Goal: Task Accomplishment & Management: Use online tool/utility

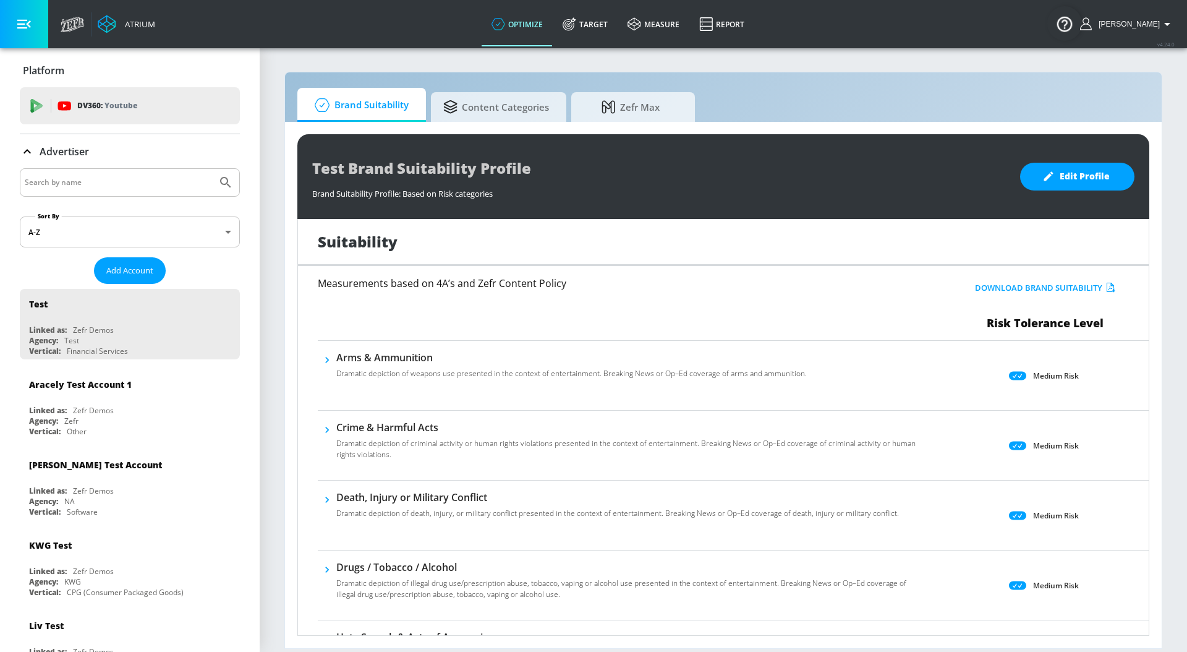
click at [100, 187] on input "Search by name" at bounding box center [118, 182] width 187 height 16
type input "petro"
click at [212, 169] on button "Submit Search" at bounding box center [225, 182] width 27 height 27
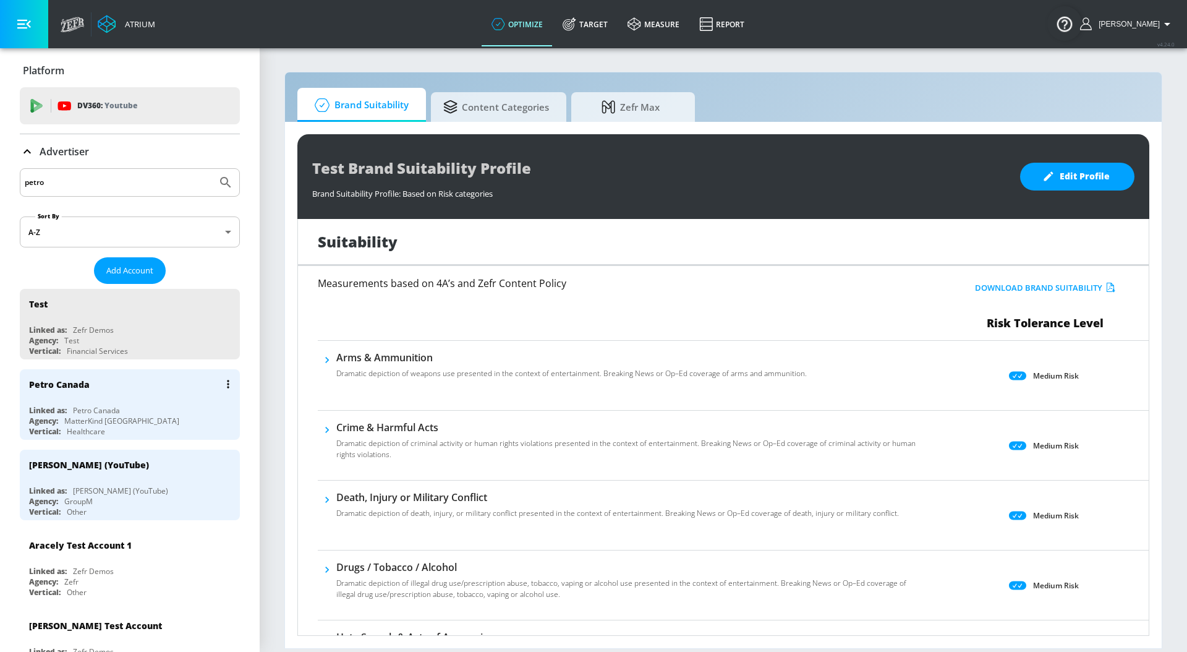
click at [140, 409] on div "Linked as: Petro Canada" at bounding box center [133, 410] width 208 height 11
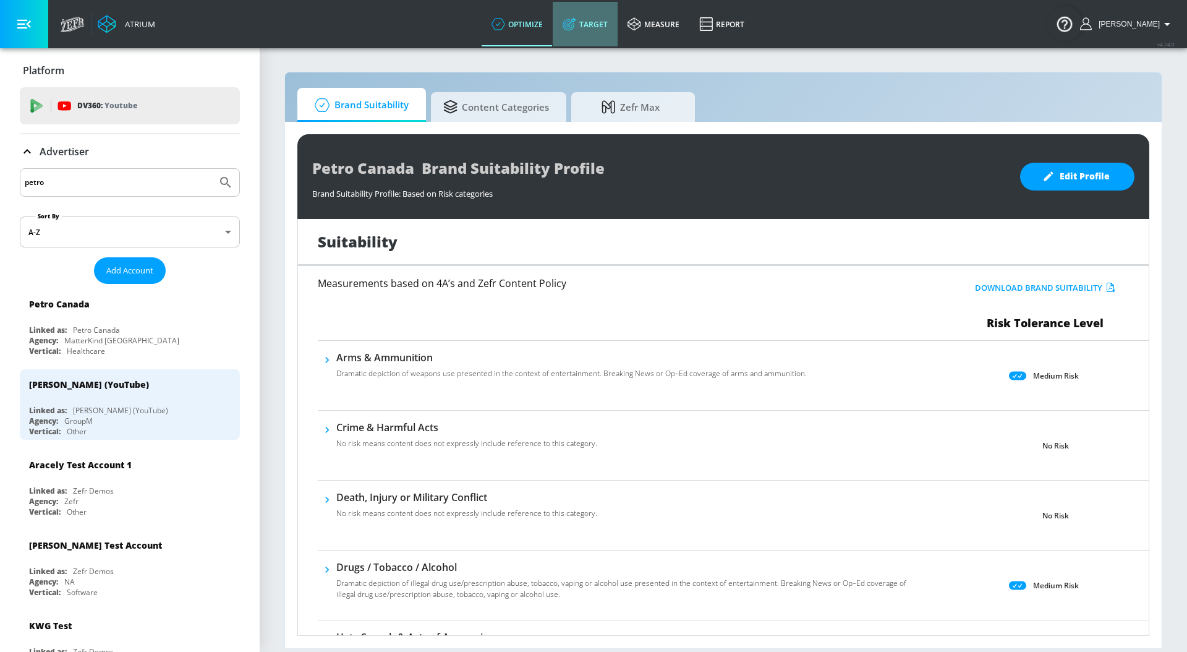
click at [592, 28] on link "Target" at bounding box center [585, 24] width 65 height 45
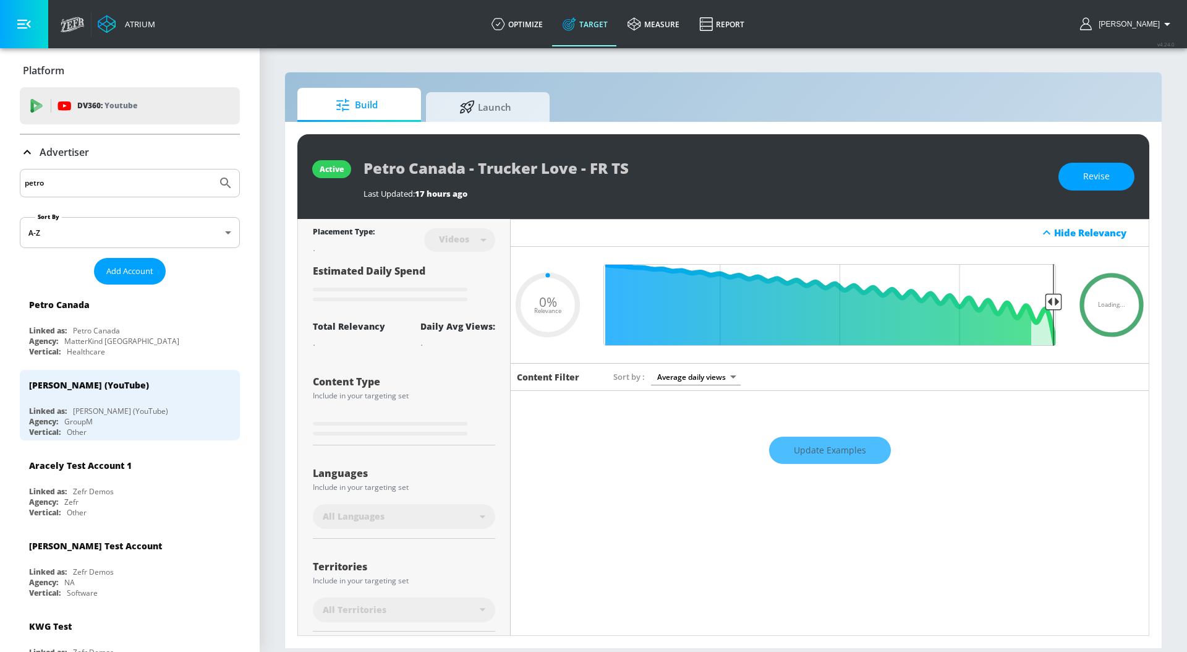
type input "0.05"
click at [504, 104] on span "Launch" at bounding box center [485, 105] width 94 height 30
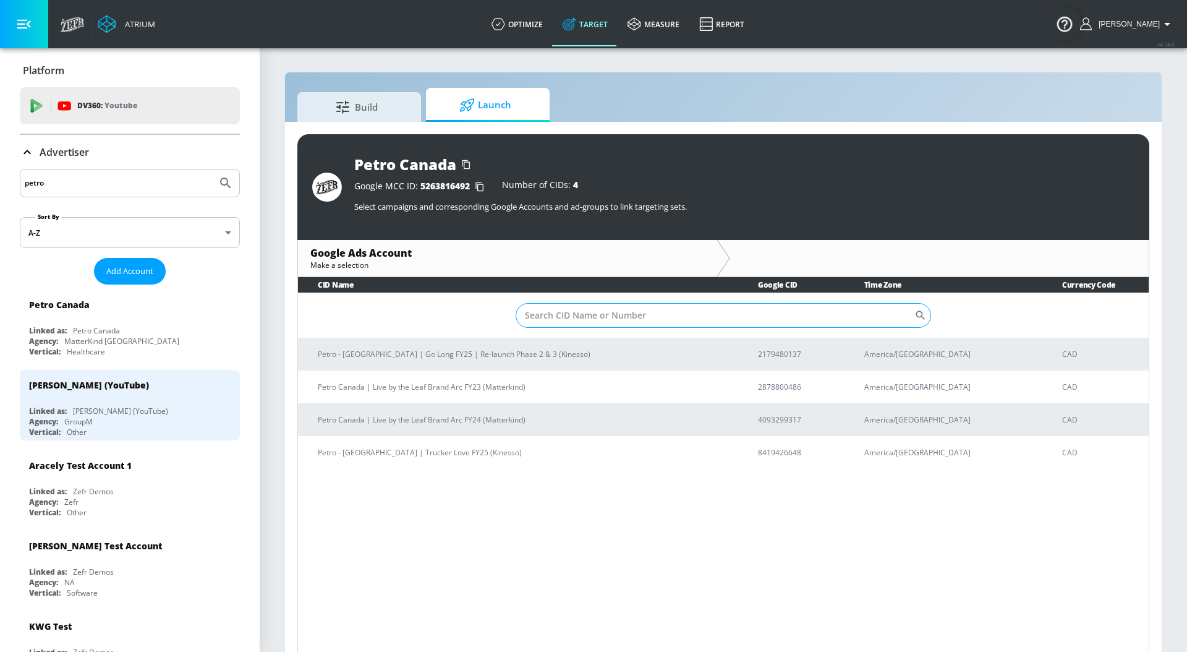
click at [630, 310] on input "Sort By" at bounding box center [715, 315] width 399 height 25
paste input "8419426648"
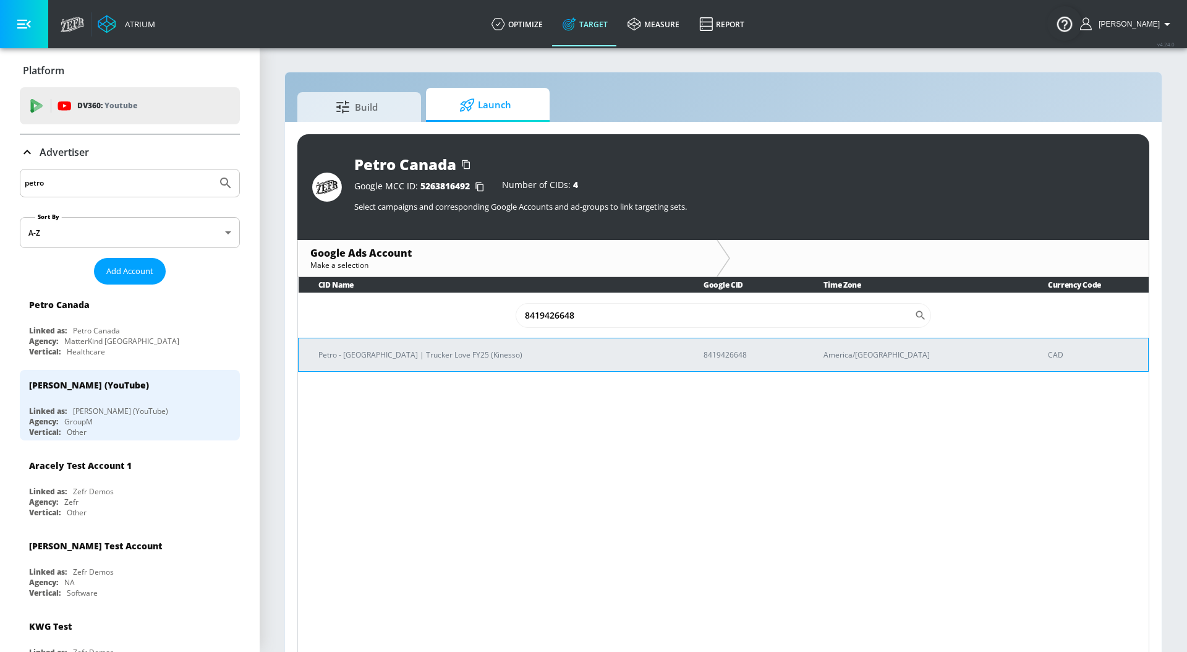
type input "8419426648"
click at [575, 360] on p "Petro - [GEOGRAPHIC_DATA] | Trucker Love FY25 (Kinesso)" at bounding box center [495, 354] width 355 height 13
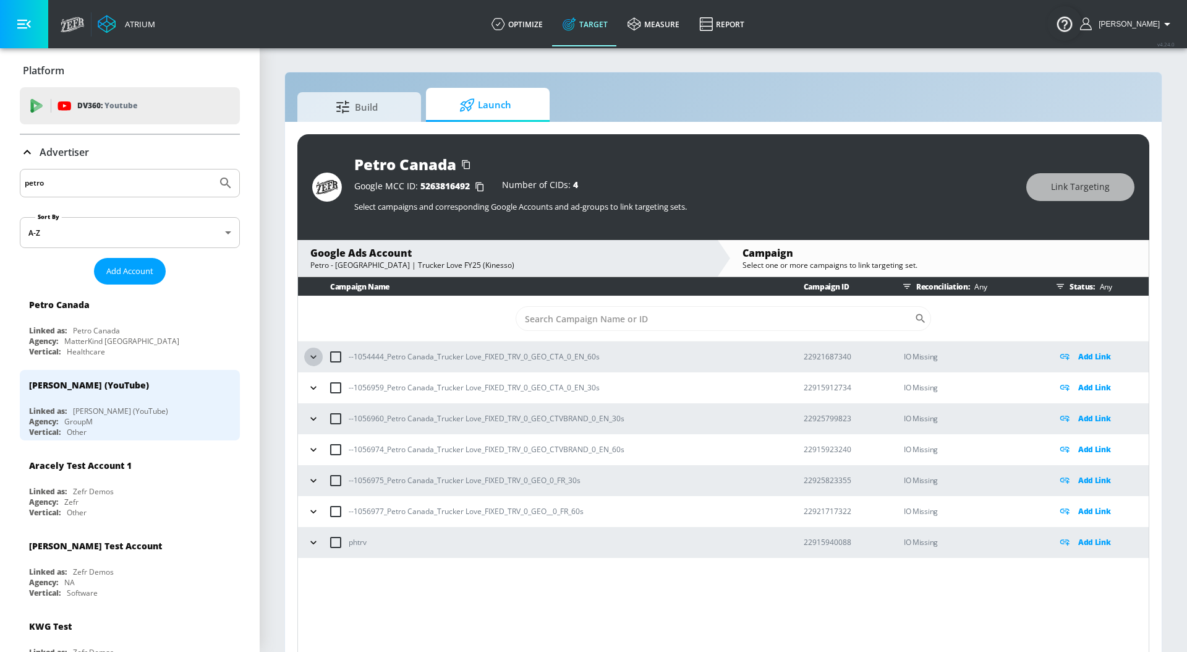
click at [310, 359] on icon "button" at bounding box center [313, 356] width 12 height 12
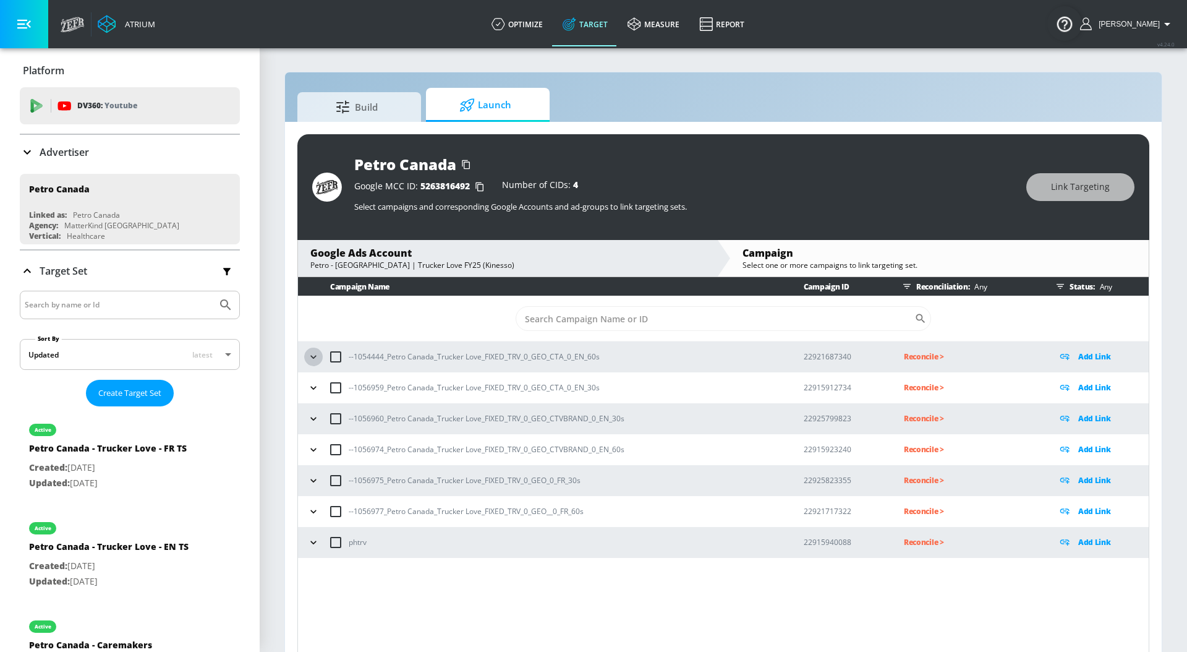
click at [305, 357] on button "button" at bounding box center [313, 356] width 19 height 19
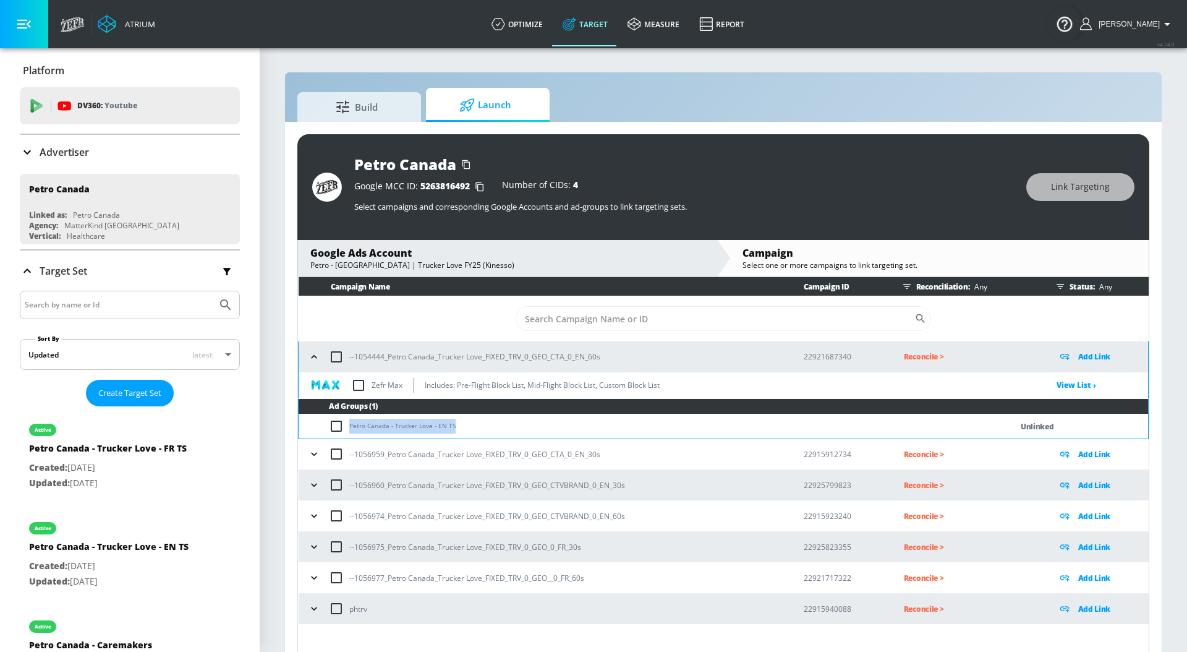
drag, startPoint x: 472, startPoint y: 424, endPoint x: 346, endPoint y: 428, distance: 126.8
click at [346, 428] on td "Petro Canada - Trucker Love - EN TS" at bounding box center [643, 426] width 688 height 24
copy td "Petro Canada - Trucker Love - EN TS"
click at [327, 425] on td "Petro Canada - Trucker Love - EN TS" at bounding box center [643, 426] width 688 height 24
click at [339, 425] on input "checkbox" at bounding box center [339, 425] width 20 height 15
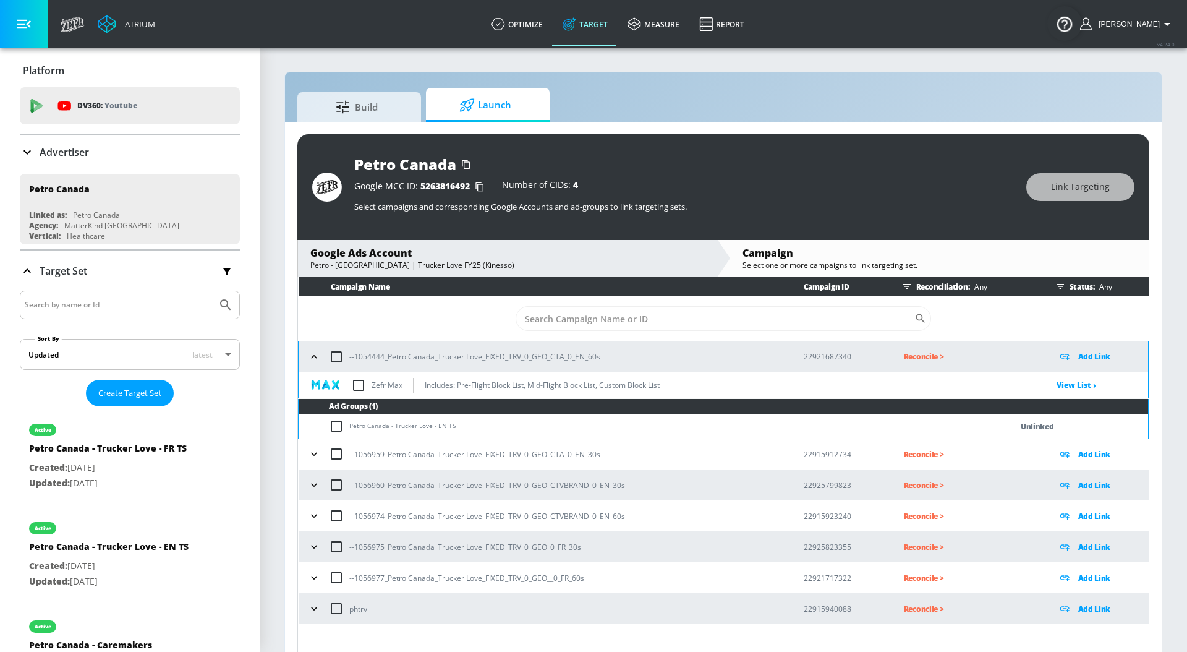
checkbox input "true"
click at [1082, 193] on span "Link Targeting" at bounding box center [1080, 186] width 59 height 15
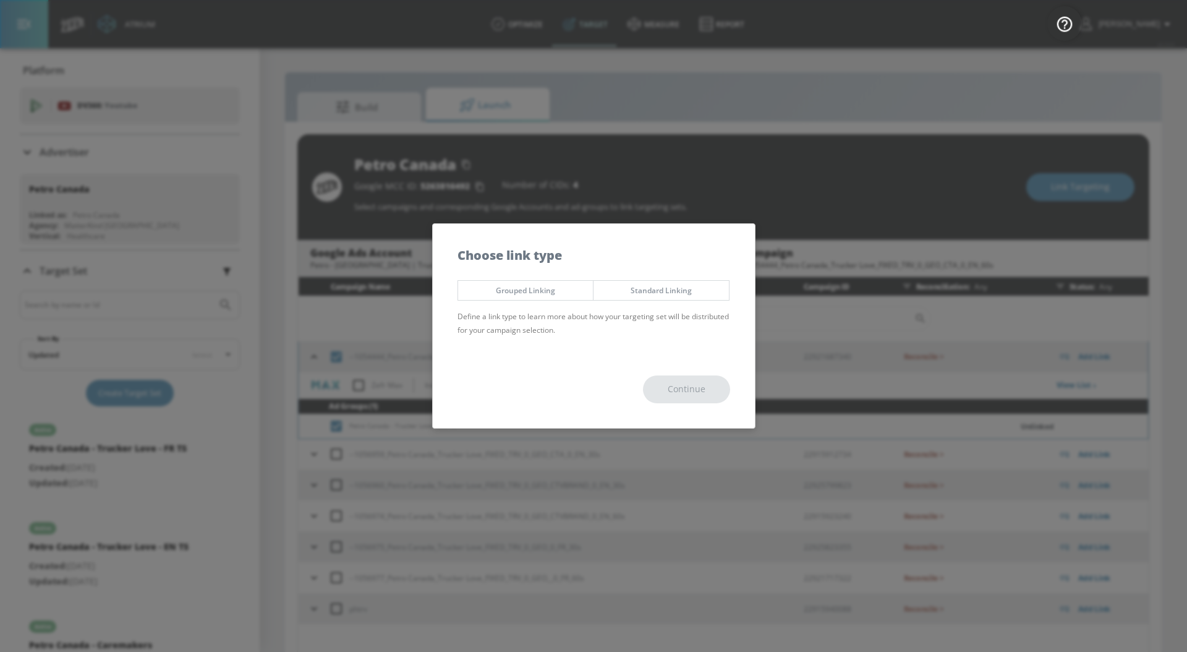
click at [656, 287] on span "Standard Linking" at bounding box center [661, 290] width 117 height 13
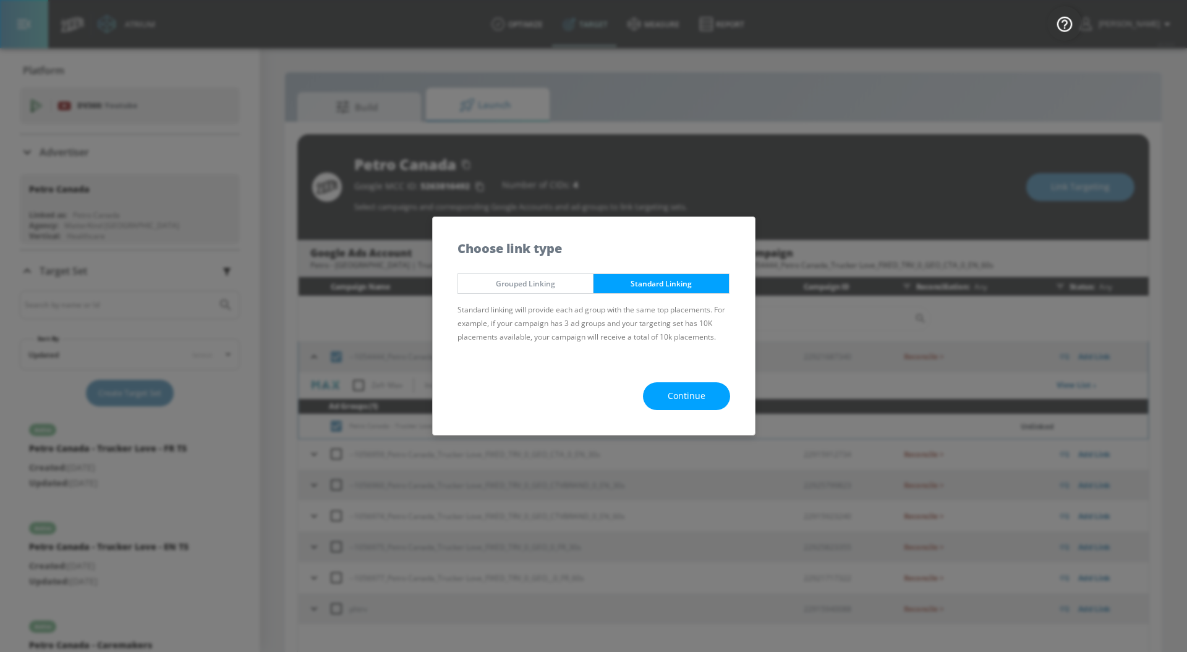
click at [670, 393] on span "Continue" at bounding box center [687, 395] width 38 height 15
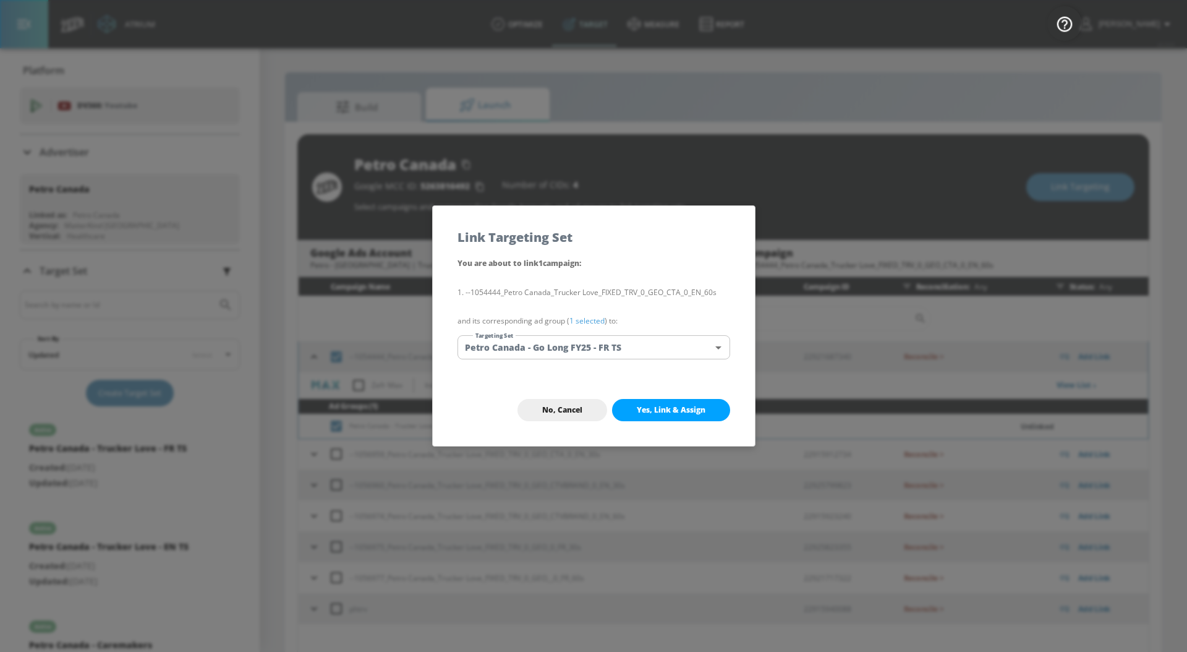
click at [584, 322] on link "1 selected" at bounding box center [586, 320] width 35 height 11
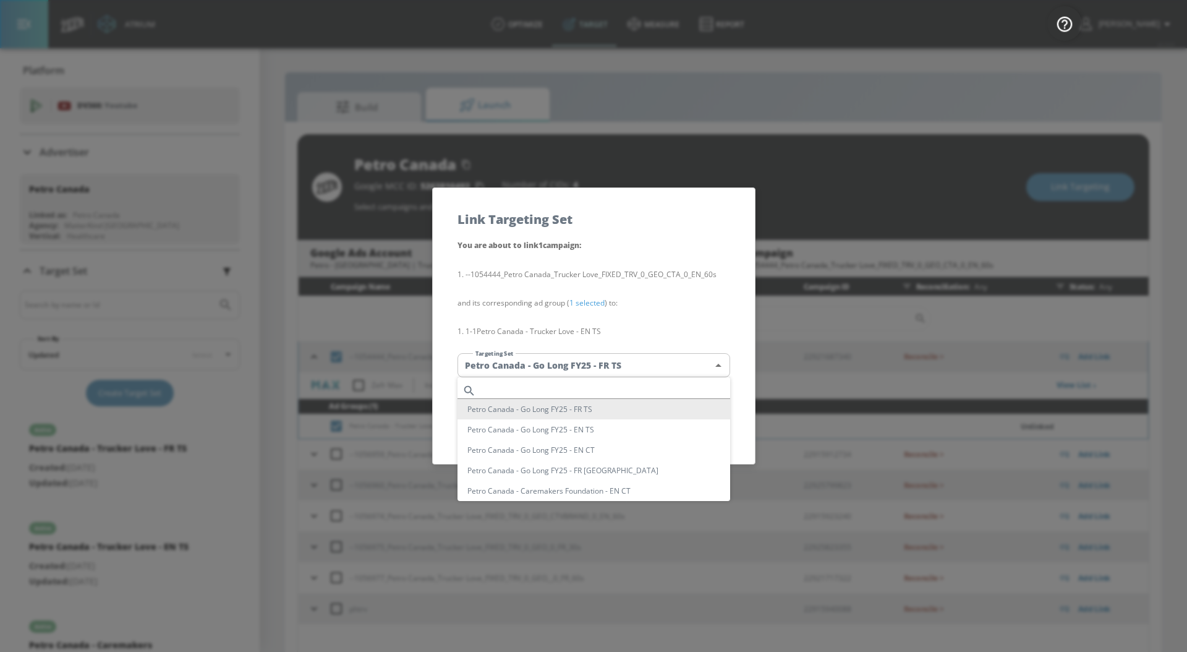
click at [577, 363] on body "Atrium optimize Target measure Report optimize Target measure Report v 4.24.0 […" at bounding box center [593, 334] width 1187 height 669
click at [569, 440] on li "Petro Canada - Trucker Love - EN TS" at bounding box center [593, 438] width 273 height 20
type input "5248b4c7-1d70-46ea-a2b9-7a45d0b7c630"
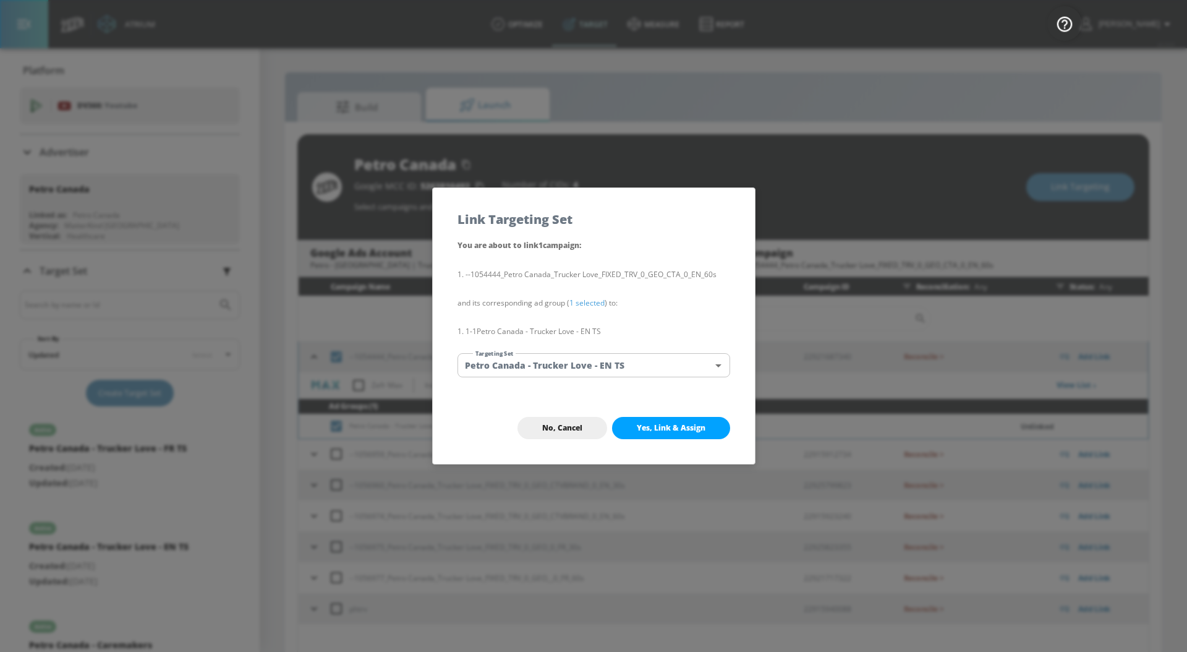
click at [668, 429] on span "Yes, Link & Assign" at bounding box center [671, 428] width 69 height 10
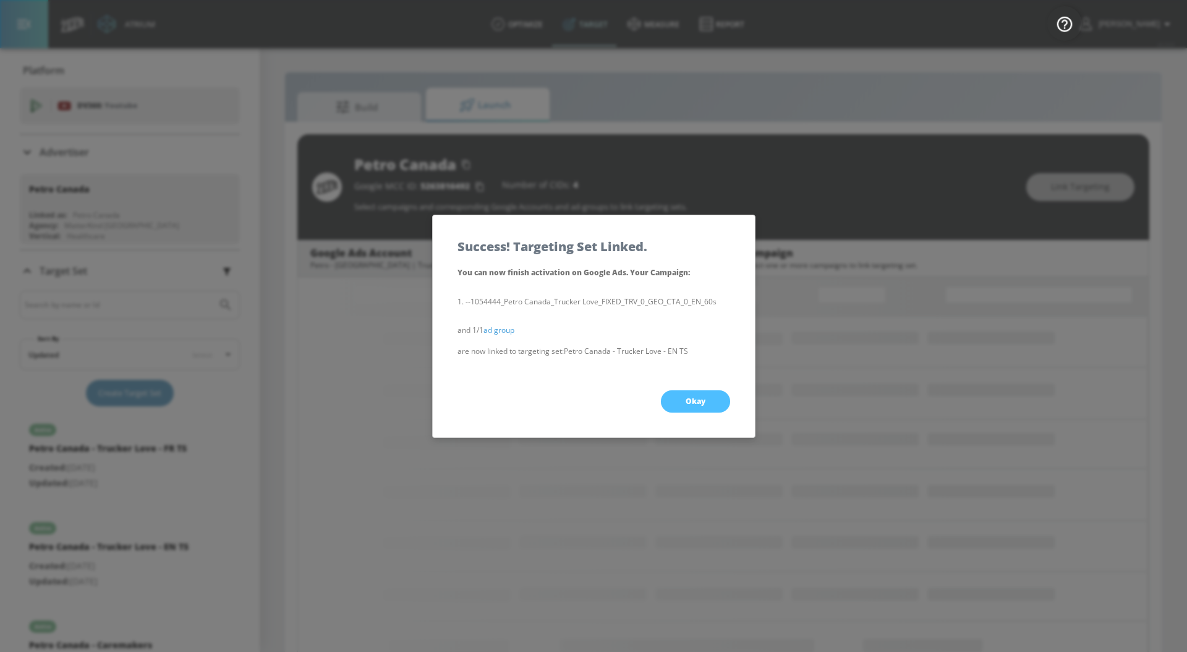
click at [695, 391] on button "Okay" at bounding box center [695, 401] width 69 height 22
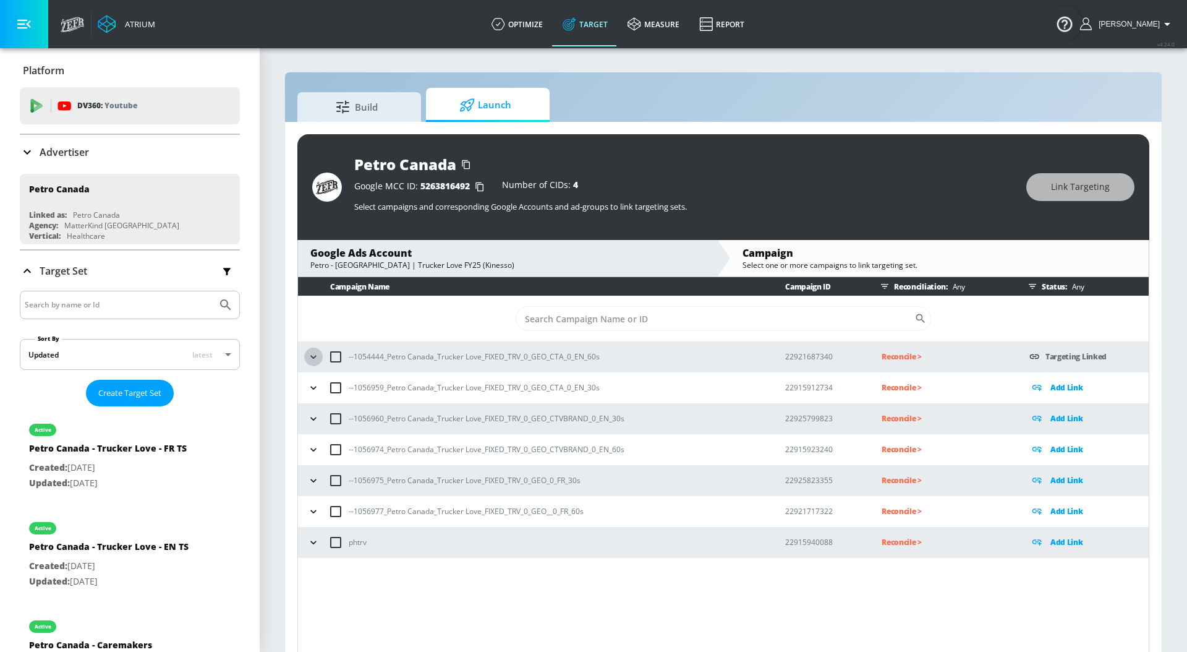
click at [313, 364] on button "button" at bounding box center [313, 356] width 19 height 19
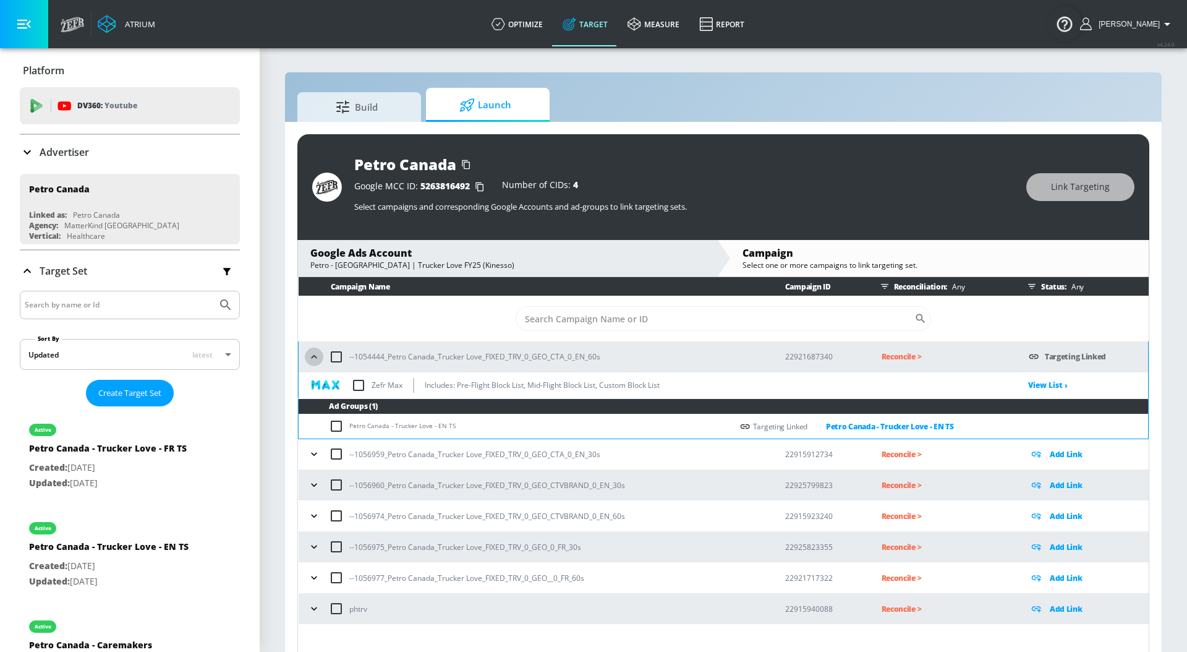
click at [313, 361] on icon "button" at bounding box center [314, 356] width 12 height 12
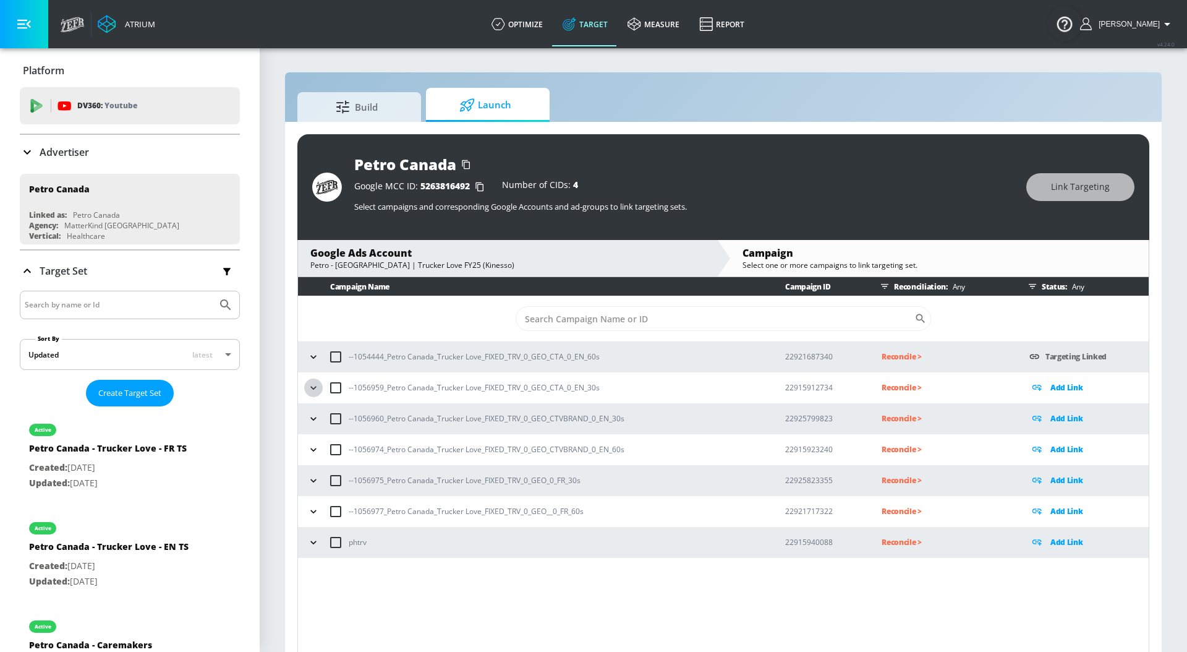
click at [313, 385] on icon "button" at bounding box center [313, 387] width 12 height 12
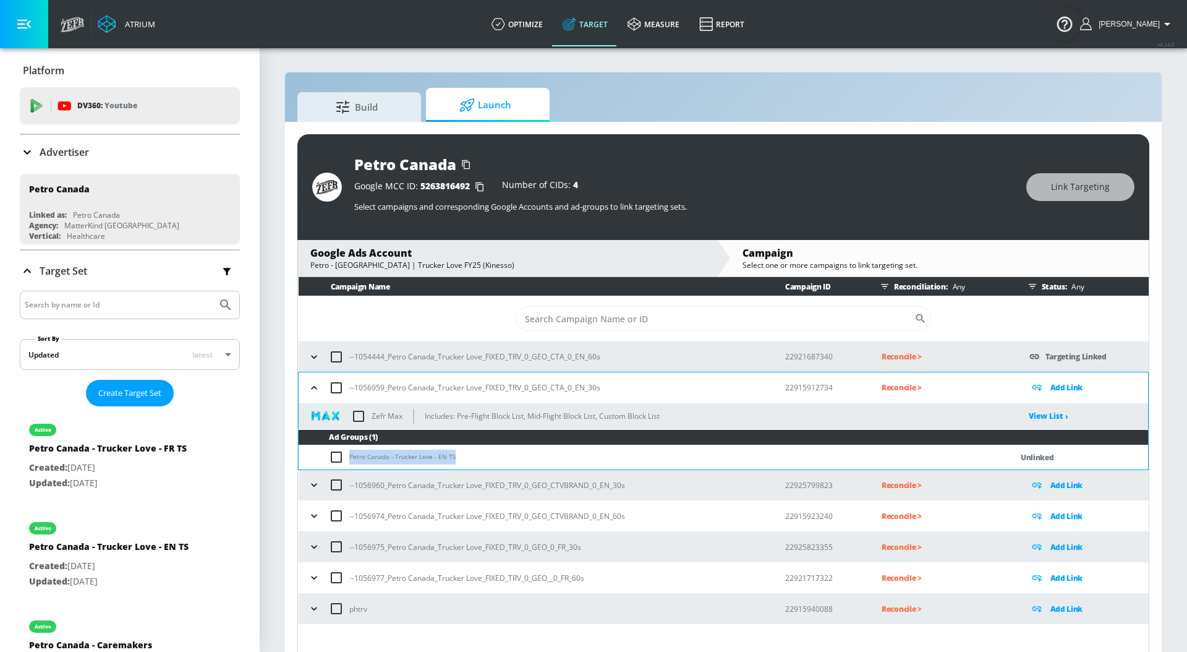
drag, startPoint x: 464, startPoint y: 454, endPoint x: 344, endPoint y: 452, distance: 120.6
click at [344, 454] on td "Petro Canada - Trucker Love - EN TS" at bounding box center [643, 457] width 688 height 24
copy td "Petro Canada - Trucker Love - EN TS"
click at [334, 454] on input "checkbox" at bounding box center [339, 456] width 20 height 15
checkbox input "true"
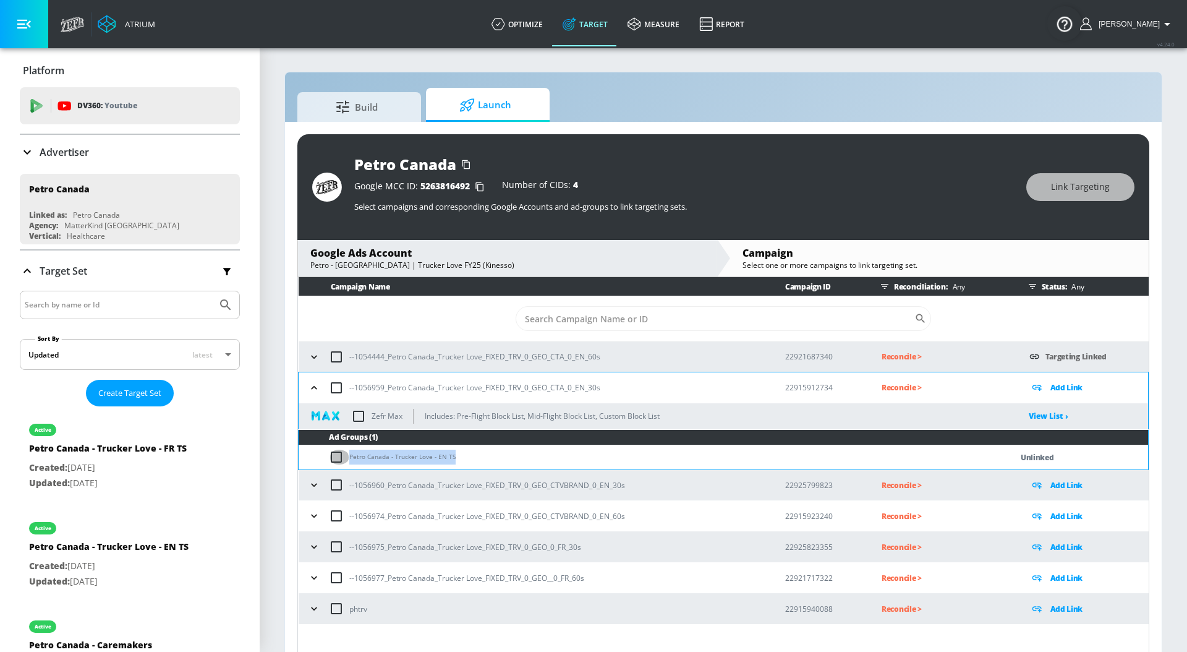
checkbox input "true"
click at [1063, 192] on span "Link Targeting" at bounding box center [1080, 186] width 59 height 15
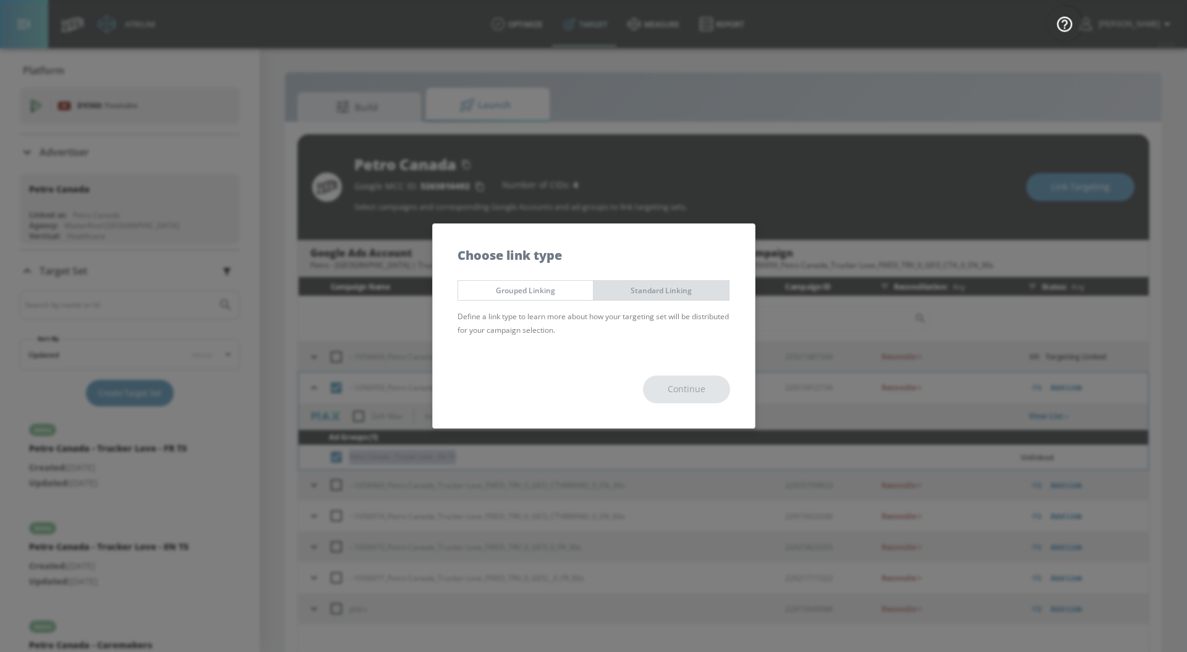
click at [682, 284] on span "Standard Linking" at bounding box center [661, 290] width 117 height 13
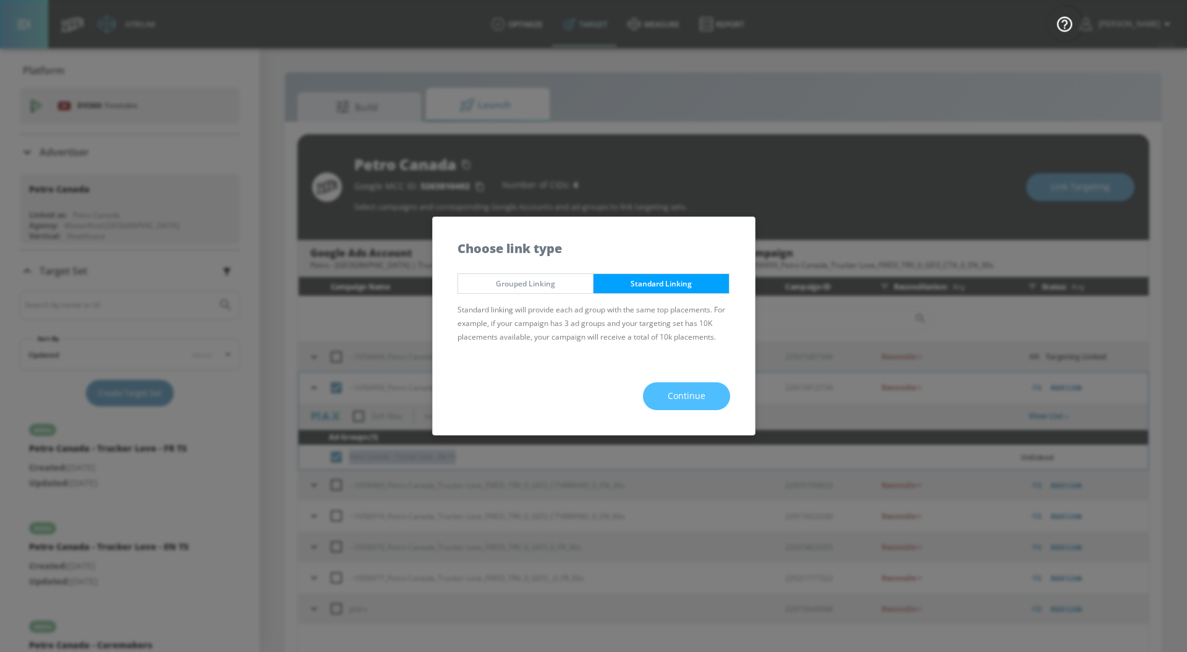
click at [676, 386] on button "Continue" at bounding box center [686, 396] width 87 height 28
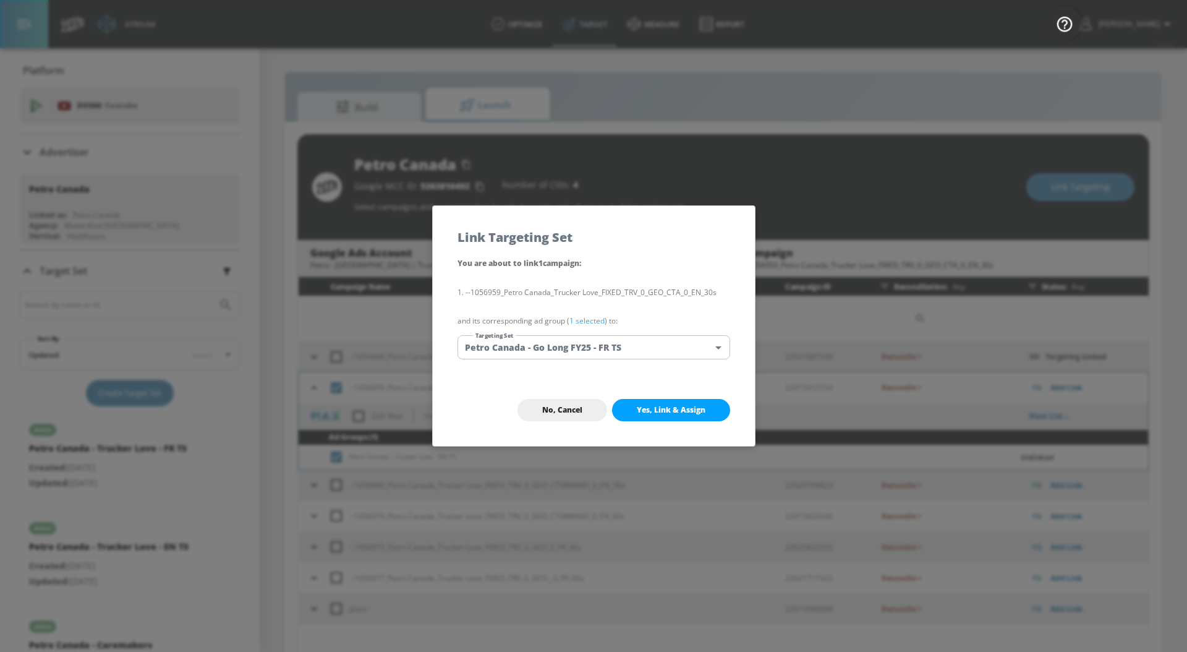
click at [596, 320] on link "1 selected" at bounding box center [586, 320] width 35 height 11
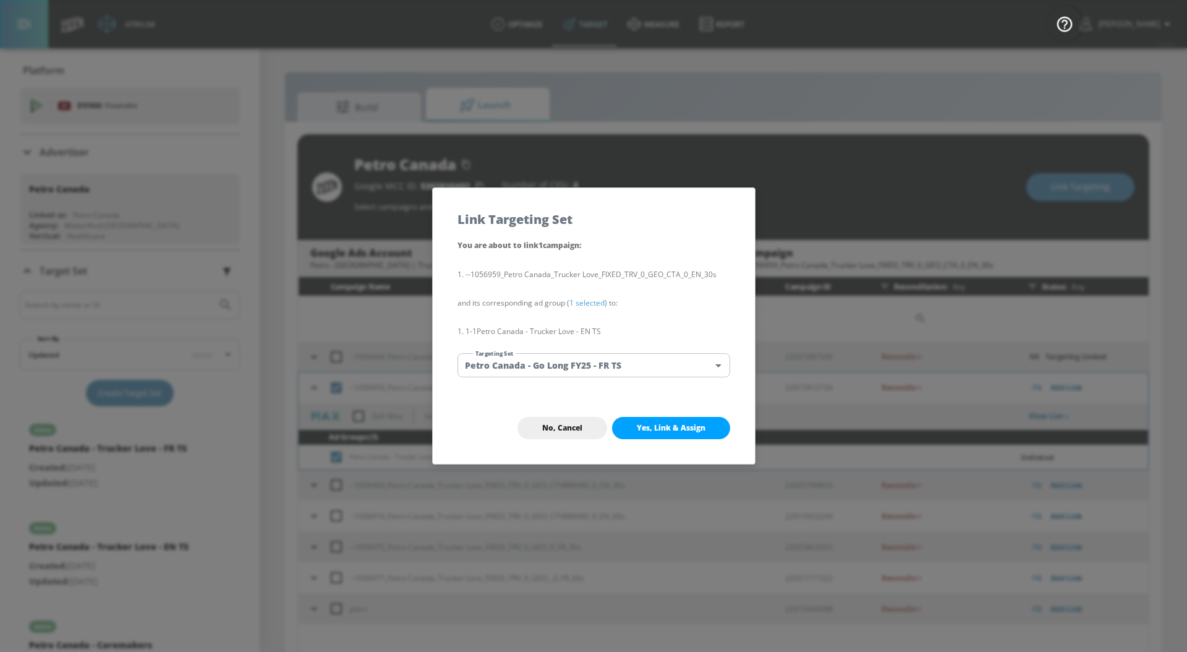
click at [597, 362] on body "Atrium optimize Target measure Report optimize Target measure Report v 4.24.0 […" at bounding box center [593, 334] width 1187 height 669
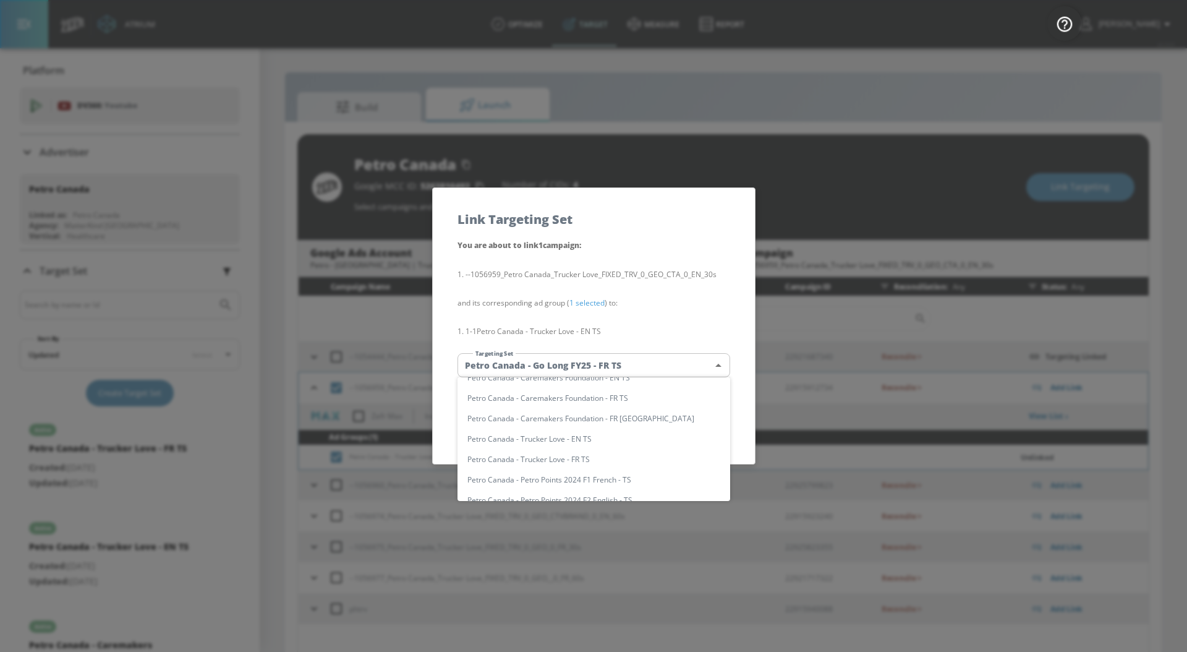
click at [641, 442] on li "Petro Canada - Trucker Love - EN TS" at bounding box center [593, 438] width 273 height 20
type input "5248b4c7-1d70-46ea-a2b9-7a45d0b7c630"
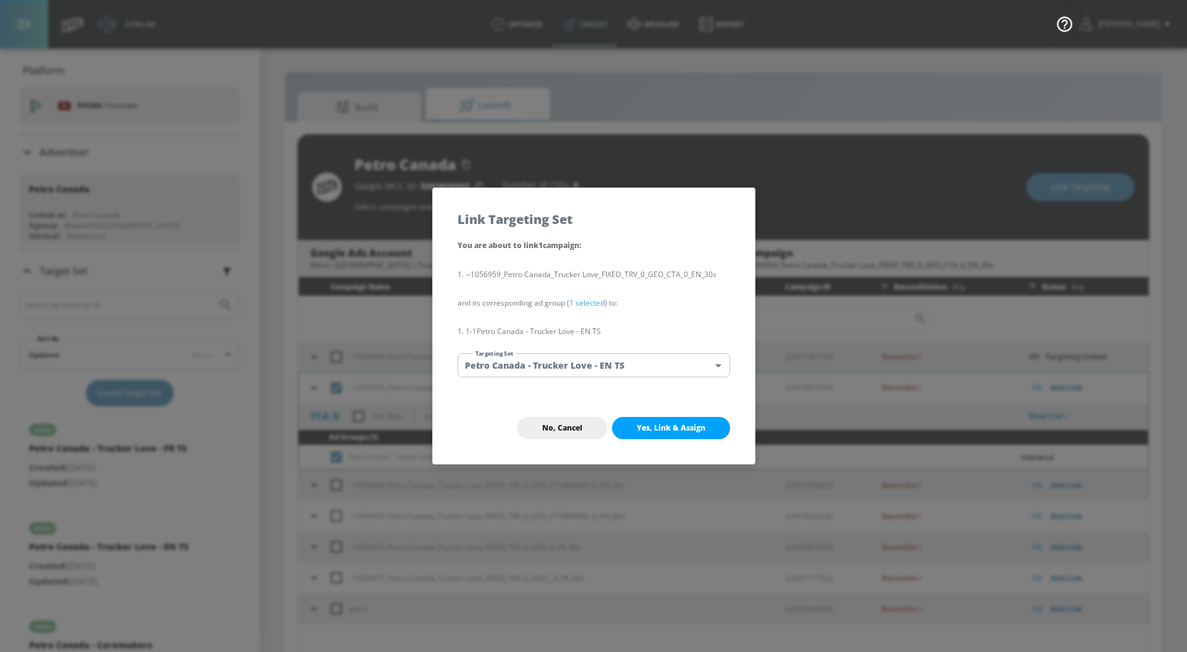
click at [687, 427] on span "Yes, Link & Assign" at bounding box center [671, 428] width 69 height 10
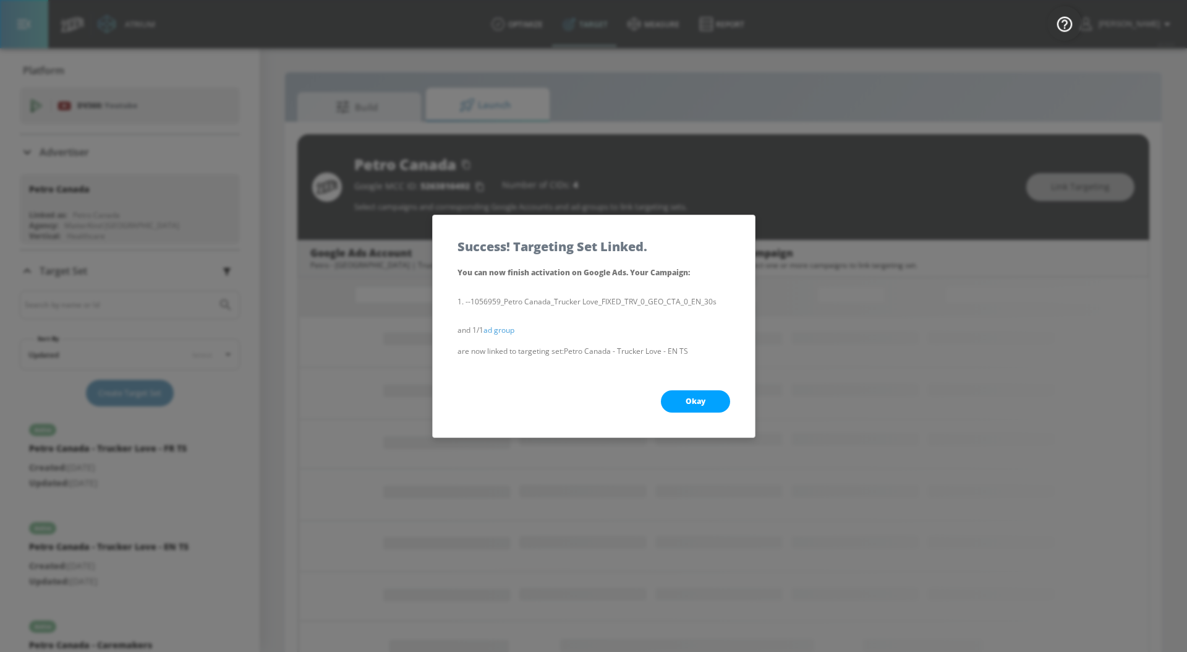
click at [697, 401] on span "Okay" at bounding box center [696, 401] width 20 height 10
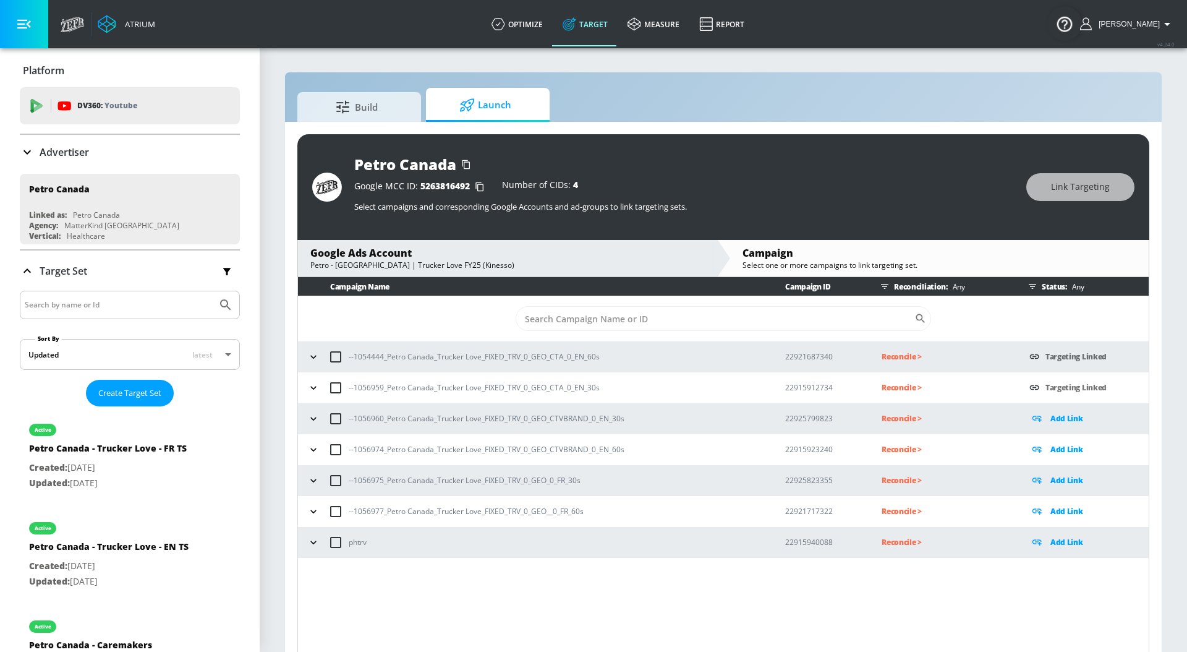
click at [312, 423] on icon "button" at bounding box center [313, 418] width 12 height 12
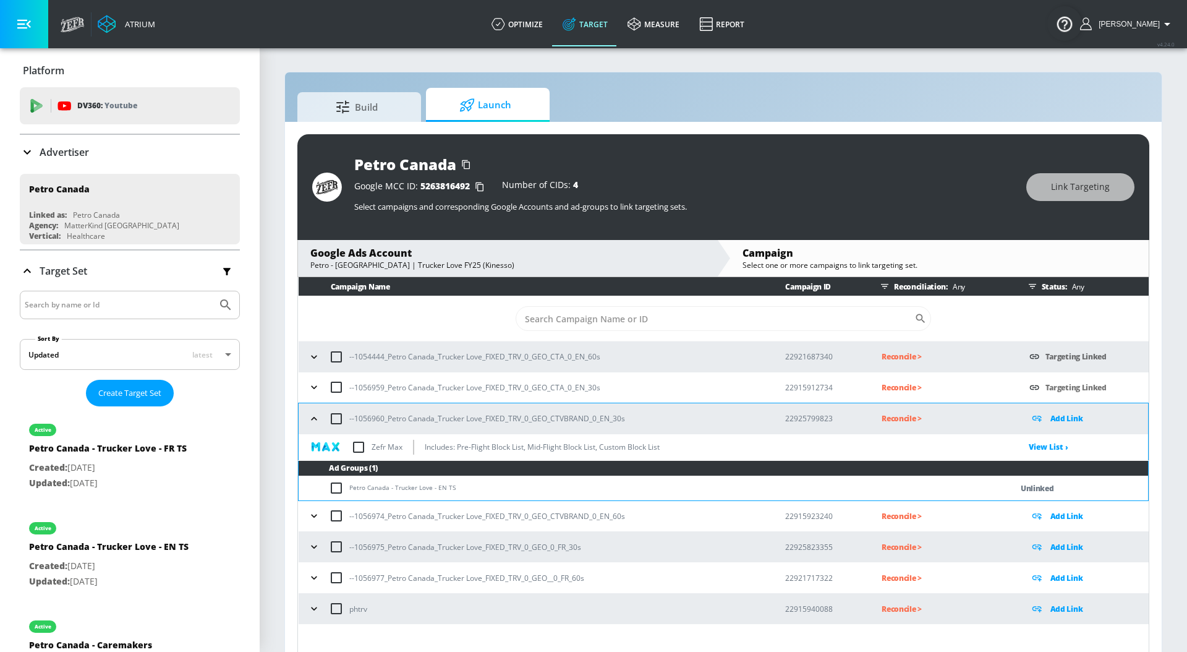
drag, startPoint x: 475, startPoint y: 480, endPoint x: 346, endPoint y: 491, distance: 129.7
click at [345, 492] on td "Petro Canada - Trucker Love - EN TS" at bounding box center [643, 488] width 688 height 24
drag, startPoint x: 473, startPoint y: 482, endPoint x: 345, endPoint y: 493, distance: 129.0
click at [345, 493] on td "Petro Canada - Trucker Love - EN TS" at bounding box center [643, 488] width 688 height 24
copy td "Petro Canada - Trucker Love - EN TS"
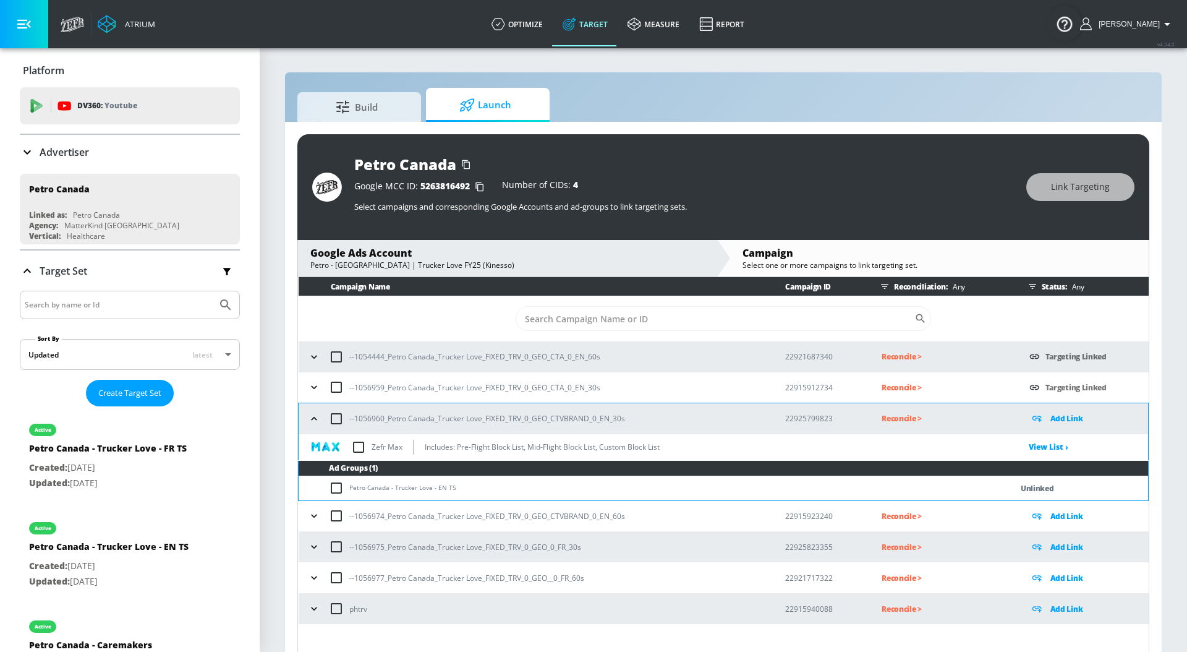
click at [326, 483] on td "Petro Canada - Trucker Love - EN TS" at bounding box center [643, 488] width 688 height 24
click at [336, 487] on input "checkbox" at bounding box center [339, 487] width 20 height 15
checkbox input "true"
click at [1085, 189] on span "Link Targeting" at bounding box center [1080, 186] width 59 height 15
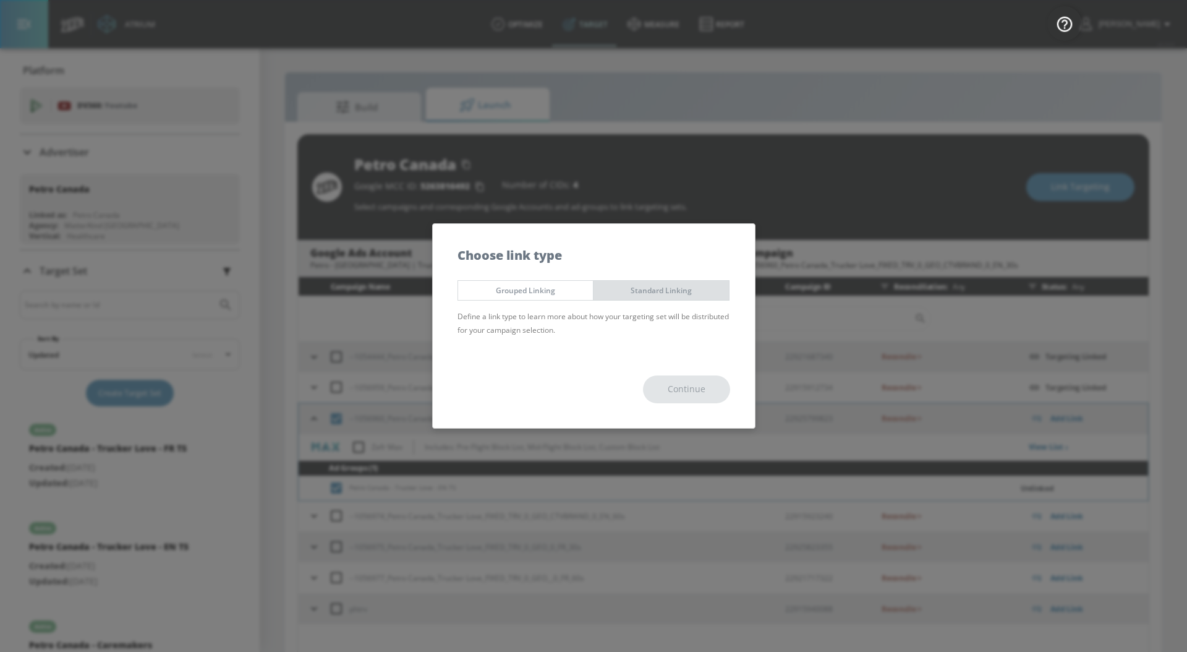
click at [707, 298] on button "Standard Linking" at bounding box center [661, 290] width 137 height 20
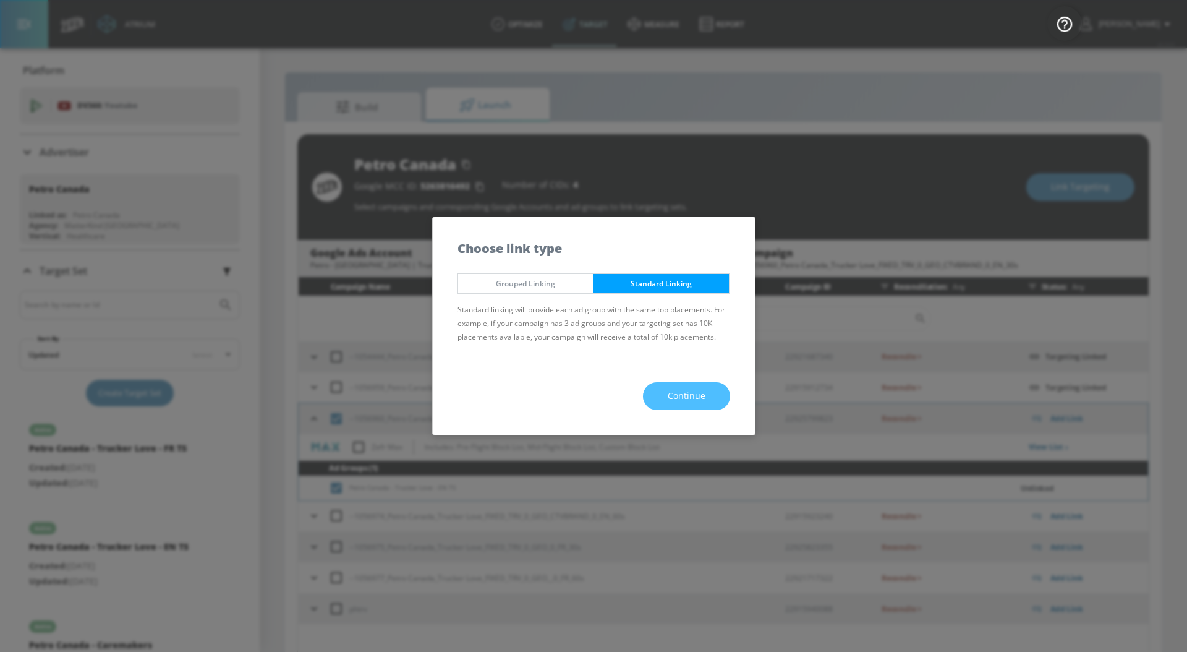
click at [670, 394] on span "Continue" at bounding box center [687, 395] width 38 height 15
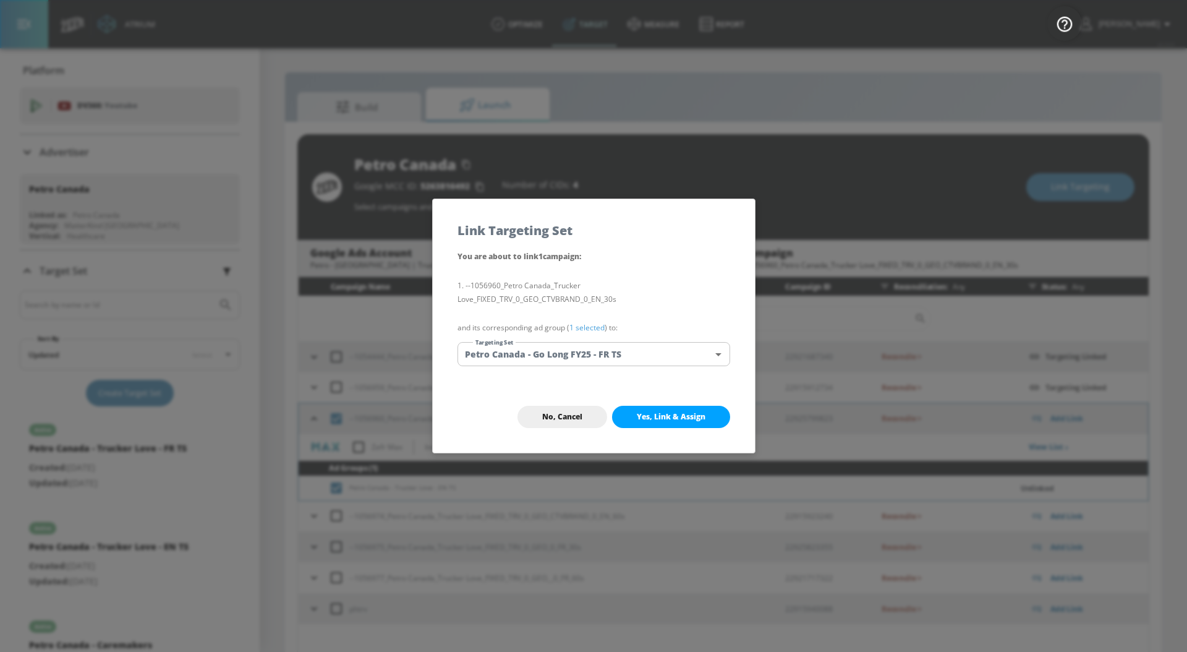
click at [586, 329] on link "1 selected" at bounding box center [586, 327] width 35 height 11
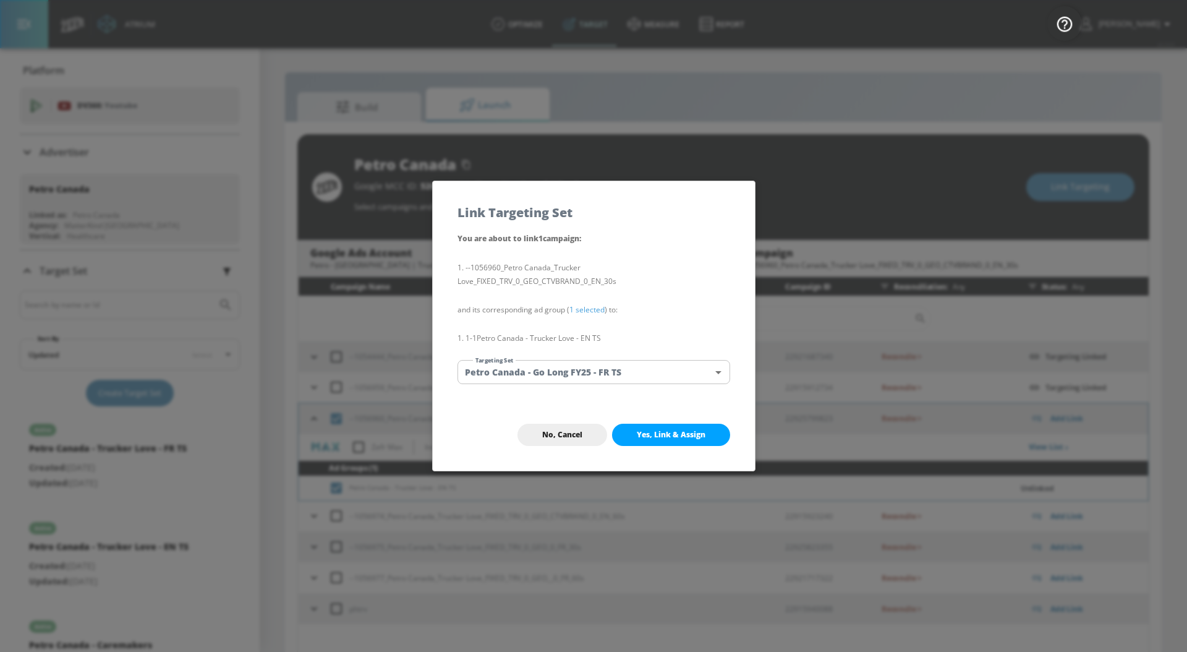
click at [587, 365] on body "Atrium optimize Target measure Report optimize Target measure Report v 4.24.0 […" at bounding box center [593, 334] width 1187 height 669
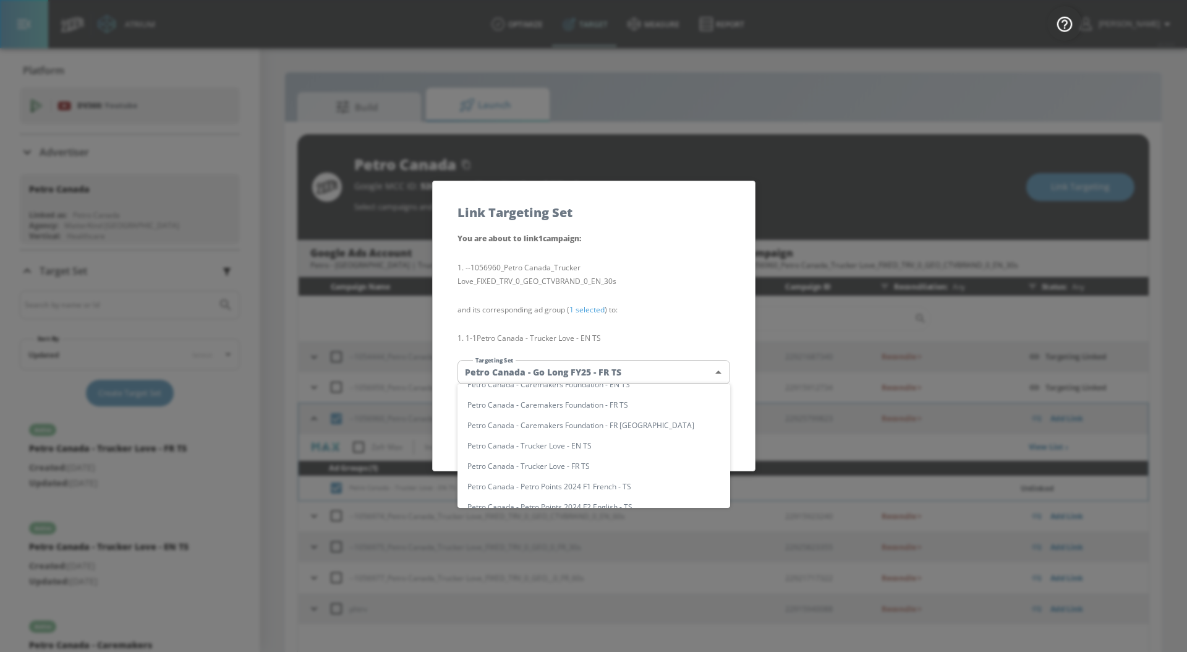
click at [658, 439] on li "Petro Canada - Trucker Love - EN TS" at bounding box center [593, 445] width 273 height 20
type input "5248b4c7-1d70-46ea-a2b9-7a45d0b7c630"
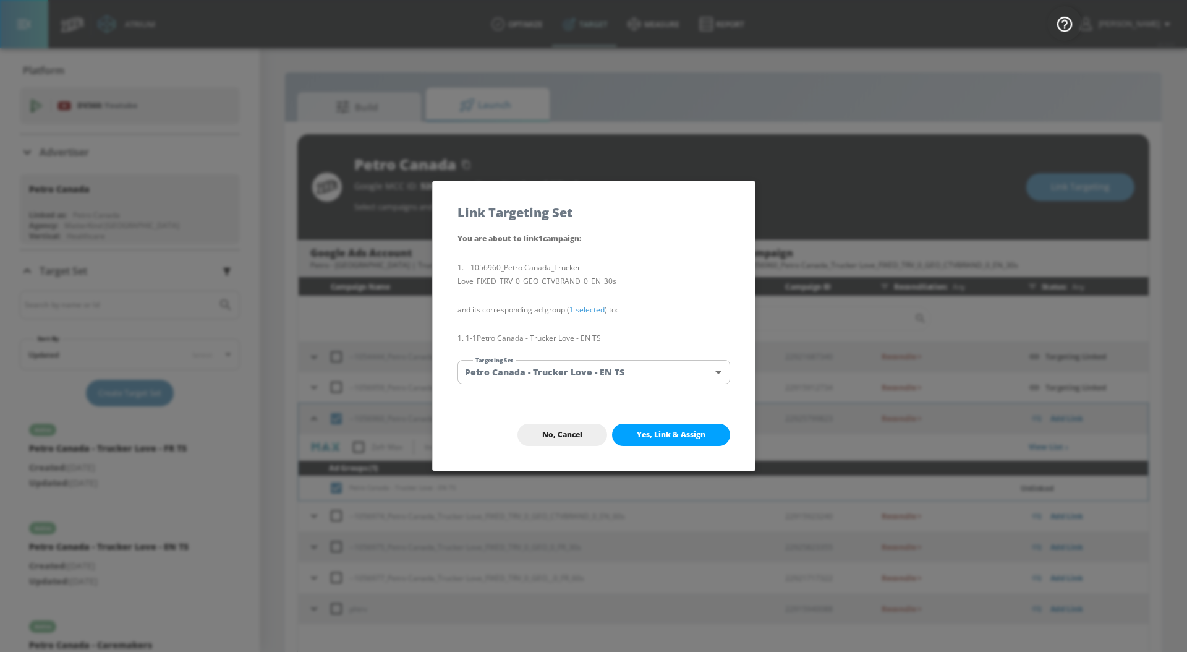
click at [658, 439] on button "Yes, Link & Assign" at bounding box center [671, 434] width 118 height 22
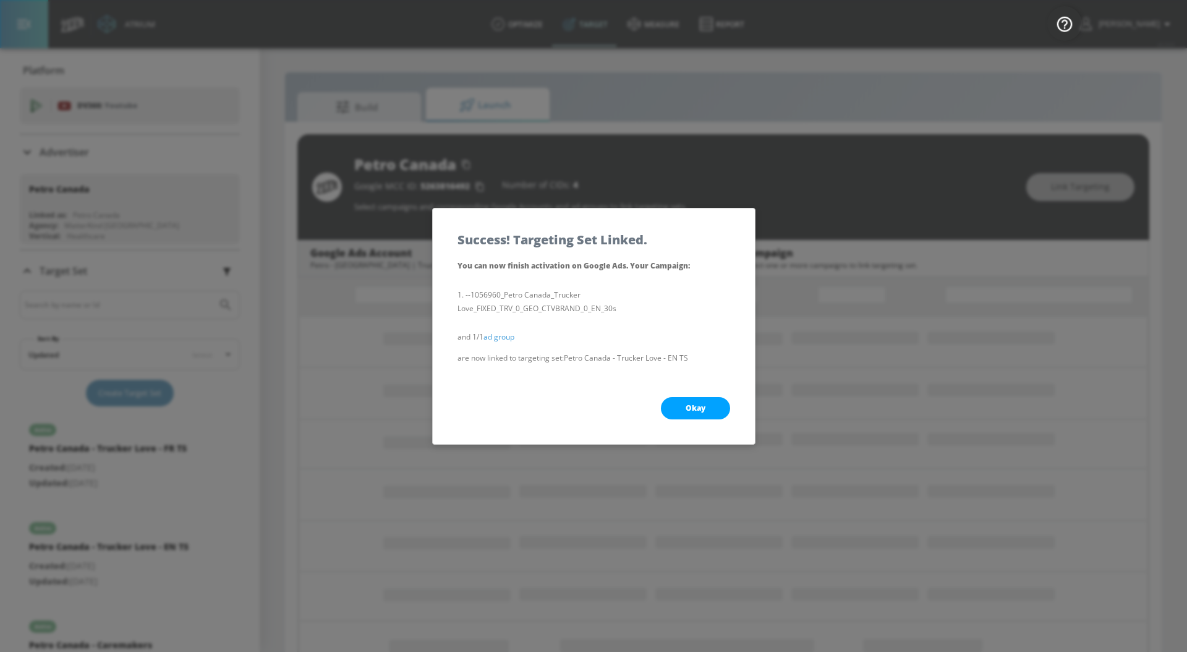
click at [686, 404] on span "Okay" at bounding box center [696, 408] width 20 height 10
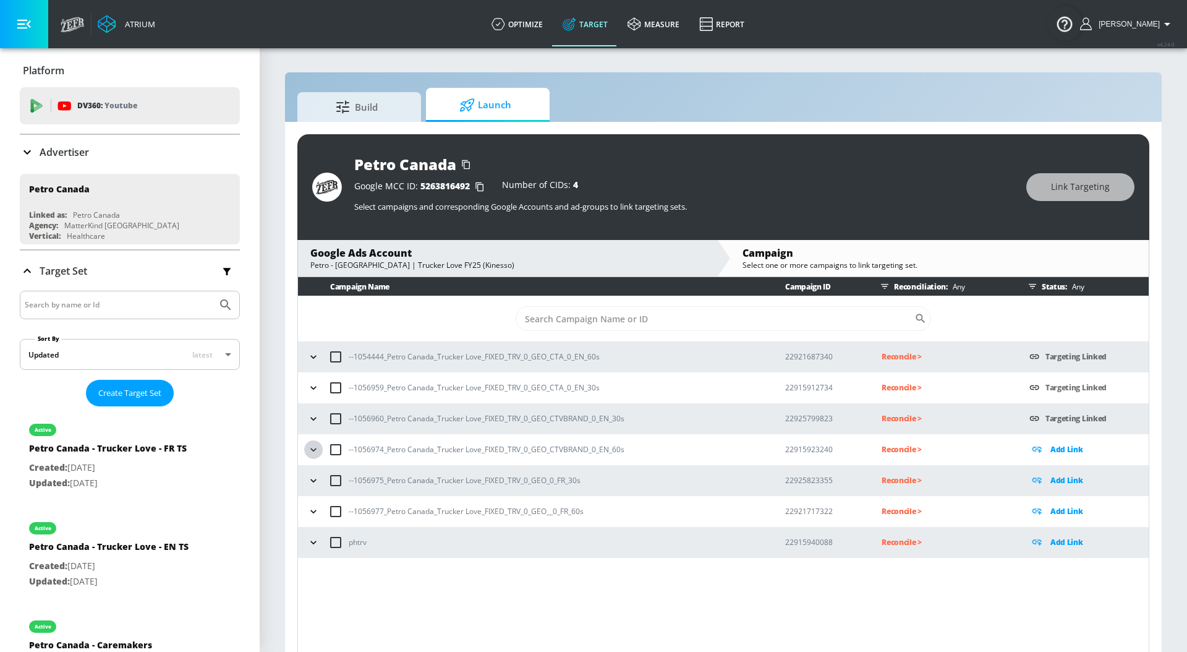
click at [321, 446] on button "button" at bounding box center [313, 449] width 19 height 19
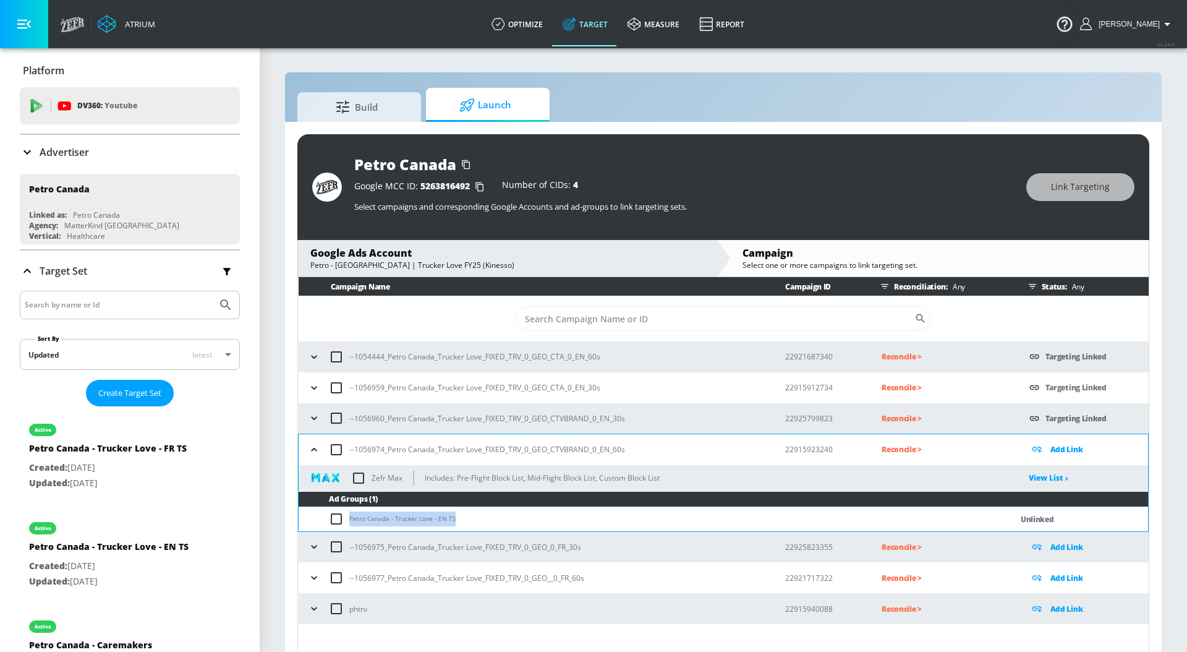
drag, startPoint x: 473, startPoint y: 517, endPoint x: 343, endPoint y: 517, distance: 129.8
click at [343, 517] on td "Petro Canada - Trucker Love - EN TS" at bounding box center [643, 519] width 688 height 24
copy td "Petro Canada - Trucker Love - EN TS"
click at [335, 512] on input "checkbox" at bounding box center [339, 518] width 20 height 15
checkbox input "true"
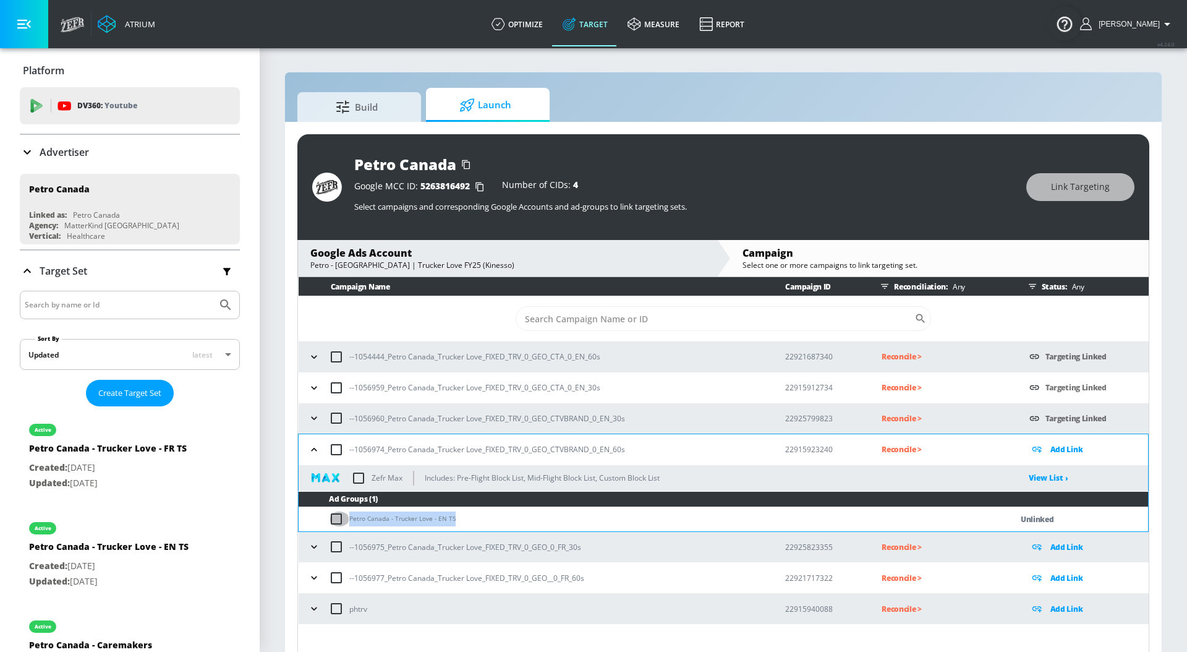
checkbox input "true"
click at [1095, 189] on span "Link Targeting" at bounding box center [1080, 186] width 59 height 15
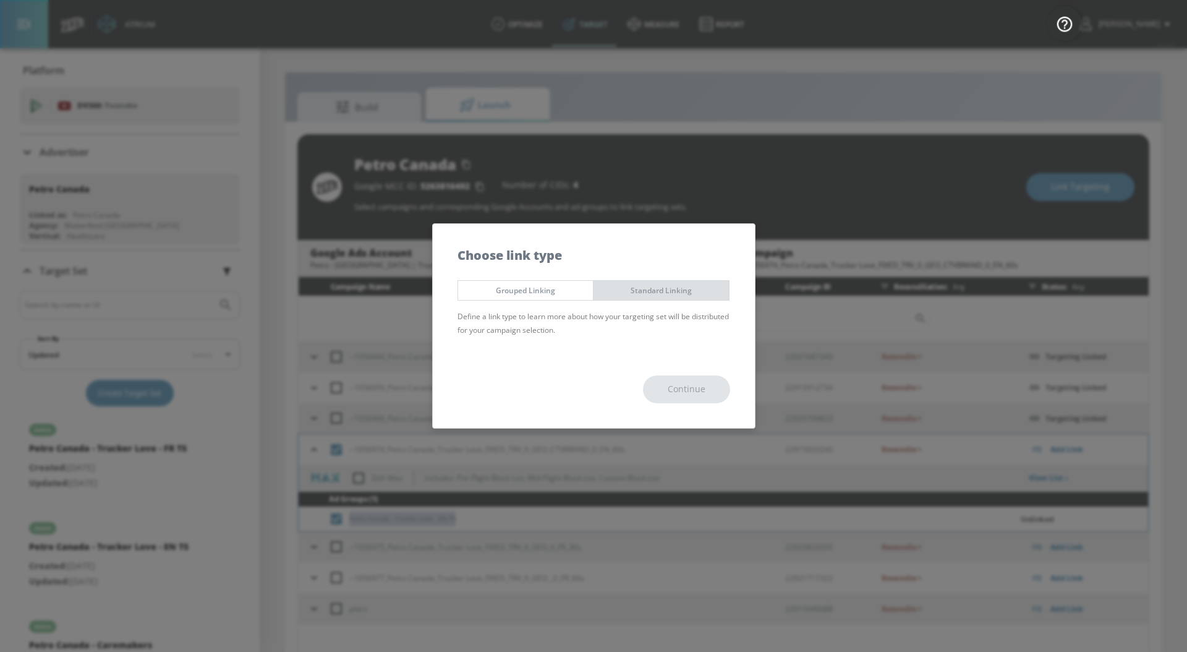
click at [707, 294] on span "Standard Linking" at bounding box center [661, 290] width 117 height 13
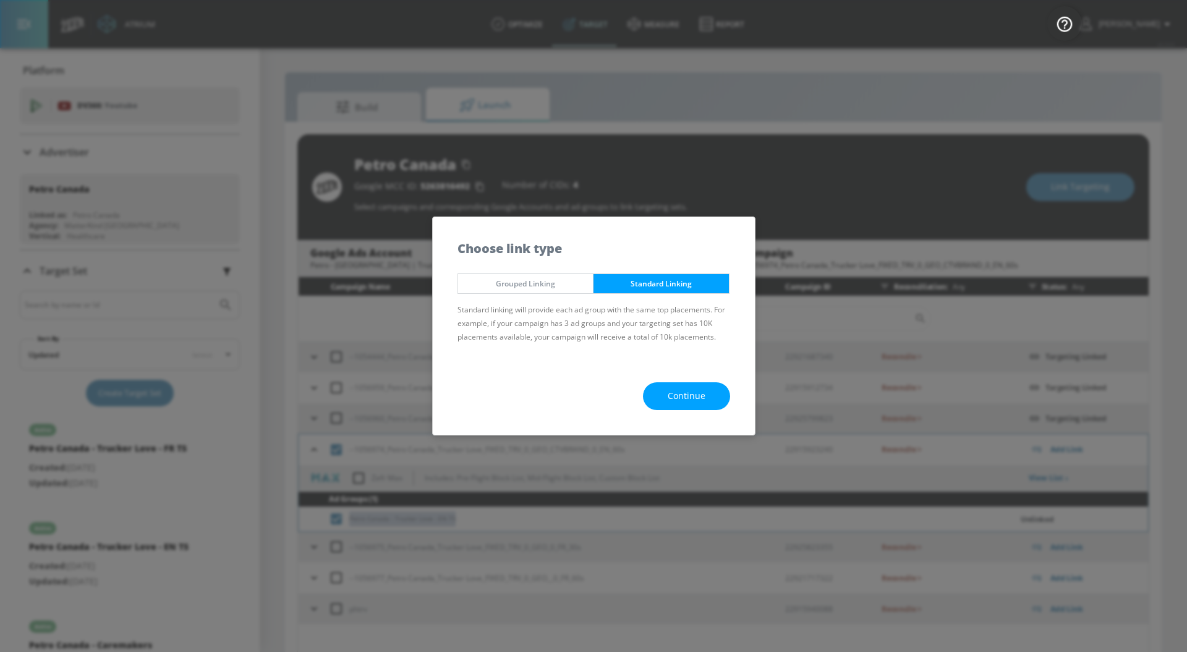
click at [666, 390] on button "Continue" at bounding box center [686, 396] width 87 height 28
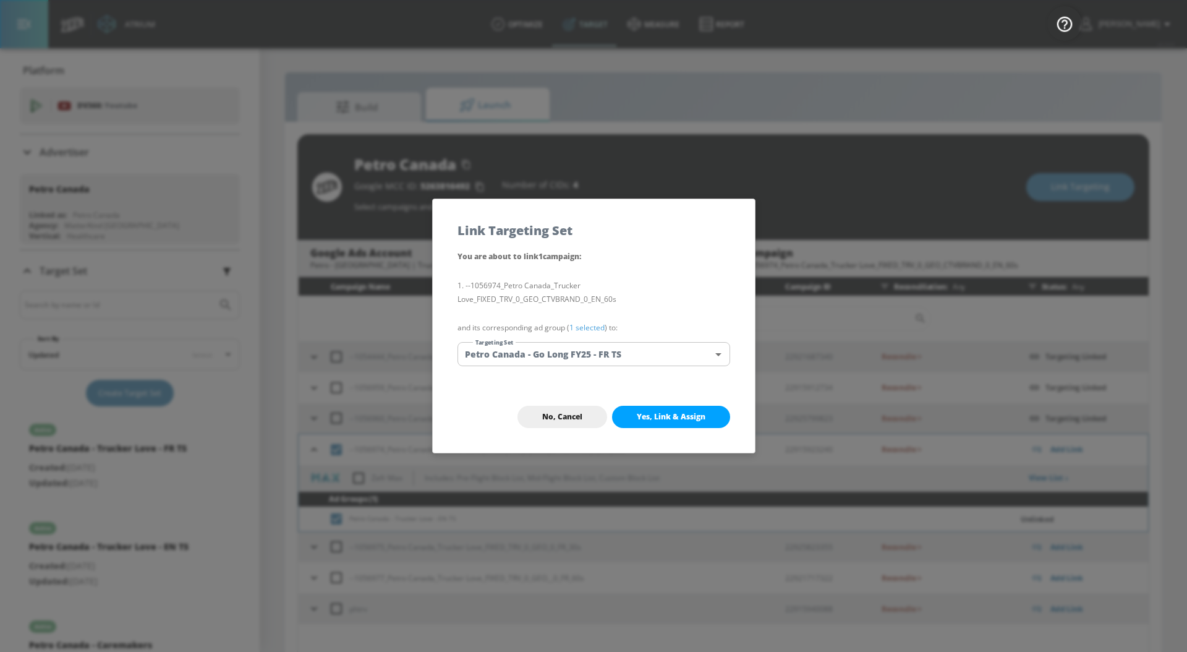
click at [592, 326] on link "1 selected" at bounding box center [586, 327] width 35 height 11
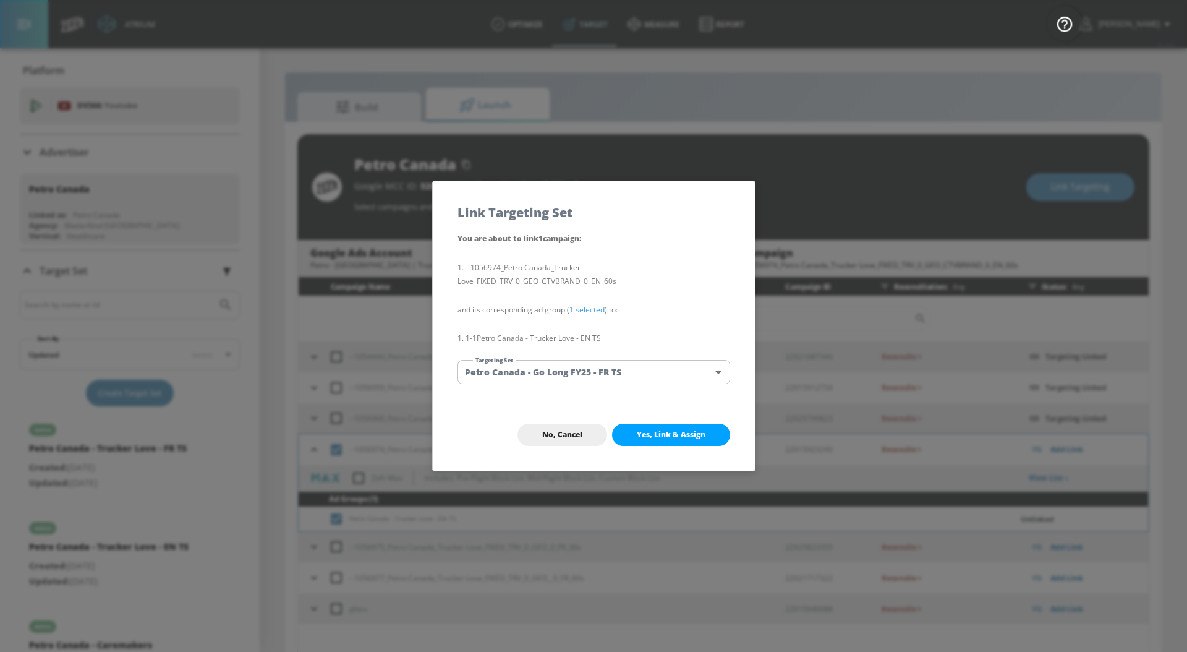
click at [592, 370] on body "Atrium optimize Target measure Report optimize Target measure Report v 4.24.0 […" at bounding box center [593, 334] width 1187 height 669
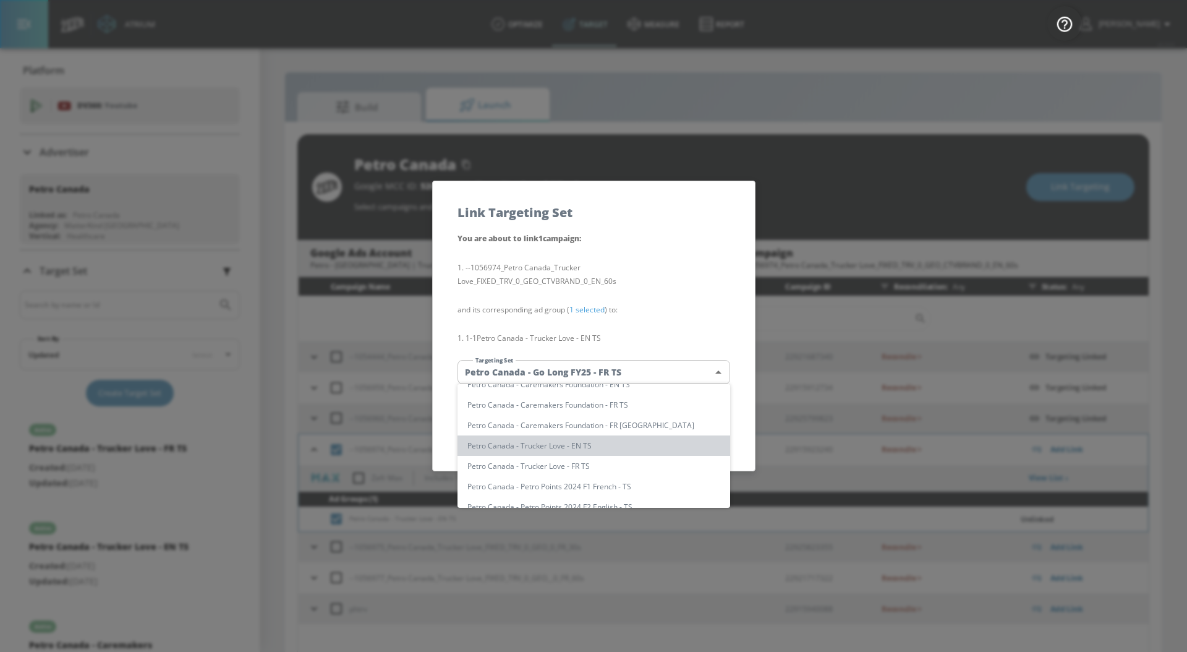
click at [582, 444] on li "Petro Canada - Trucker Love - EN TS" at bounding box center [593, 445] width 273 height 20
type input "5248b4c7-1d70-46ea-a2b9-7a45d0b7c630"
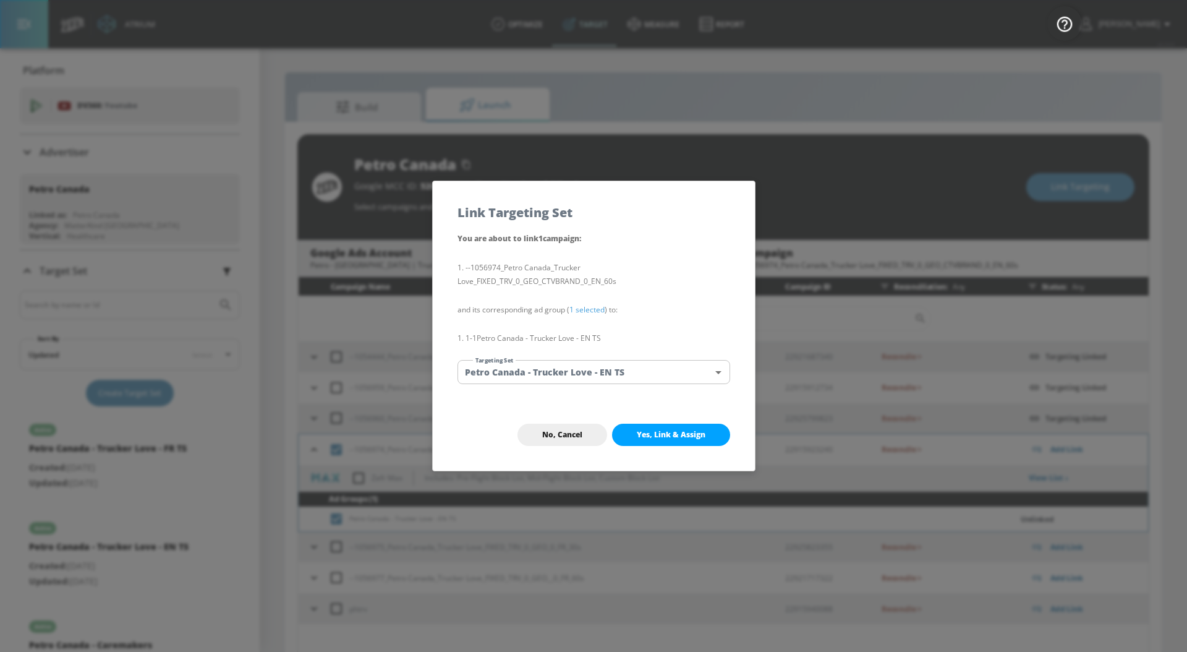
click at [681, 432] on span "Yes, Link & Assign" at bounding box center [671, 435] width 69 height 10
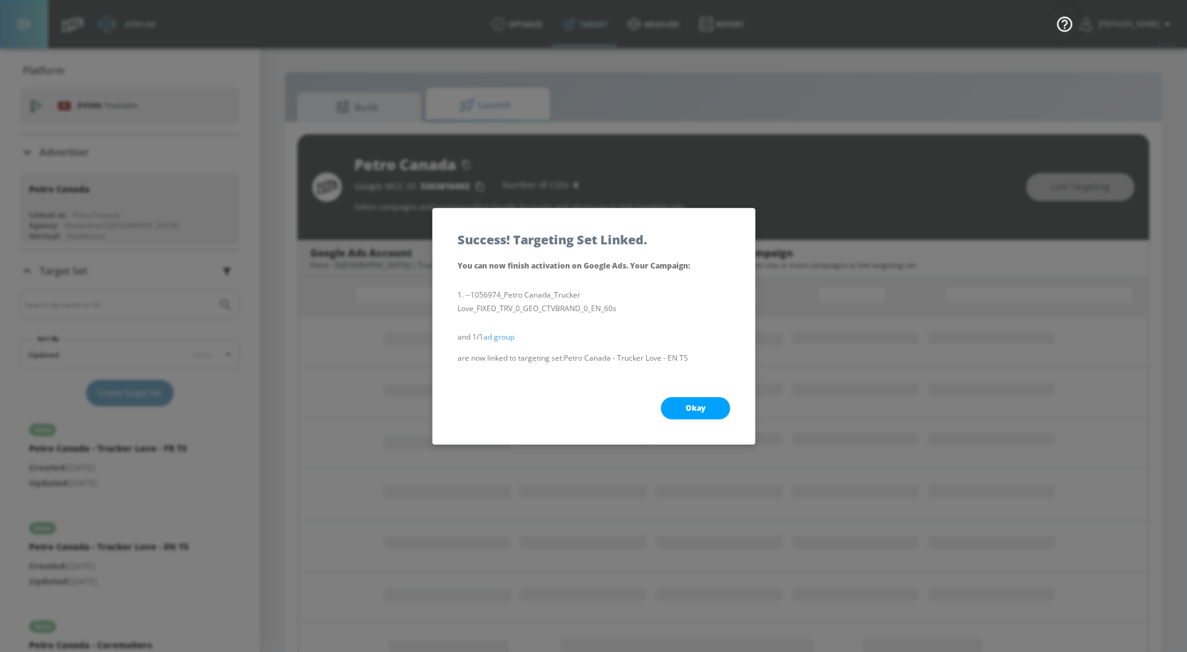
click at [697, 412] on span "Okay" at bounding box center [696, 408] width 20 height 10
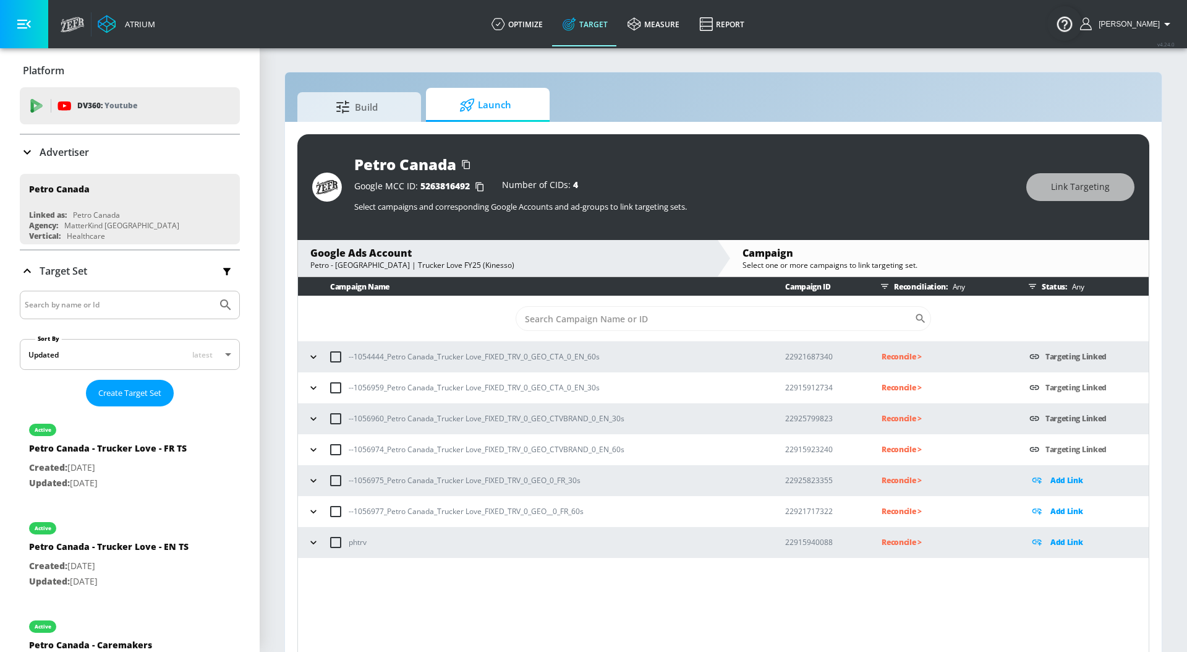
click at [307, 482] on icon "button" at bounding box center [313, 480] width 12 height 12
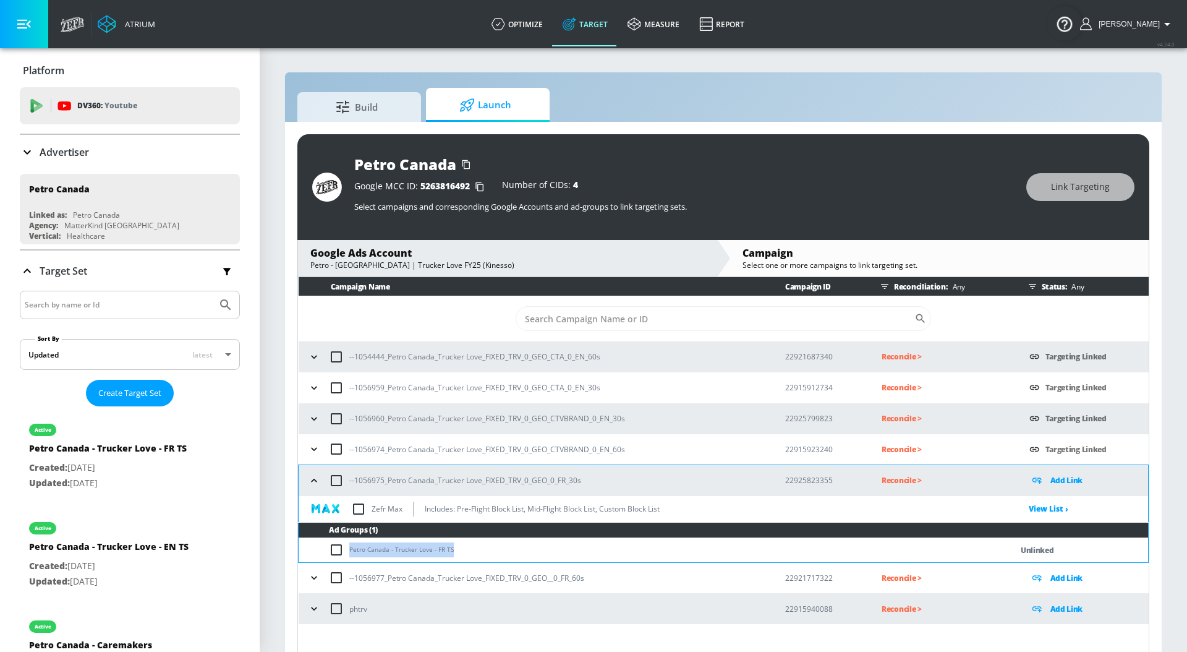
drag, startPoint x: 462, startPoint y: 545, endPoint x: 346, endPoint y: 546, distance: 116.2
click at [346, 547] on td "Petro Canada - Trucker Love - FR TS" at bounding box center [643, 550] width 688 height 24
copy td "Petro Canada - Trucker Love - FR TS"
click at [337, 547] on input "checkbox" at bounding box center [339, 549] width 20 height 15
checkbox input "true"
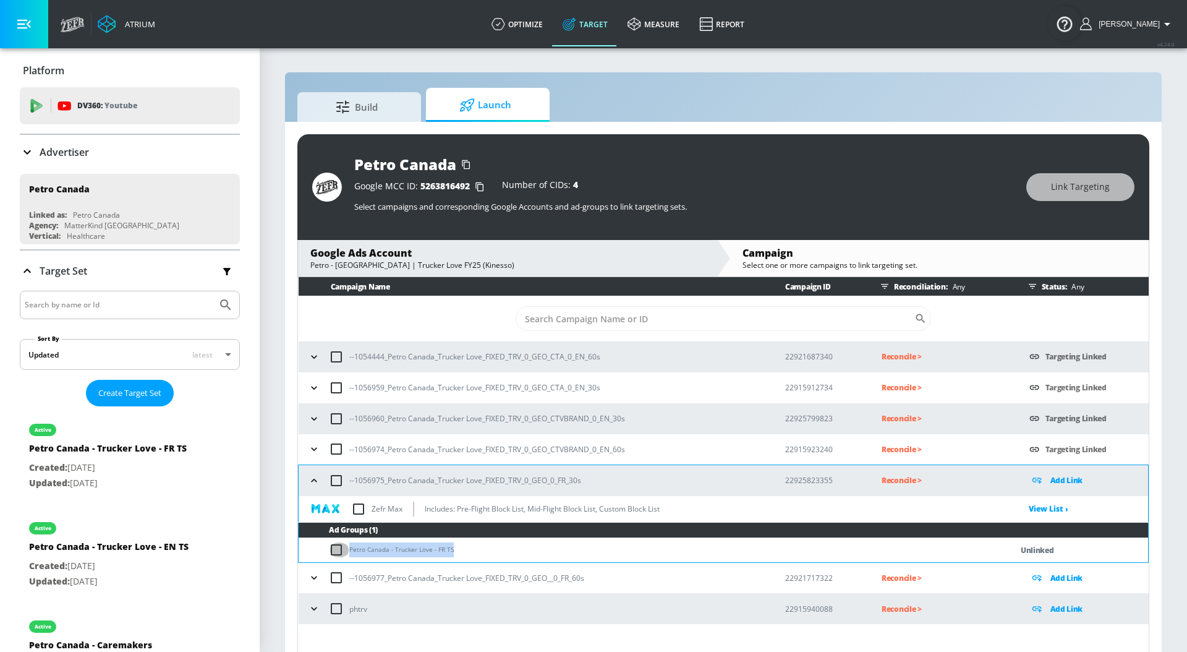
checkbox input "true"
click at [1095, 181] on span "Link Targeting" at bounding box center [1080, 186] width 59 height 15
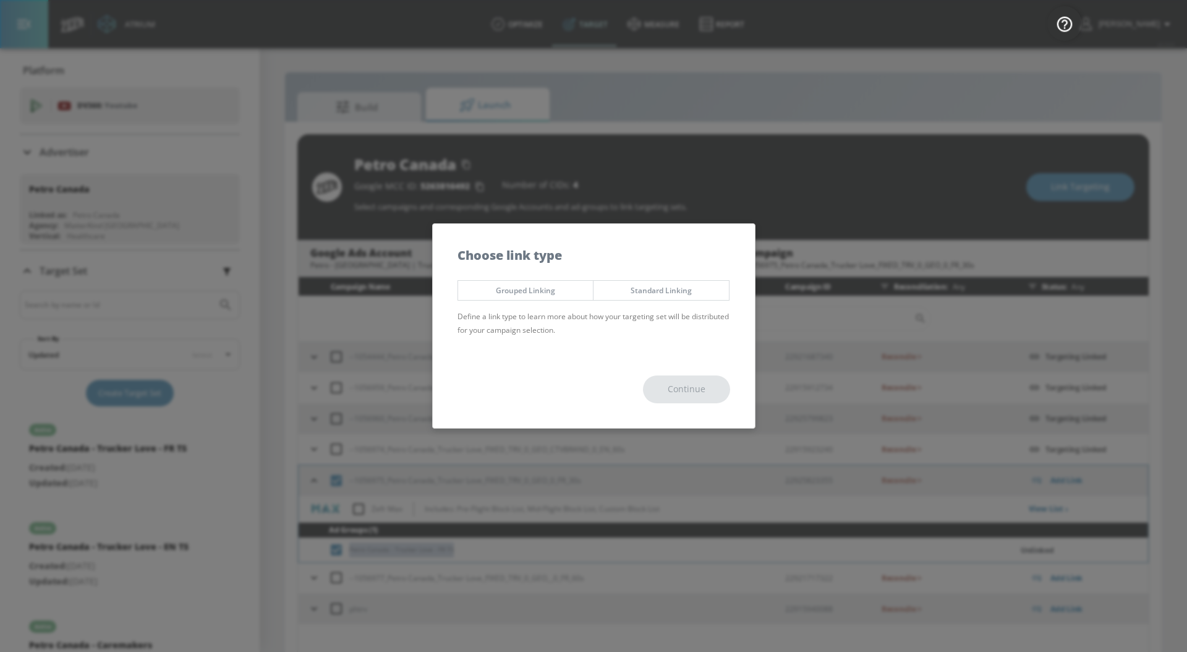
click at [716, 287] on span "Standard Linking" at bounding box center [661, 290] width 117 height 13
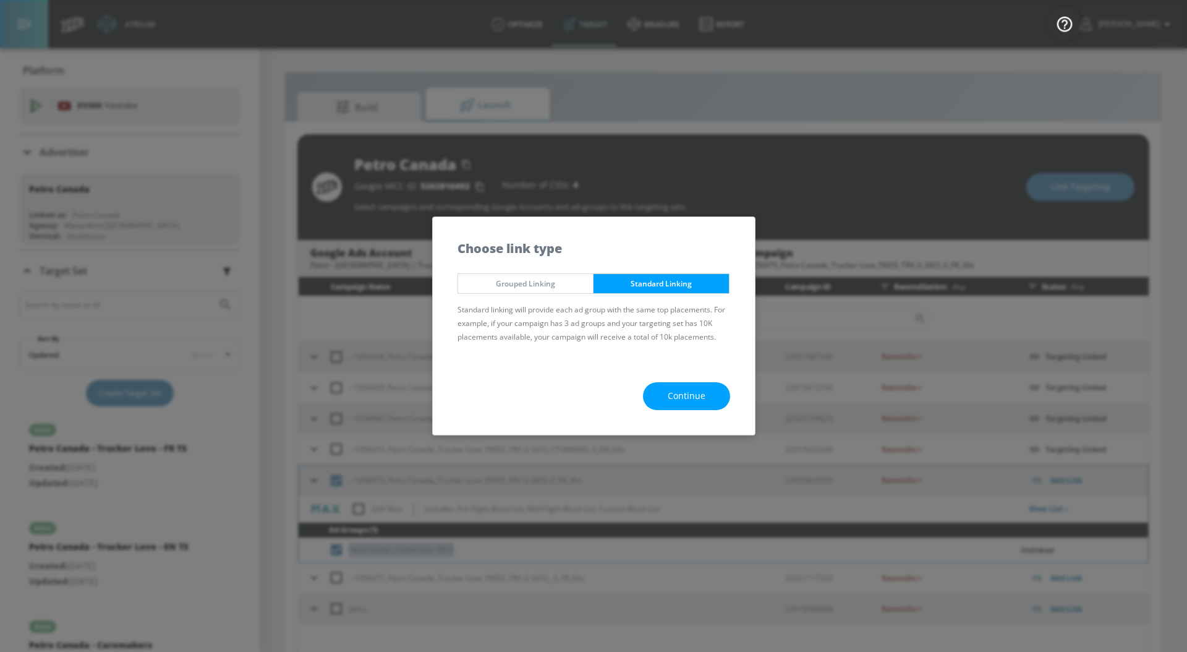
click at [654, 407] on button "Continue" at bounding box center [686, 396] width 87 height 28
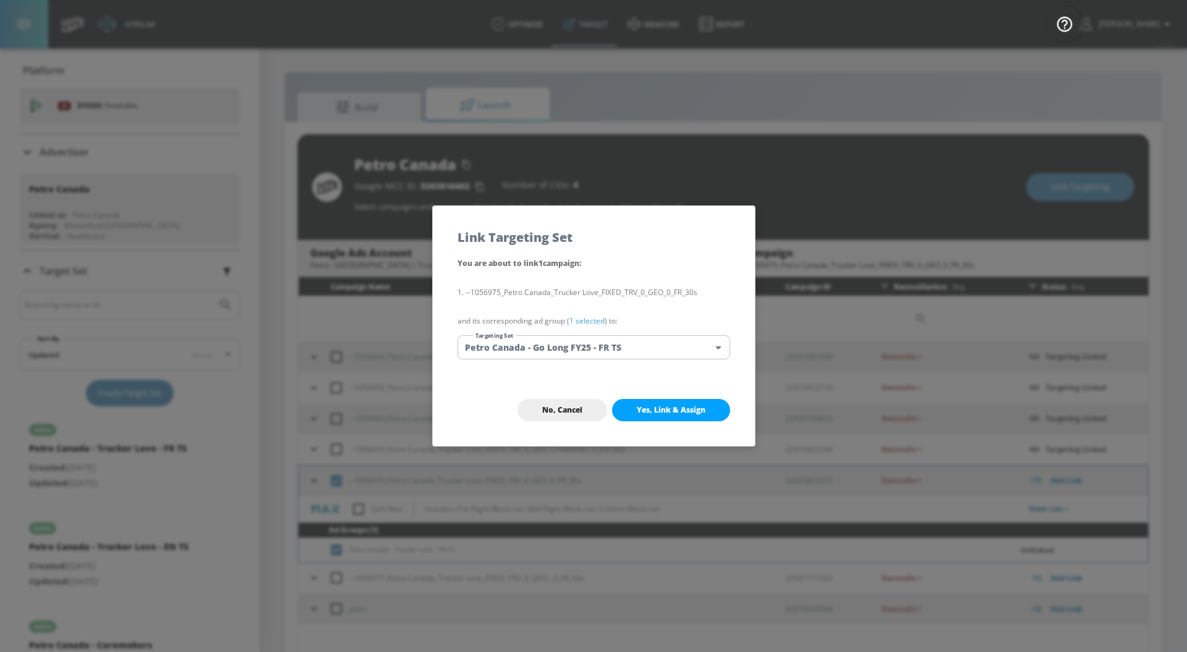
click at [593, 320] on link "1 selected" at bounding box center [586, 320] width 35 height 11
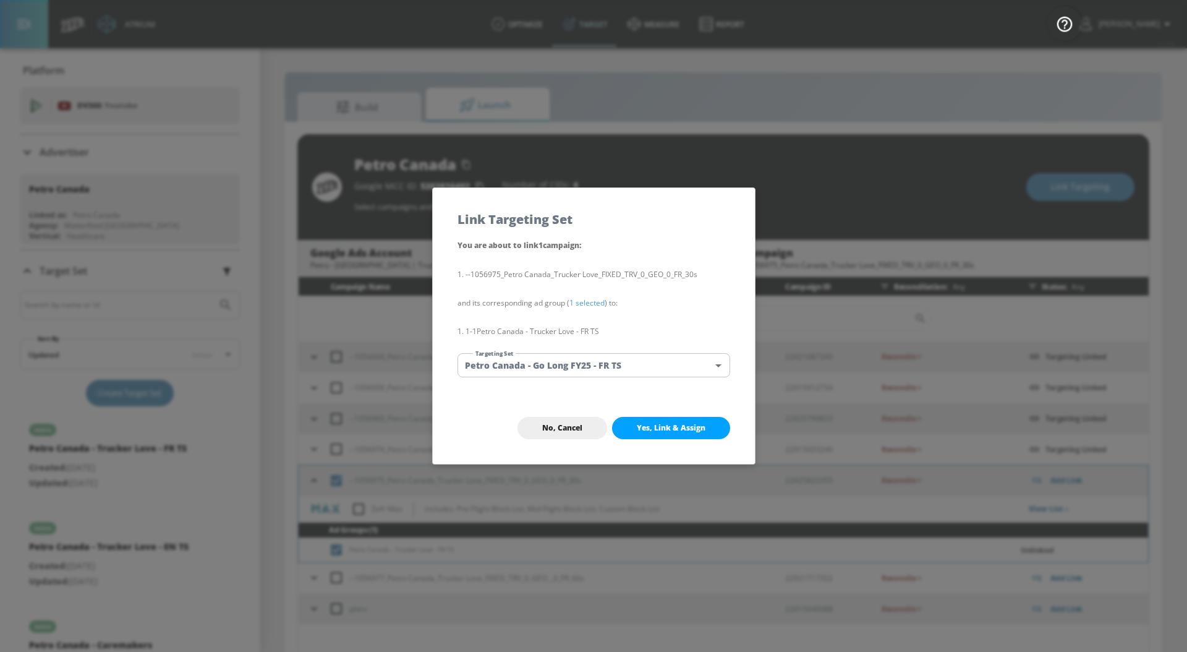
click at [587, 369] on body "Atrium optimize Target measure Report optimize Target measure Report v 4.24.0 […" at bounding box center [593, 334] width 1187 height 669
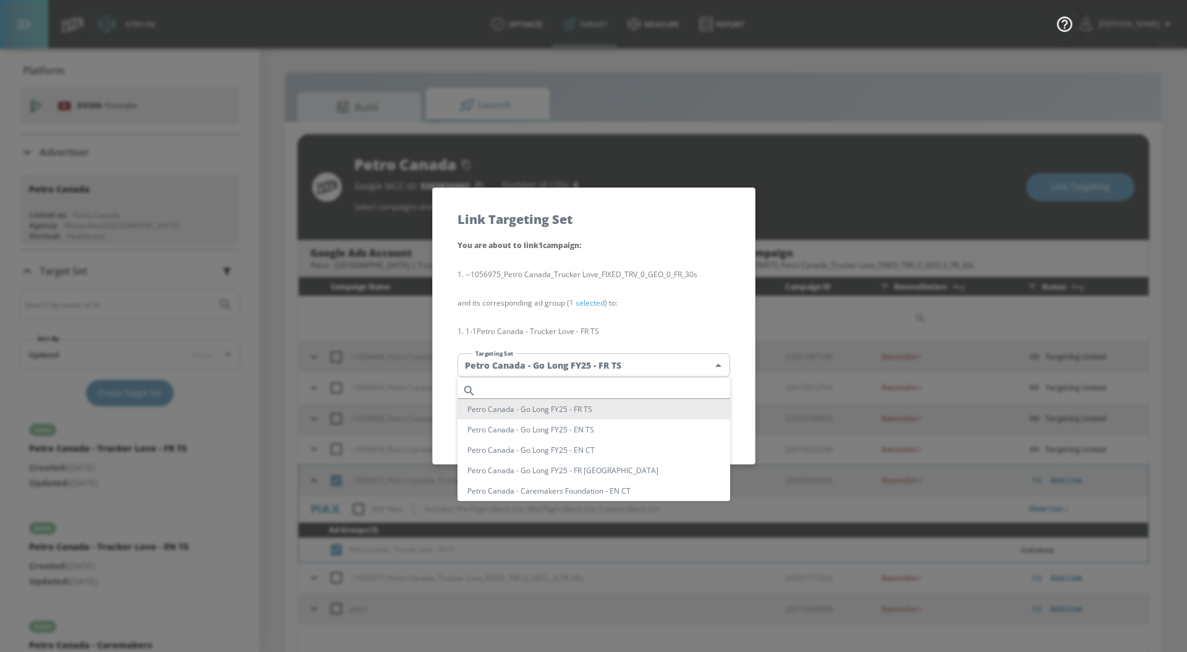
scroll to position [154, 0]
click at [614, 444] on li "Petro Canada - Trucker Love - FR TS" at bounding box center [593, 438] width 273 height 20
type input "44063565-8d70-4697-af8c-12057c6d77f3"
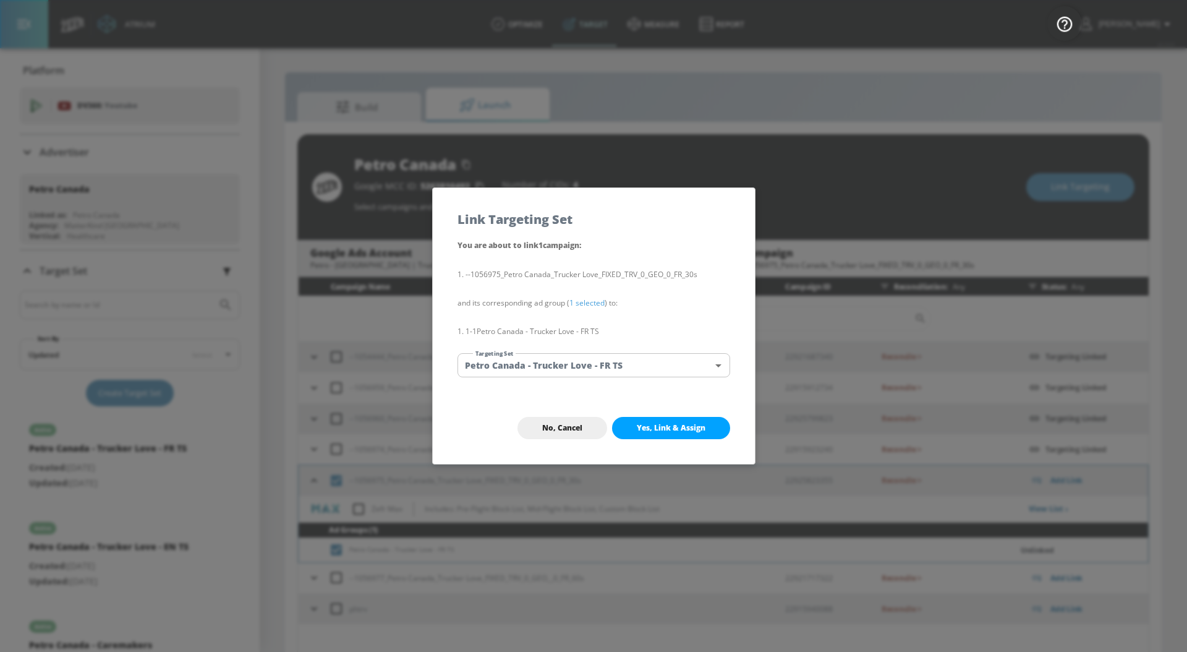
click at [614, 418] on li "Petro Canada - Trucker Love - FR TS" at bounding box center [559, 412] width 205 height 12
click at [674, 430] on span "Yes, Link & Assign" at bounding box center [671, 428] width 69 height 10
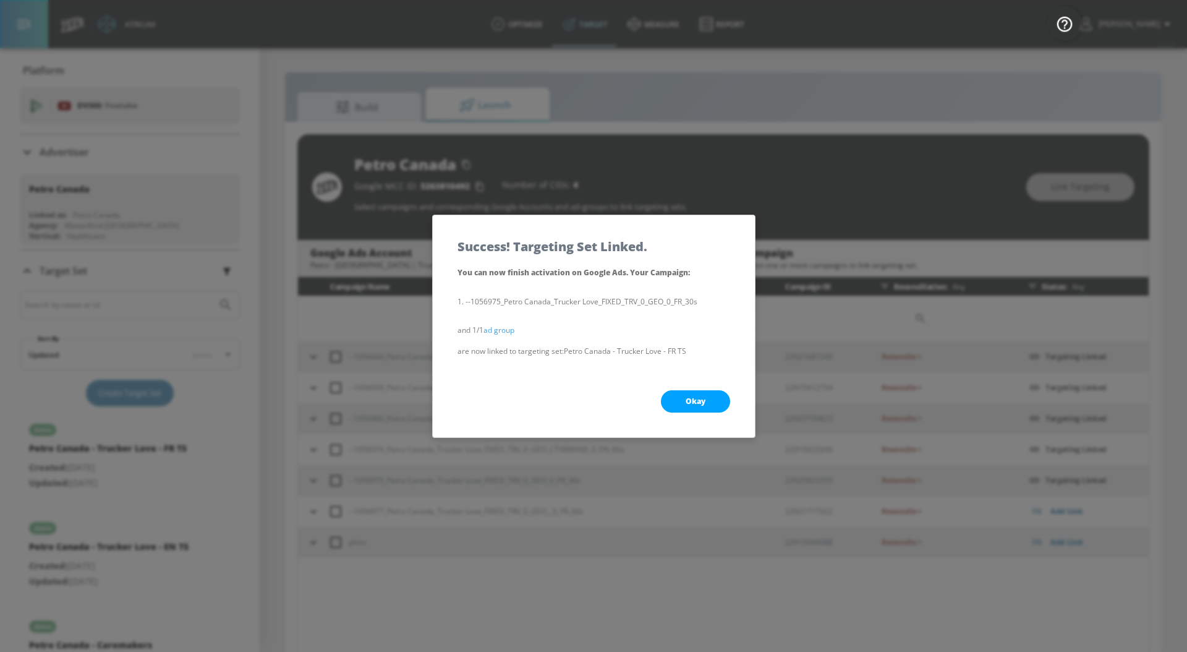
click at [705, 401] on button "Okay" at bounding box center [695, 401] width 69 height 22
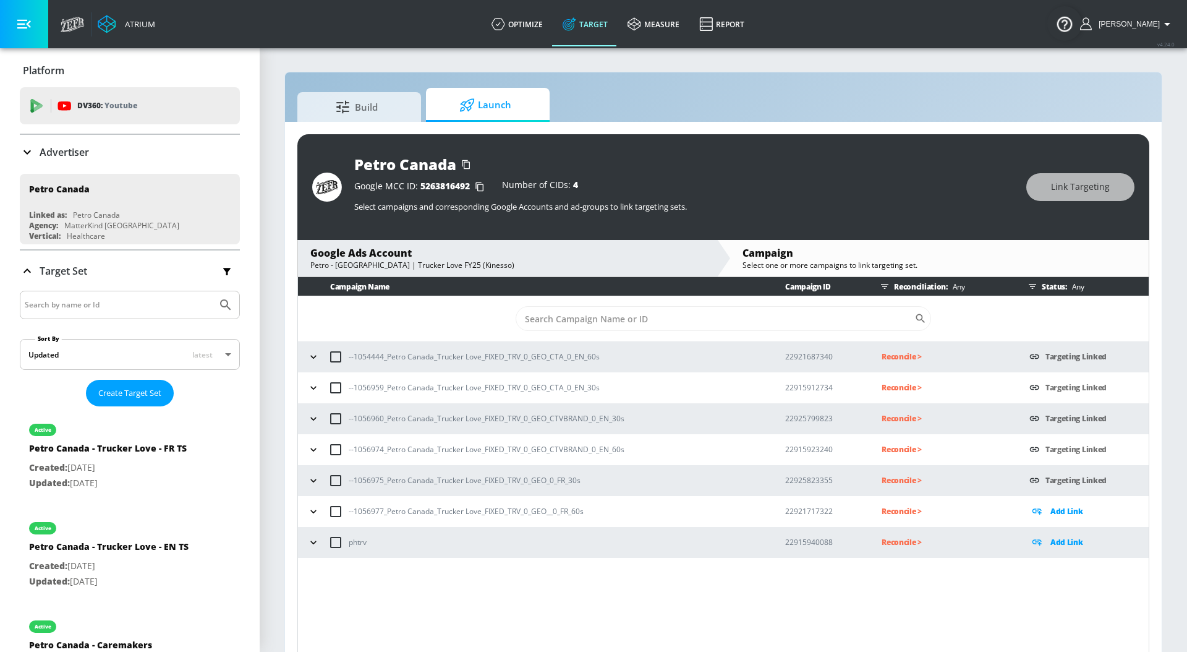
click at [316, 512] on icon "button" at bounding box center [313, 511] width 12 height 12
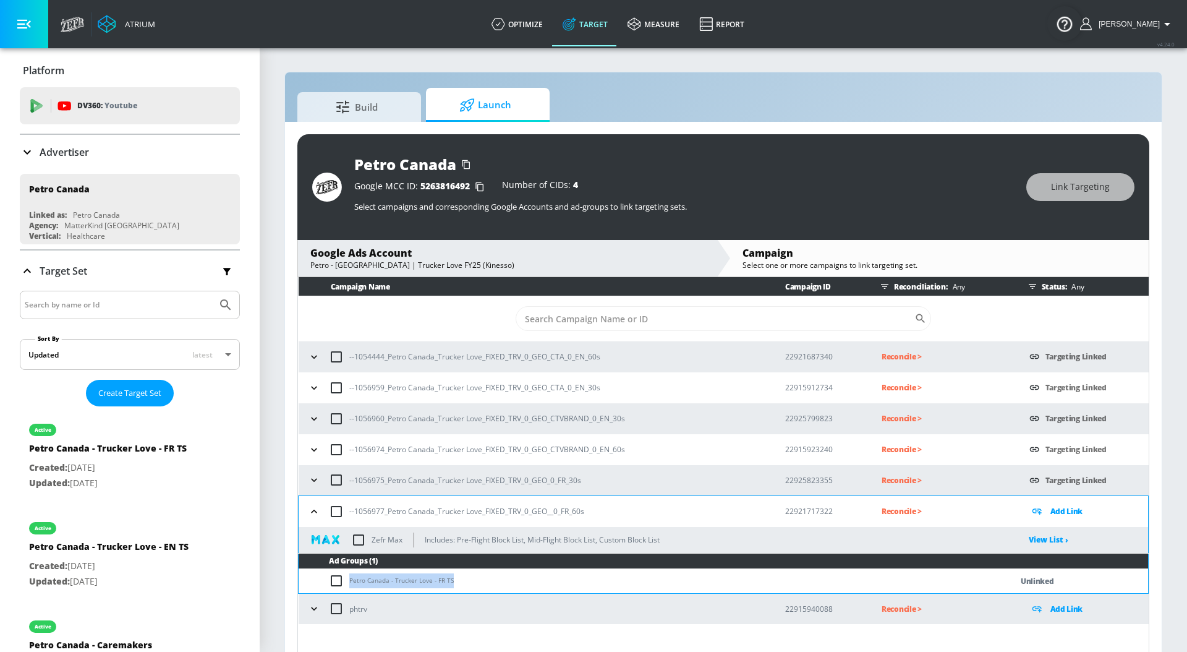
drag, startPoint x: 462, startPoint y: 588, endPoint x: 345, endPoint y: 577, distance: 117.3
click at [345, 577] on td "Petro Canada - Trucker Love - FR TS" at bounding box center [643, 581] width 688 height 24
copy td "Petro Canada - Trucker Love - FR TS"
click at [345, 577] on input "checkbox" at bounding box center [339, 580] width 20 height 15
checkbox input "true"
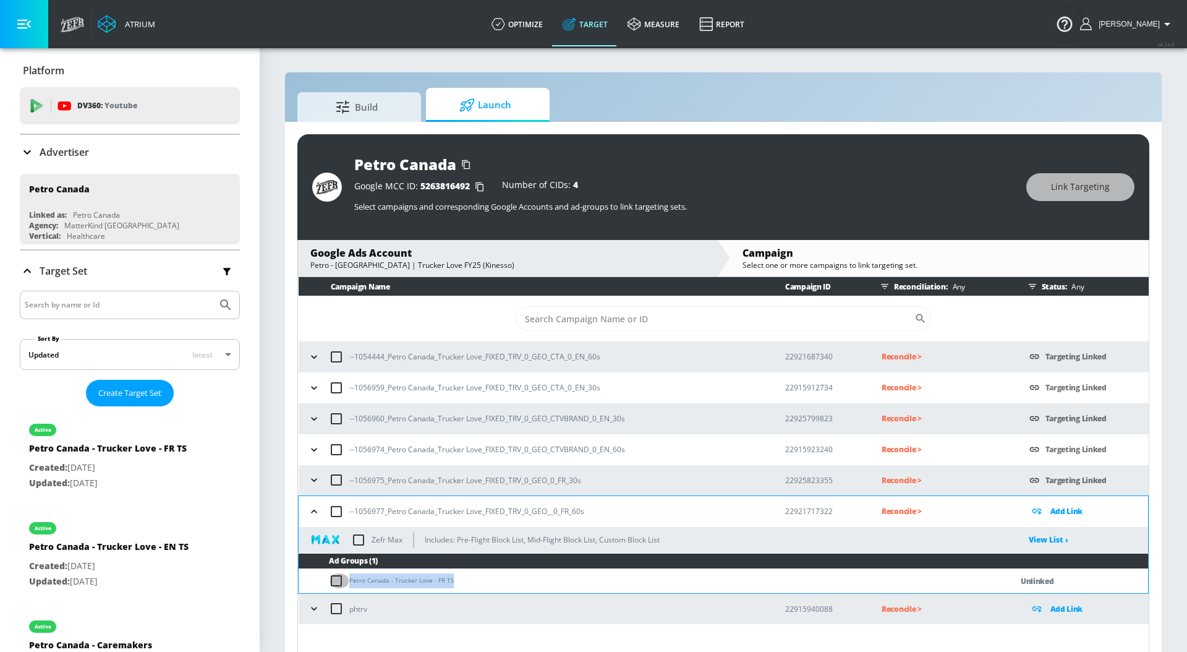
checkbox input "true"
click at [1058, 191] on span "Link Targeting" at bounding box center [1080, 186] width 59 height 15
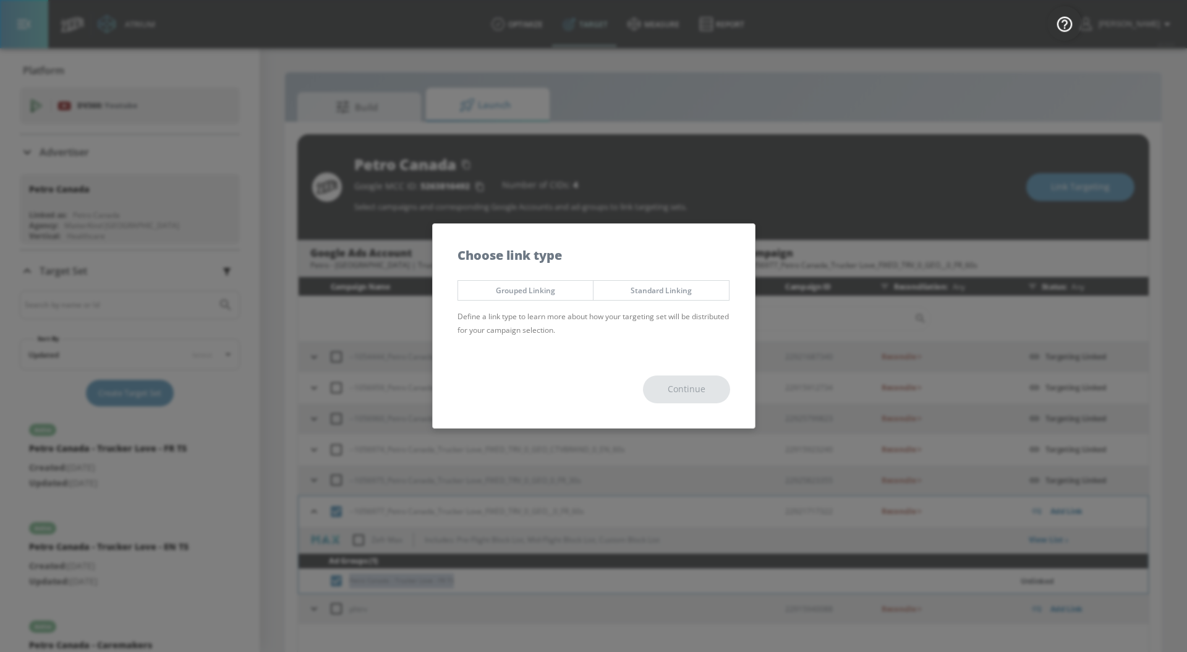
click at [681, 299] on button "Standard Linking" at bounding box center [661, 290] width 137 height 20
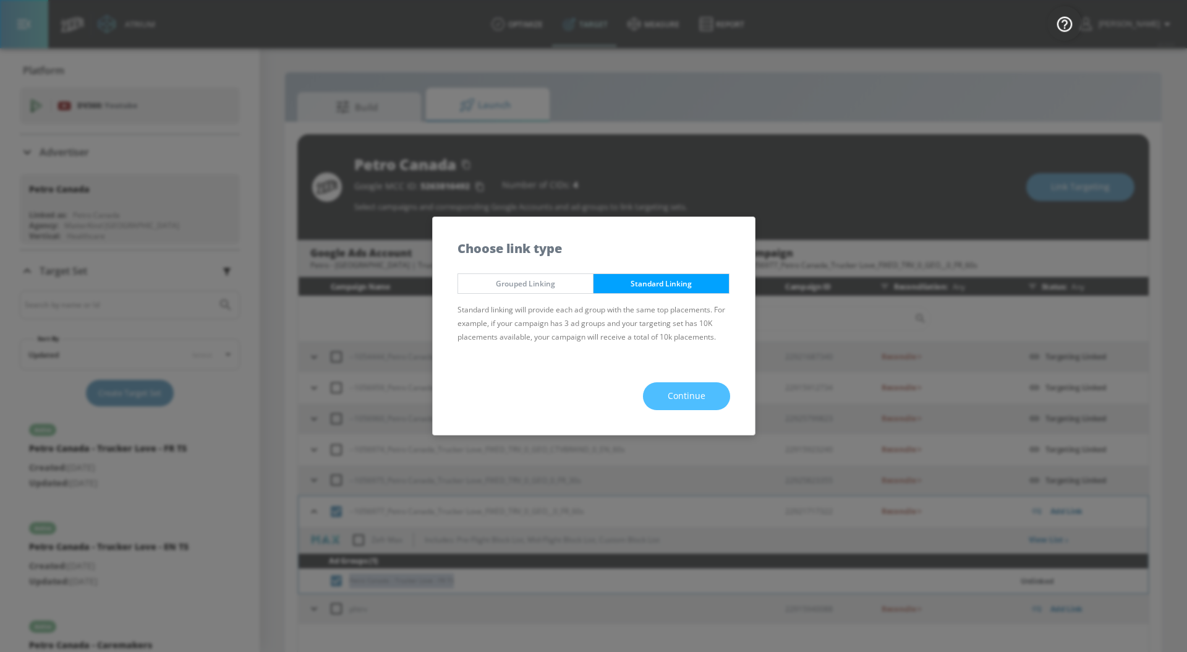
click at [651, 386] on button "Continue" at bounding box center [686, 396] width 87 height 28
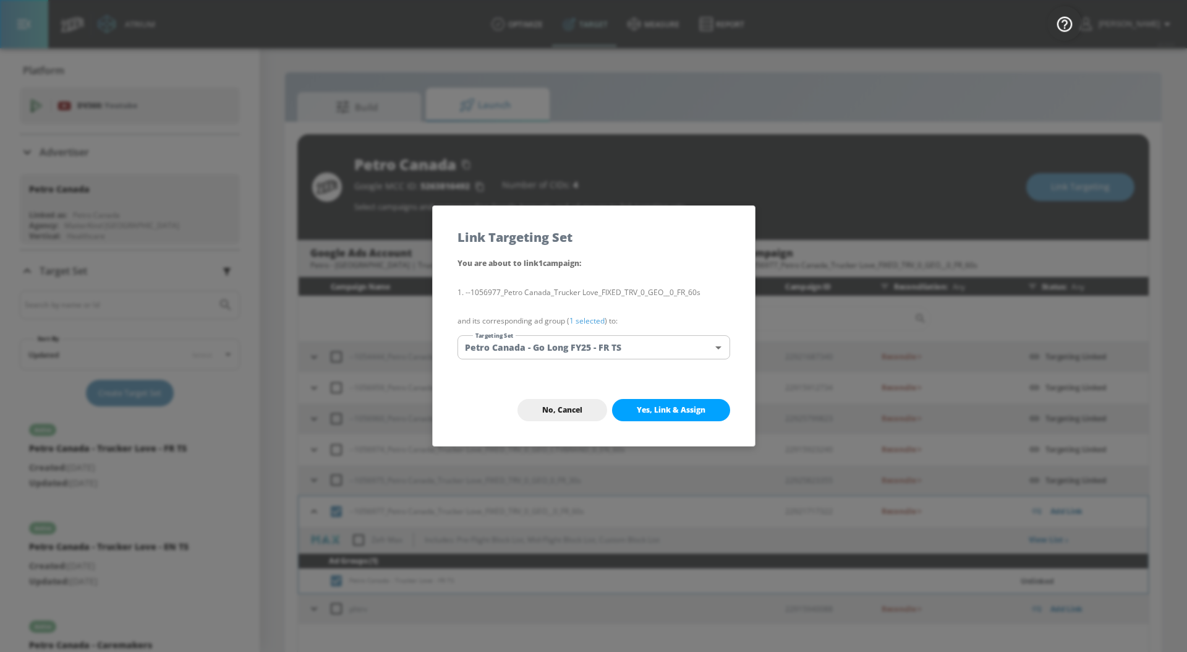
click at [593, 318] on link "1 selected" at bounding box center [586, 320] width 35 height 11
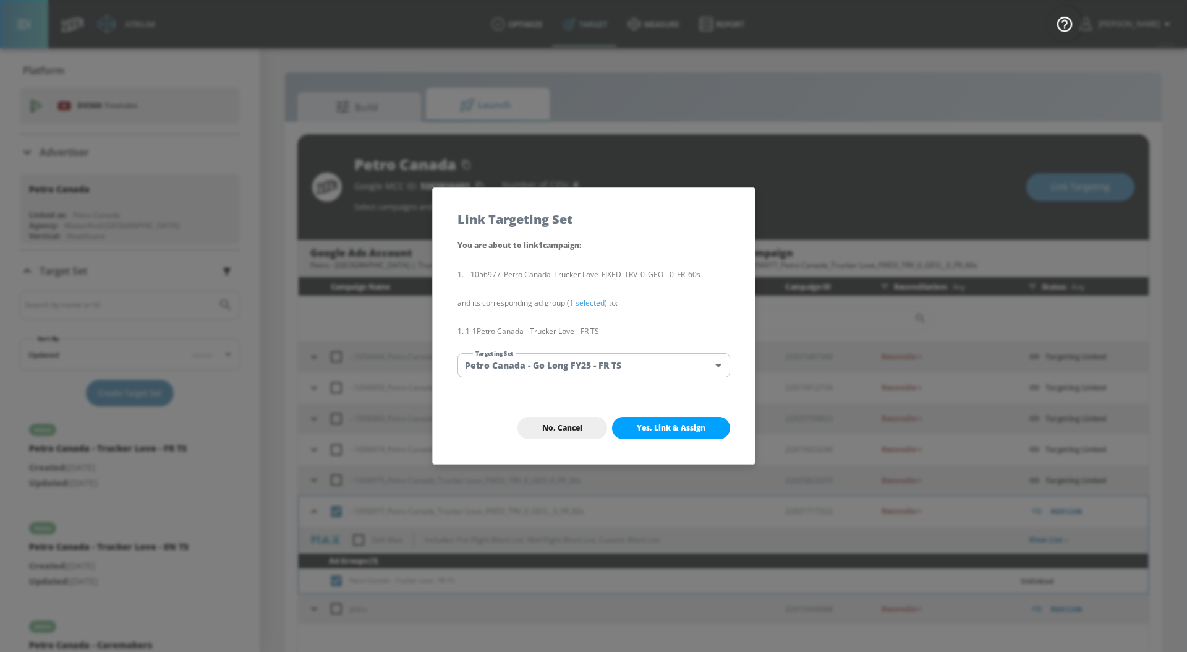
click at [593, 359] on body "Atrium optimize Target measure Report optimize Target measure Report v 4.24.0 […" at bounding box center [593, 334] width 1187 height 669
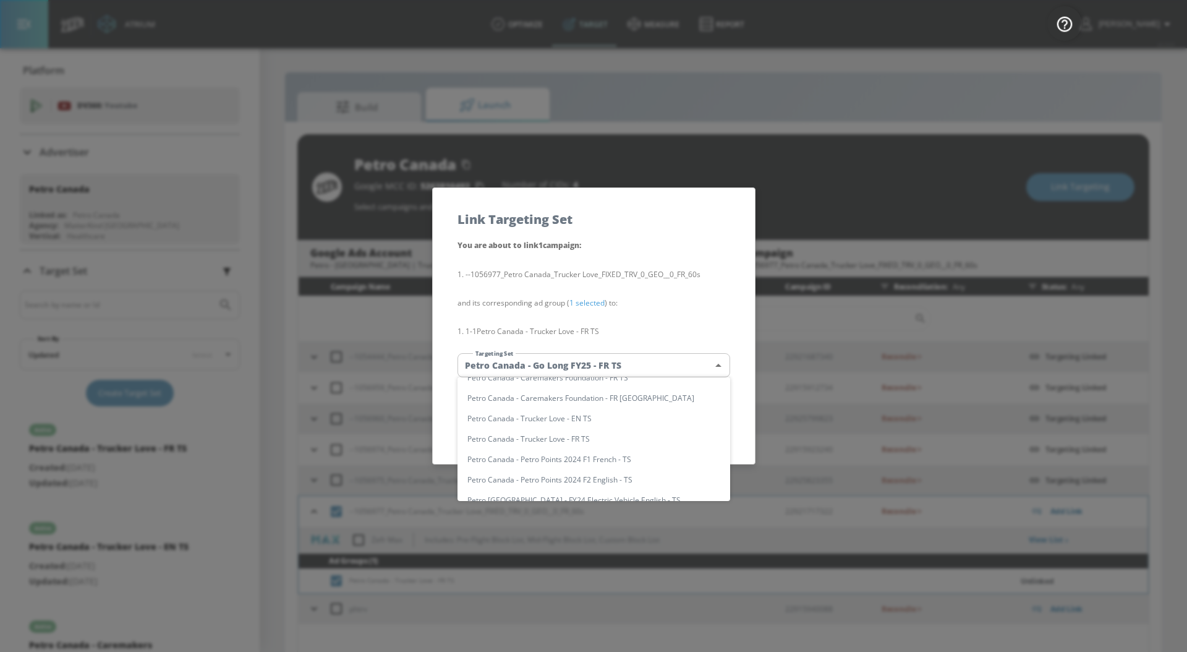
click at [636, 441] on li "Petro Canada - Trucker Love - FR TS" at bounding box center [593, 438] width 273 height 20
type input "44063565-8d70-4697-af8c-12057c6d77f3"
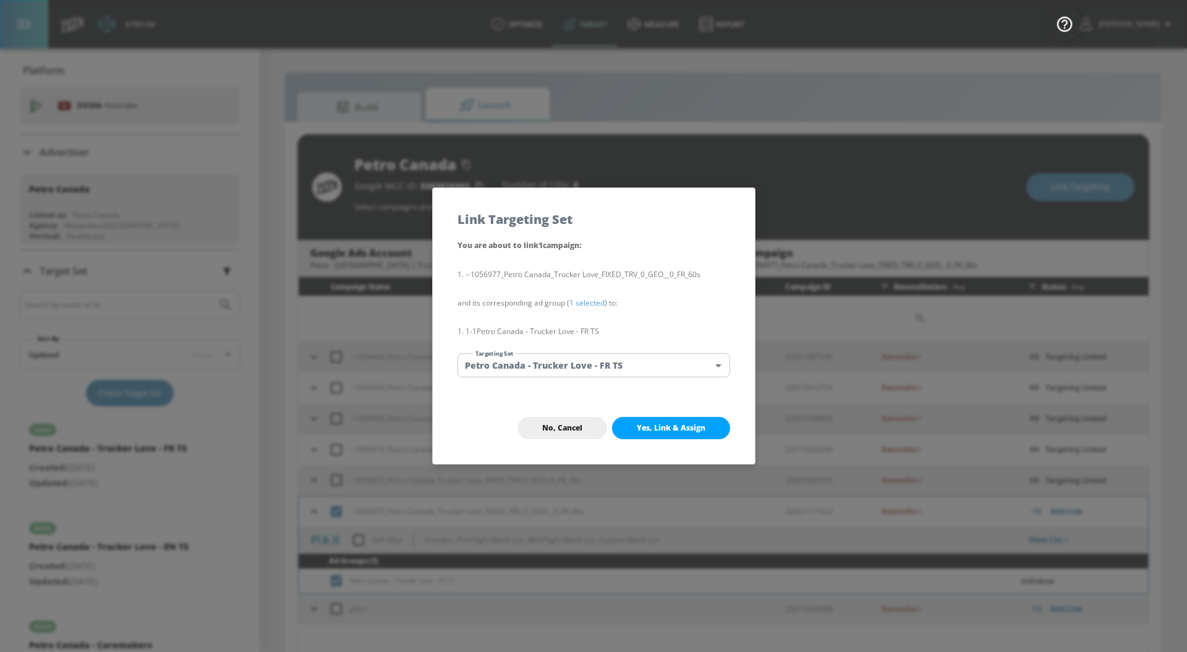
click at [636, 418] on li "Petro Canada - Trucker Love - FR TS" at bounding box center [559, 412] width 205 height 12
click at [658, 435] on button "Yes, Link & Assign" at bounding box center [671, 428] width 118 height 22
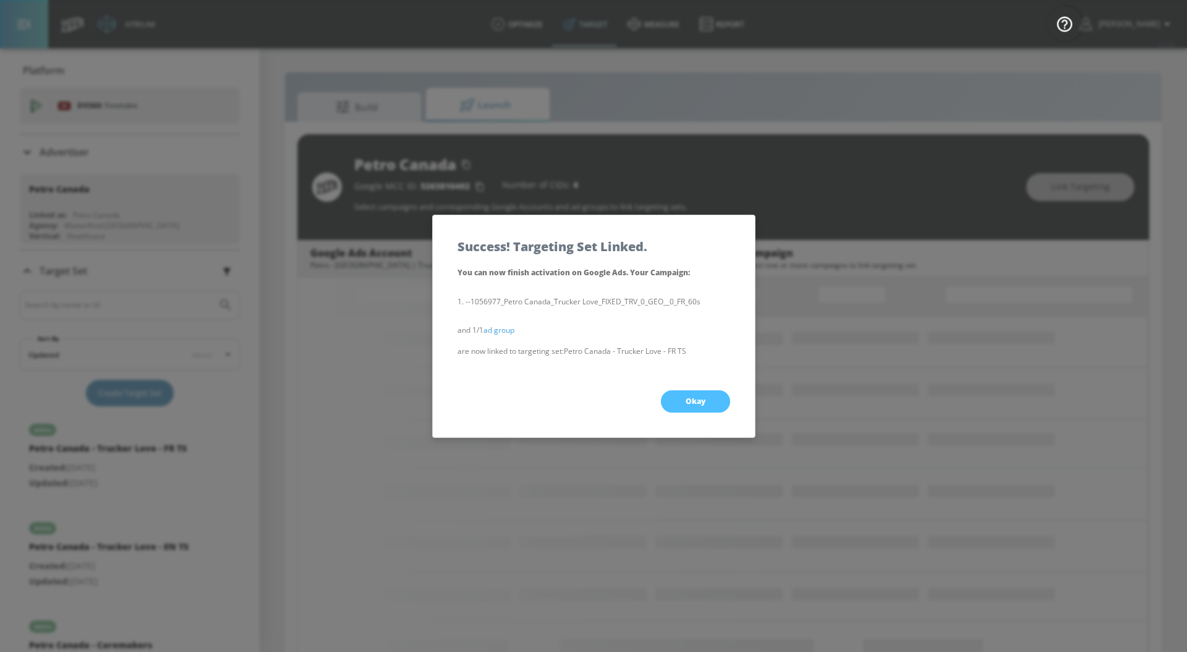
click at [681, 402] on button "Okay" at bounding box center [695, 401] width 69 height 22
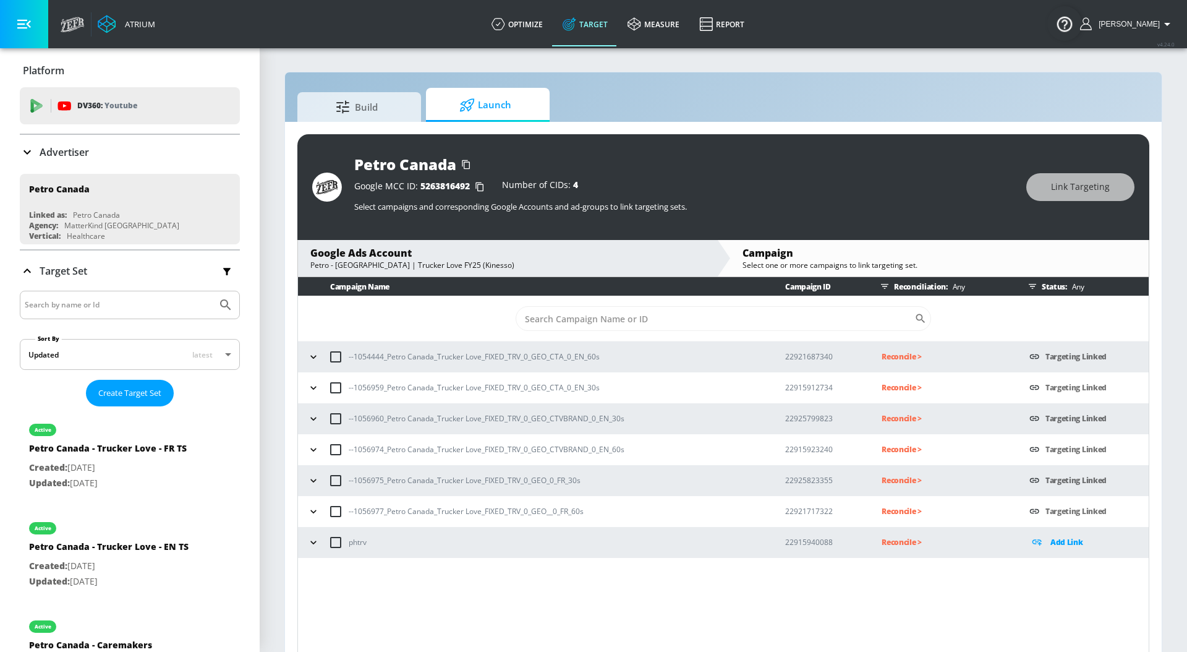
scroll to position [18, 0]
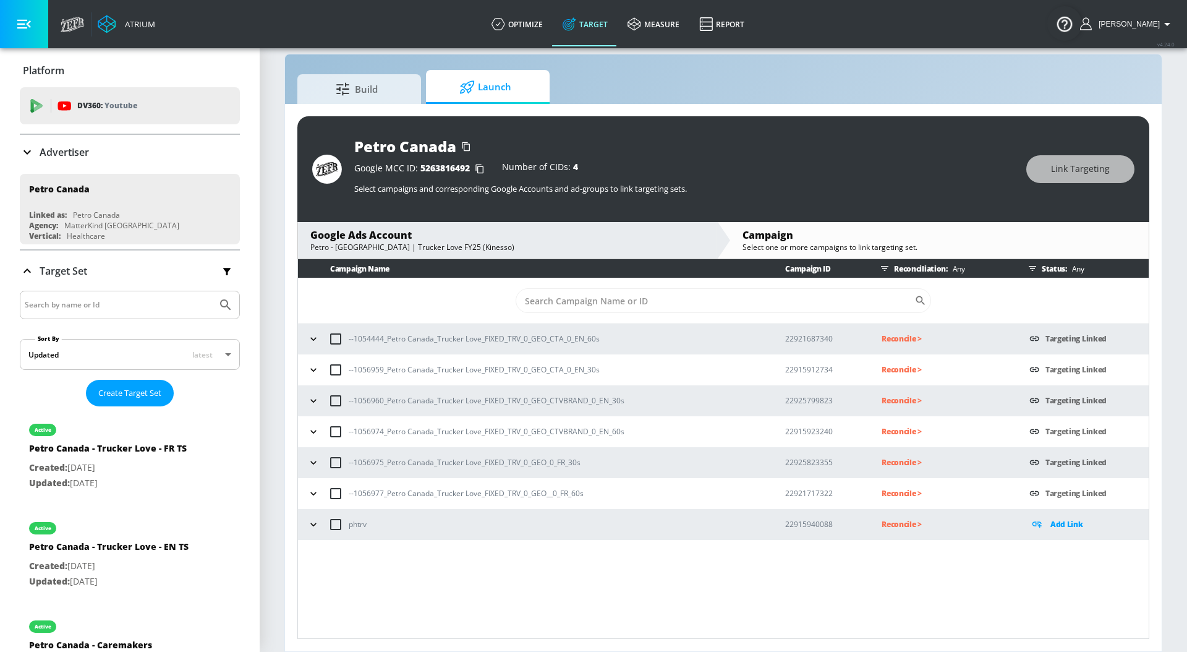
click at [893, 333] on p "Reconcile >" at bounding box center [945, 338] width 128 height 14
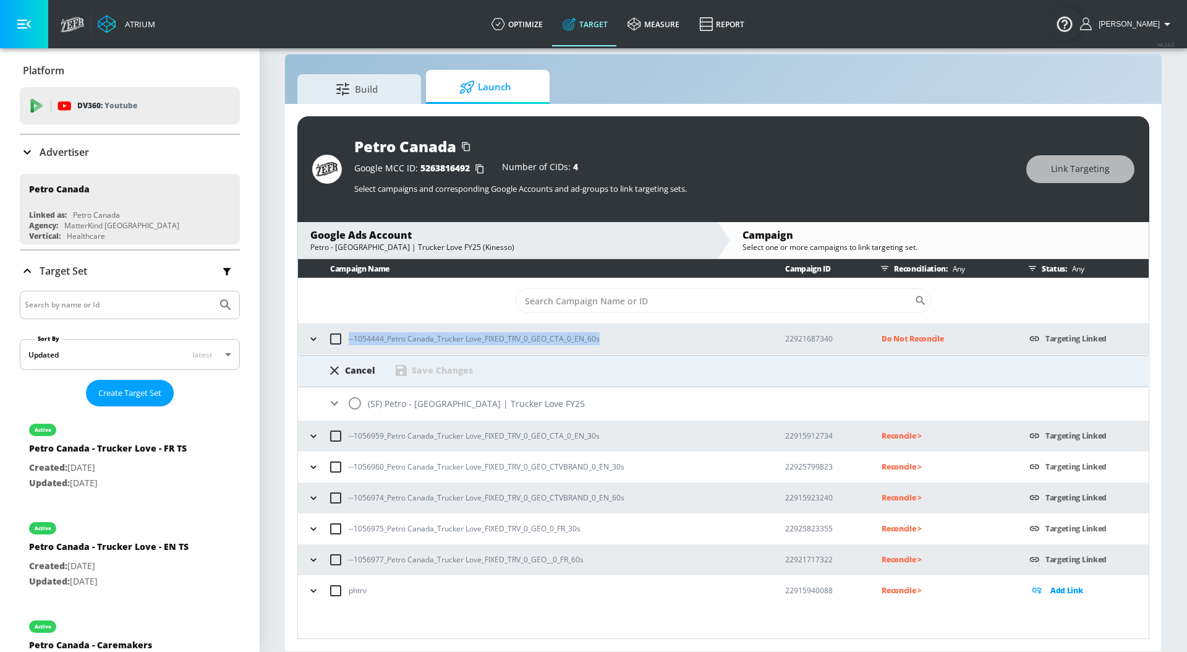
drag, startPoint x: 623, startPoint y: 339, endPoint x: 347, endPoint y: 350, distance: 275.9
click at [347, 350] on div "--1054444_Petro Canada_Trucker Love_FIXED_TRV_0_GEO_CTA_0_EN_60s" at bounding box center [534, 339] width 461 height 26
copy p "--1054444_Petro Canada_Trucker Love_FIXED_TRV_0_GEO_CTA_0_EN_60s"
click at [353, 403] on input "radio" at bounding box center [355, 403] width 26 height 26
radio input "true"
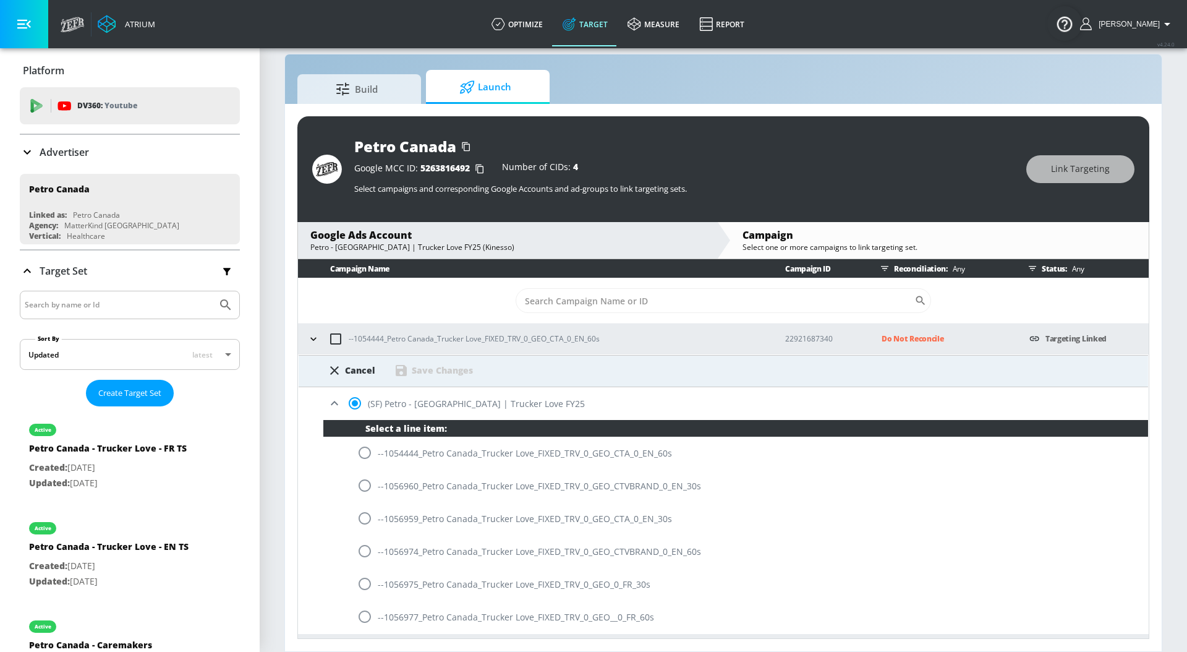
click at [364, 452] on input "radio" at bounding box center [365, 452] width 26 height 26
radio input "true"
click at [439, 369] on div "Save Changes" at bounding box center [442, 370] width 61 height 12
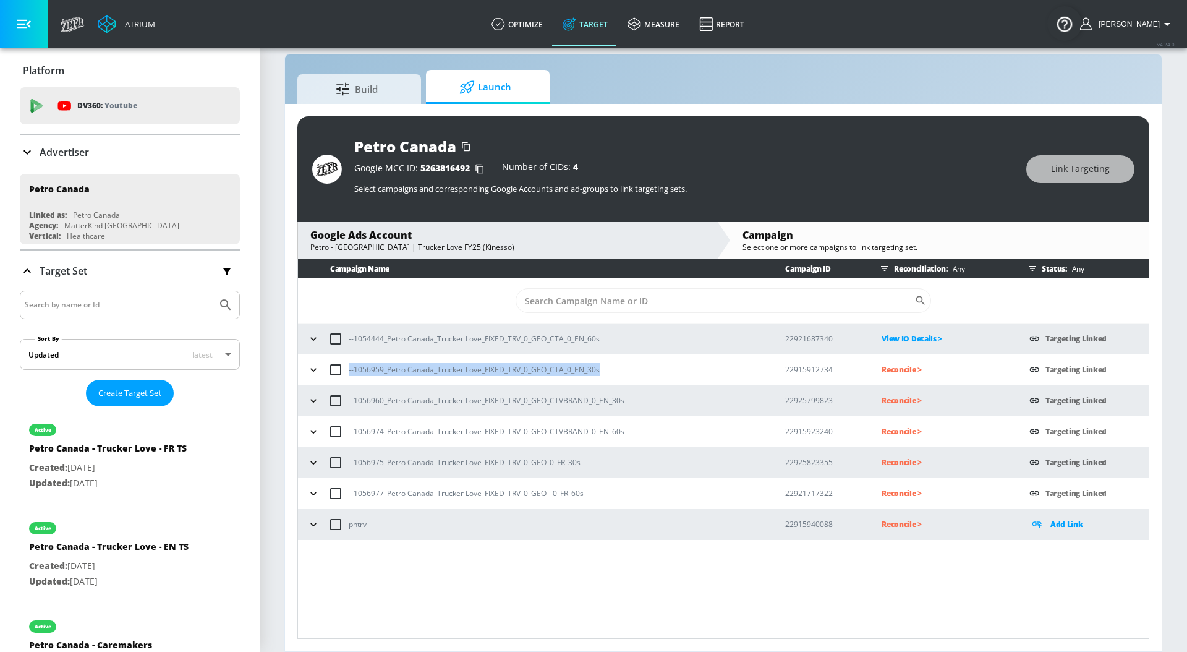
drag, startPoint x: 614, startPoint y: 372, endPoint x: 339, endPoint y: 375, distance: 275.7
click at [339, 375] on div "--1056959_Petro Canada_Trucker Love_FIXED_TRV_0_GEO_CTA_0_EN_30s" at bounding box center [534, 370] width 461 height 26
copy p "--1056959_Petro Canada_Trucker Love_FIXED_TRV_0_GEO_CTA_0_EN_30s"
click at [902, 369] on p "Reconcile >" at bounding box center [945, 369] width 128 height 14
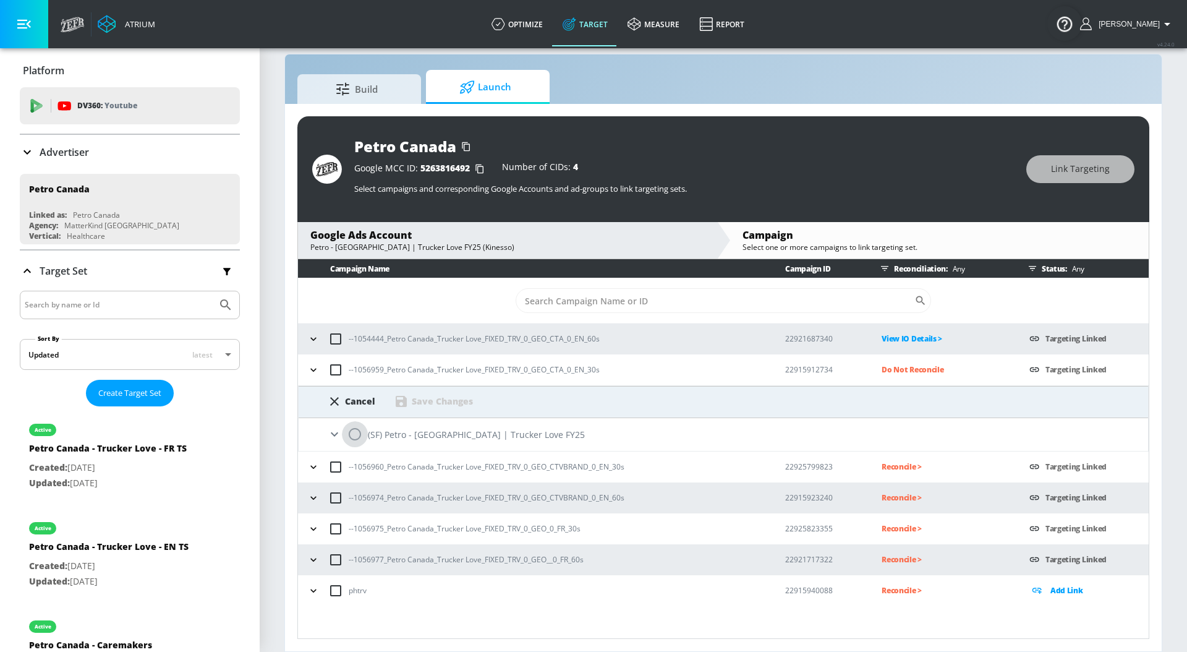
click at [353, 430] on input "radio" at bounding box center [355, 434] width 26 height 26
radio input "true"
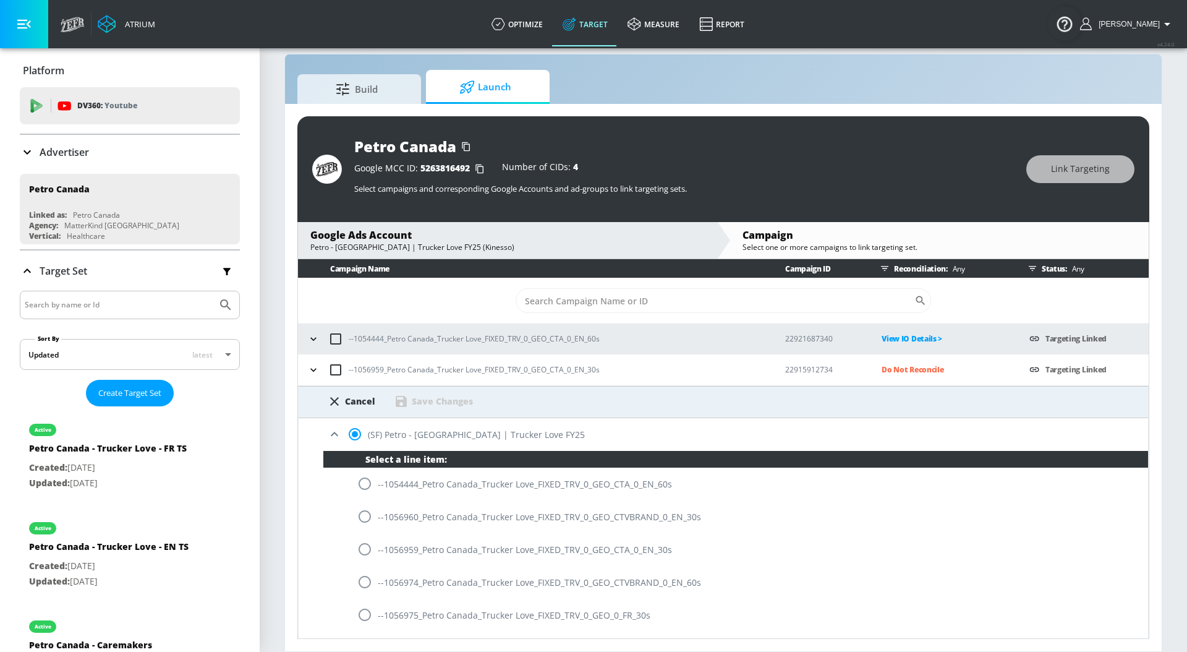
click at [368, 549] on input "radio" at bounding box center [365, 549] width 26 height 26
radio input "true"
click at [453, 400] on div "Save Changes" at bounding box center [442, 401] width 61 height 12
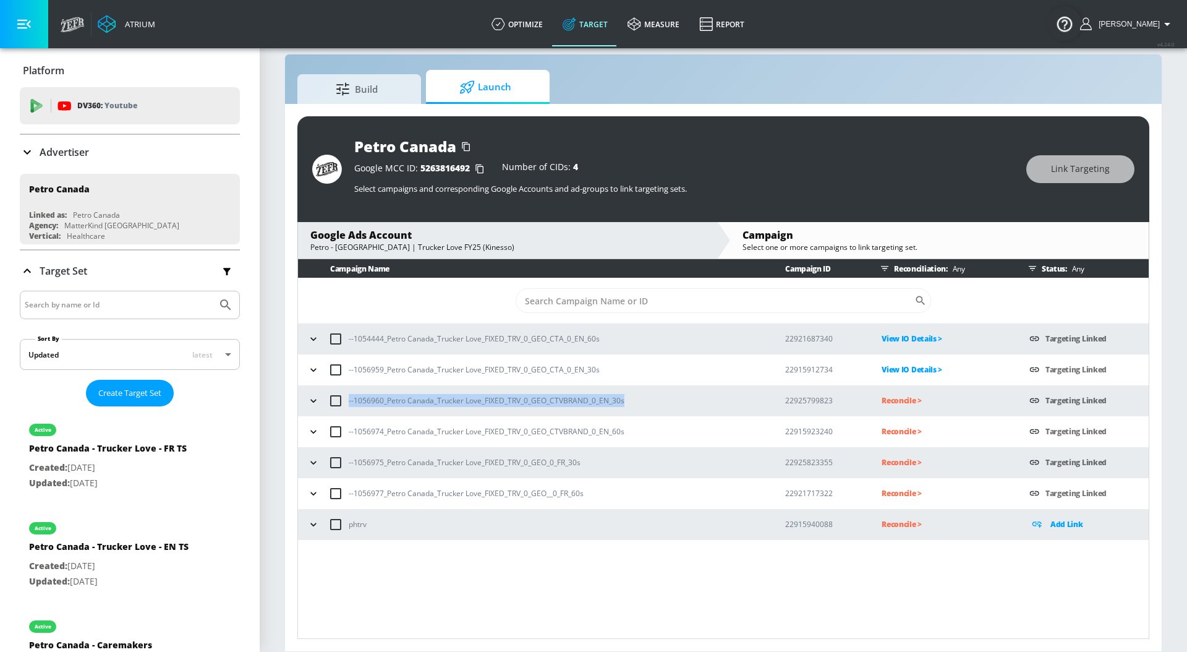
drag, startPoint x: 632, startPoint y: 402, endPoint x: 337, endPoint y: 403, distance: 294.9
click at [337, 403] on div "--1056960_Petro Canada_Trucker Love_FIXED_TRV_0_GEO_CTVBRAND_0_EN_30s" at bounding box center [534, 401] width 461 height 26
copy p "--1056960_Petro Canada_Trucker Love_FIXED_TRV_0_GEO_CTVBRAND_0_EN_30s"
click at [882, 405] on p "Reconcile >" at bounding box center [945, 400] width 128 height 14
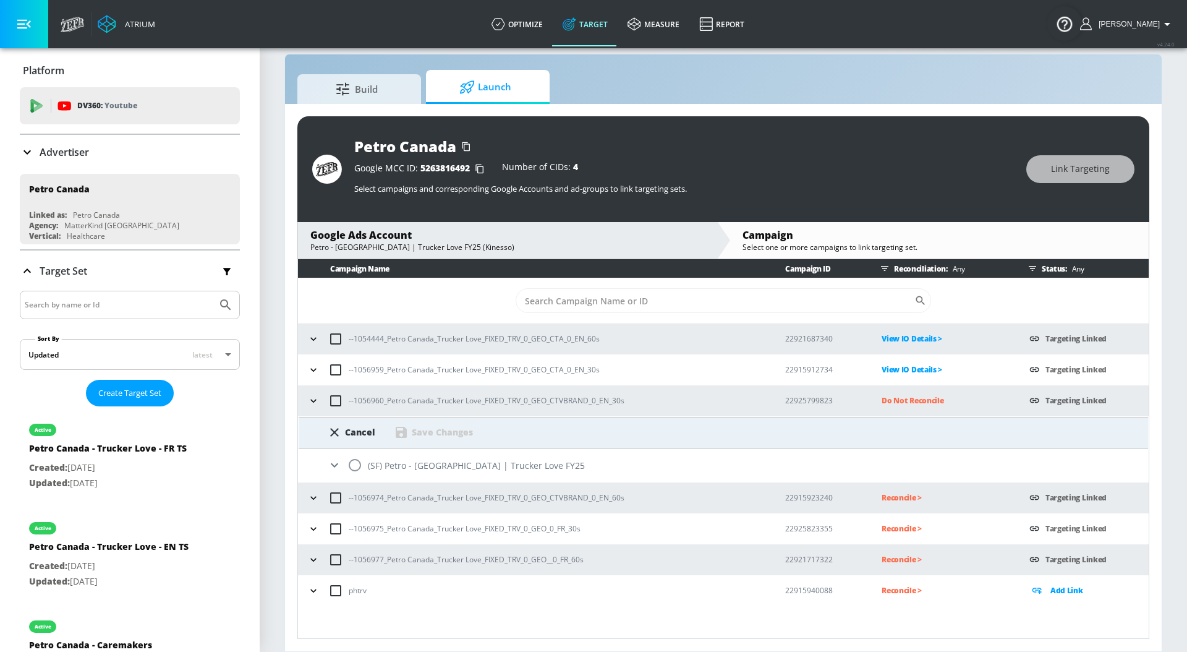
click at [436, 467] on div "(SF) Petro - [GEOGRAPHIC_DATA] | Trucker Love FY25" at bounding box center [723, 465] width 849 height 33
click at [357, 468] on input "radio" at bounding box center [355, 465] width 26 height 26
radio input "true"
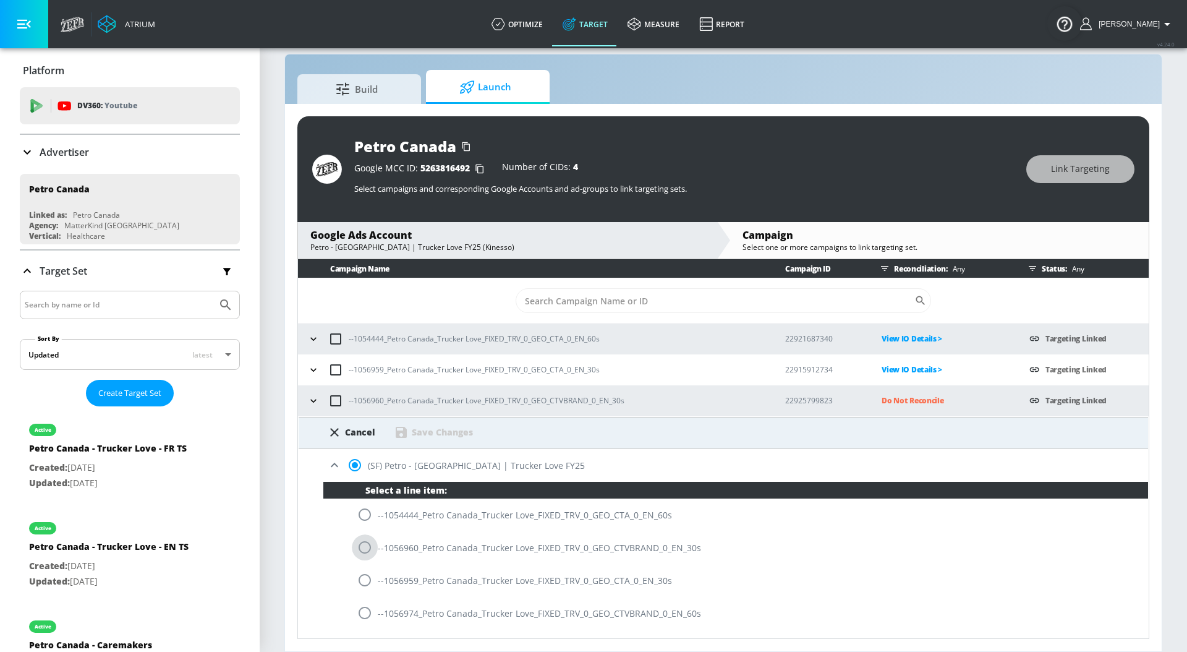
click at [365, 545] on input "radio" at bounding box center [365, 547] width 26 height 26
radio input "true"
click at [423, 433] on div "Save Changes" at bounding box center [442, 432] width 61 height 12
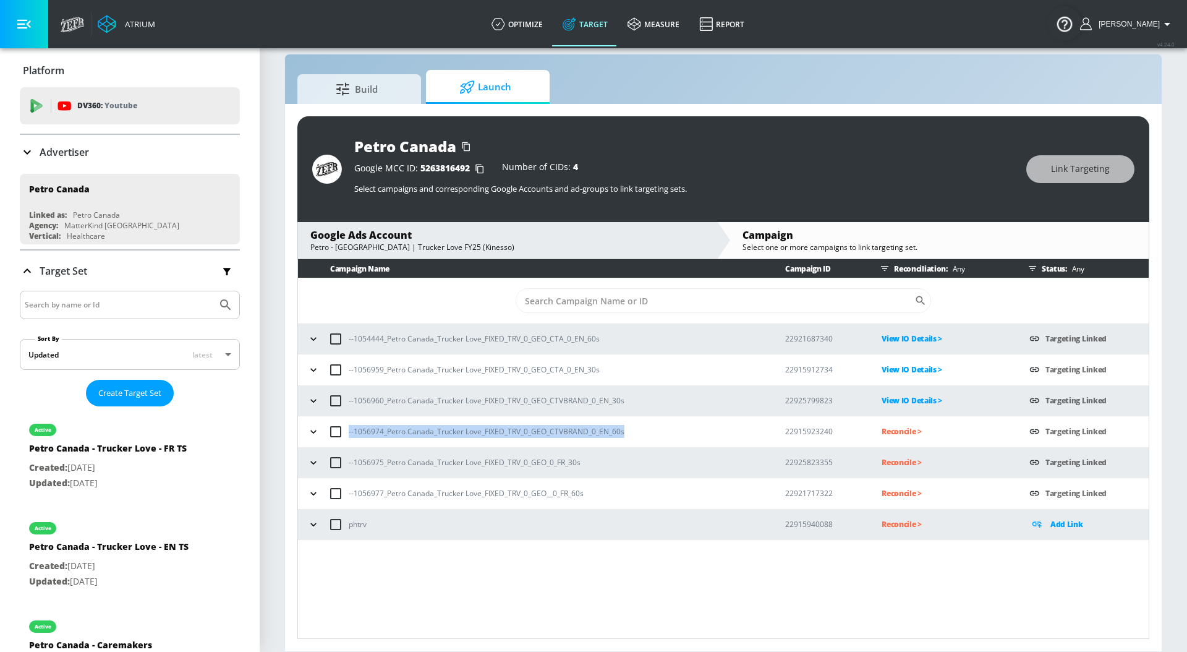
drag, startPoint x: 639, startPoint y: 431, endPoint x: 347, endPoint y: 431, distance: 291.1
click at [347, 432] on div "--1056974_Petro Canada_Trucker Love_FIXED_TRV_0_GEO_CTVBRAND_0_EN_60s" at bounding box center [534, 431] width 461 height 26
copy p "--1056974_Petro Canada_Trucker Love_FIXED_TRV_0_GEO_CTVBRAND_0_EN_60s"
click at [895, 429] on p "Reconcile >" at bounding box center [945, 431] width 128 height 14
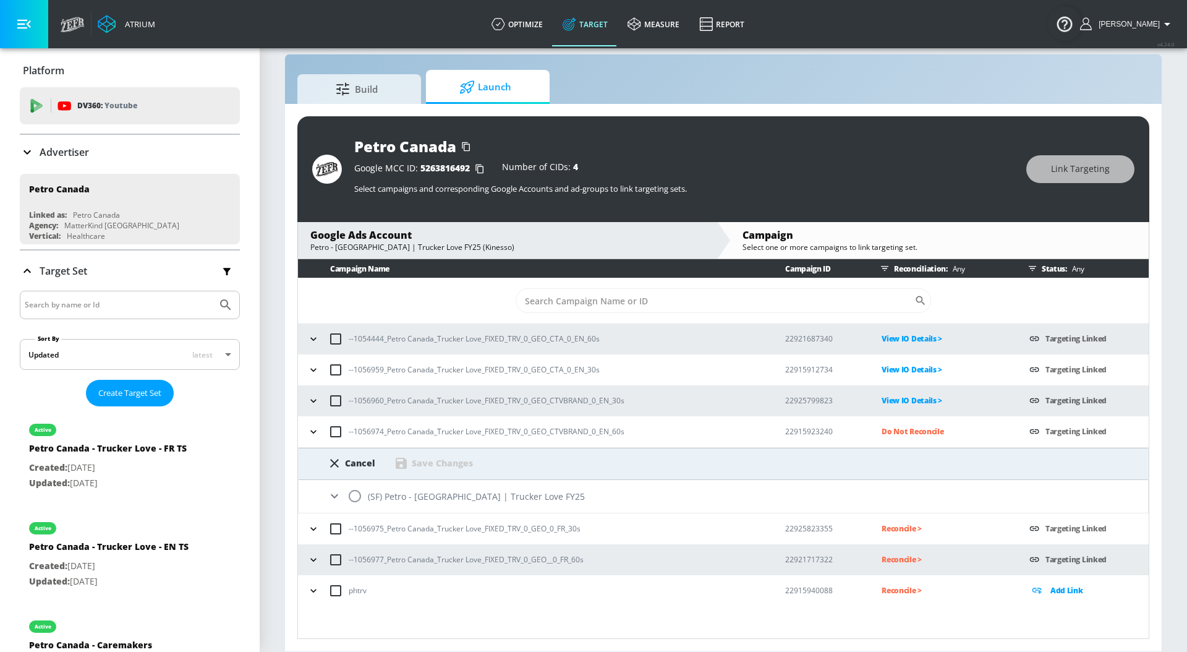
click at [420, 498] on div "(SF) Petro - [GEOGRAPHIC_DATA] | Trucker Love FY25" at bounding box center [723, 496] width 849 height 33
click at [352, 495] on input "radio" at bounding box center [355, 496] width 26 height 26
radio input "true"
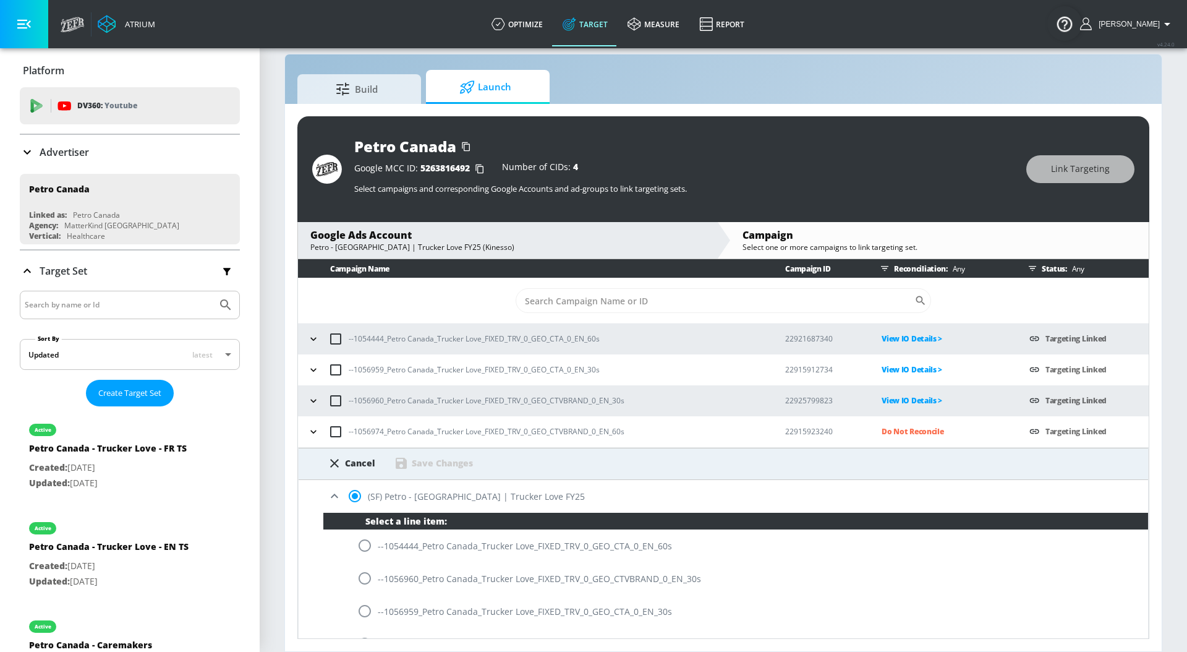
scroll to position [12, 0]
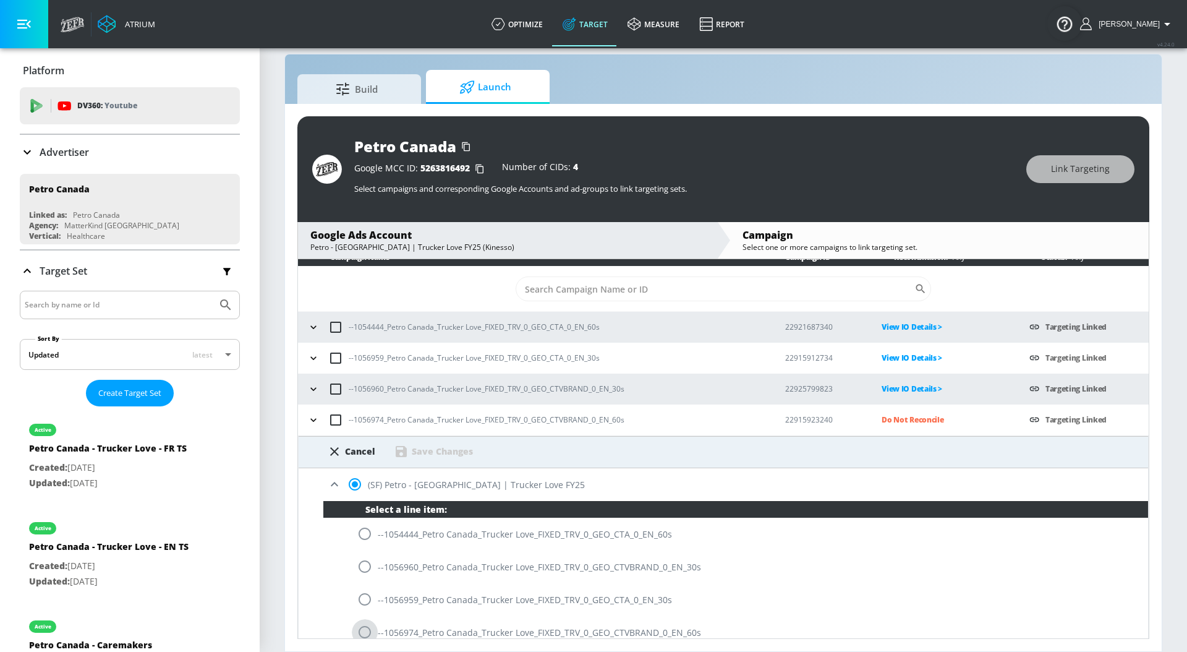
click at [369, 633] on input "radio" at bounding box center [365, 632] width 26 height 26
radio input "true"
click at [438, 448] on div "Save Changes" at bounding box center [442, 451] width 61 height 12
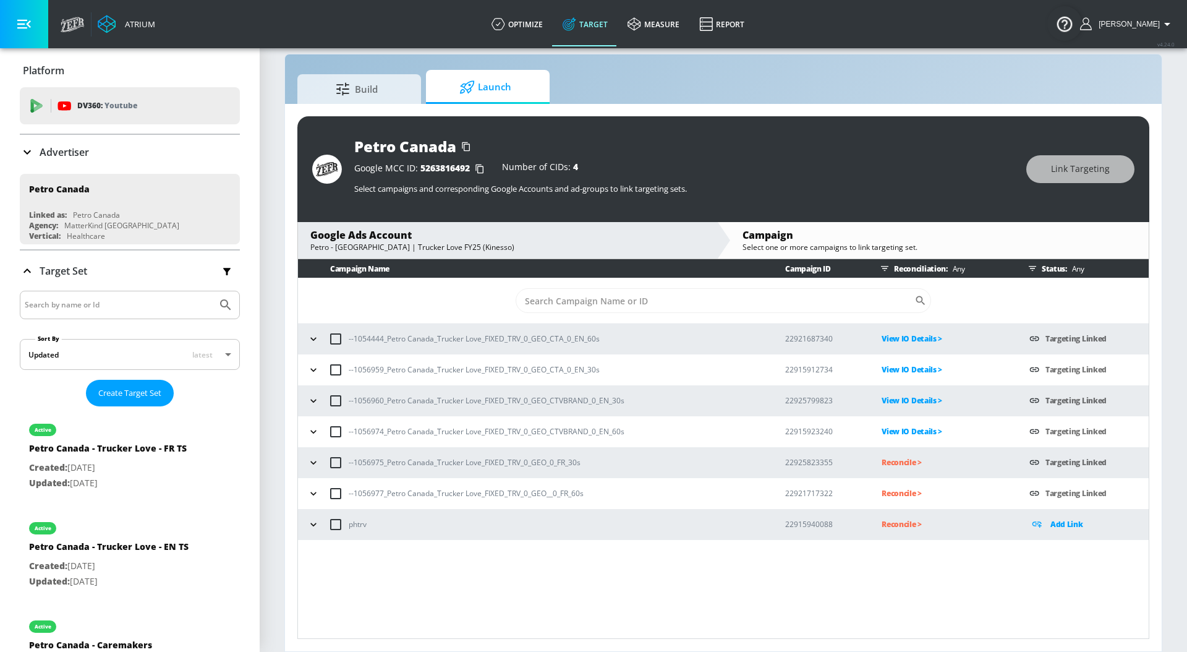
scroll to position [0, 0]
drag, startPoint x: 583, startPoint y: 464, endPoint x: 349, endPoint y: 464, distance: 234.3
click at [349, 464] on div "--1056975_Petro Canada_Trucker Love_FIXED_TRV_0_GEO_0_FR_30s" at bounding box center [534, 462] width 461 height 26
click at [893, 464] on p "Reconcile >" at bounding box center [945, 462] width 128 height 14
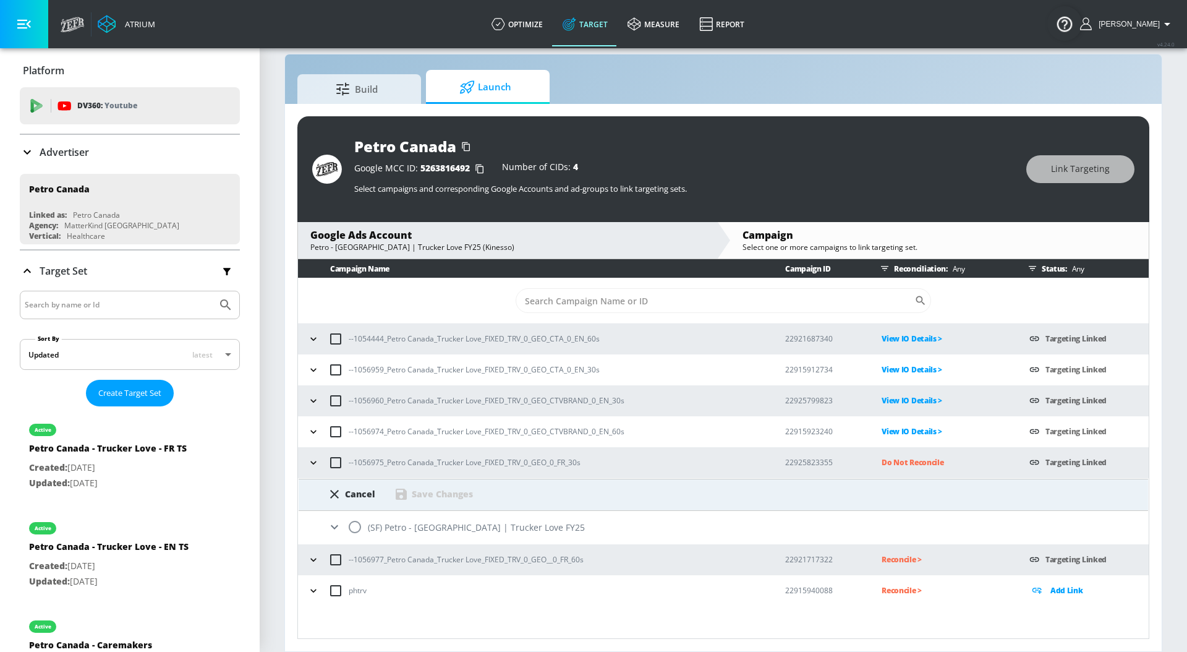
click at [363, 530] on input "radio" at bounding box center [355, 527] width 26 height 26
radio input "true"
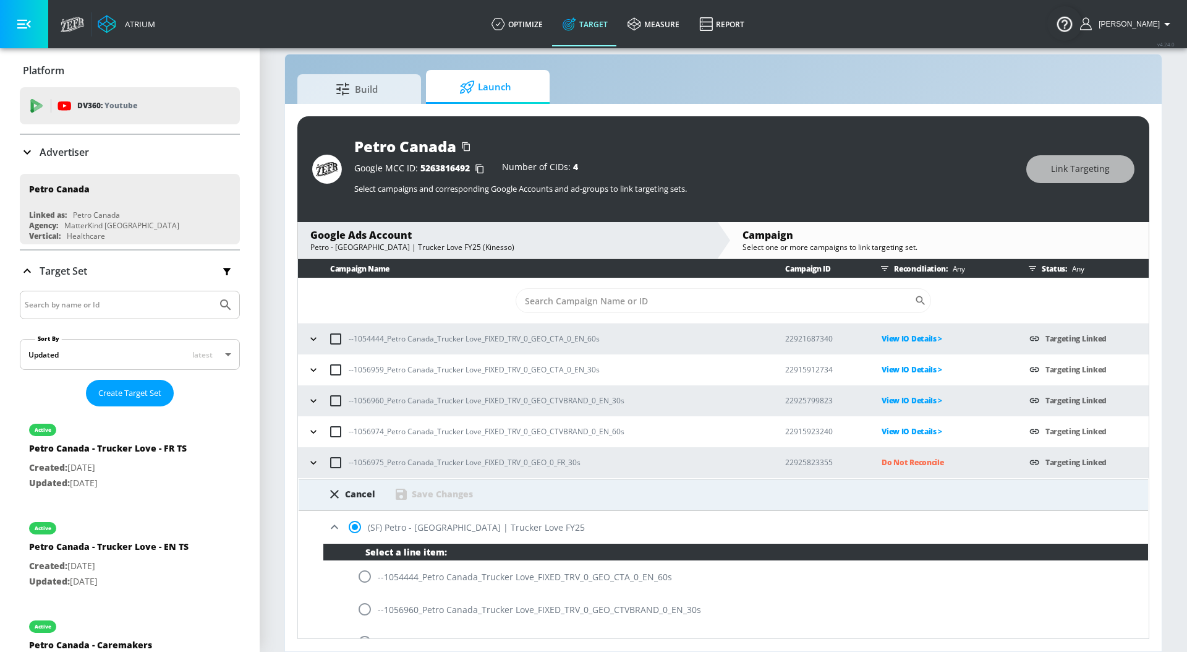
scroll to position [181, 0]
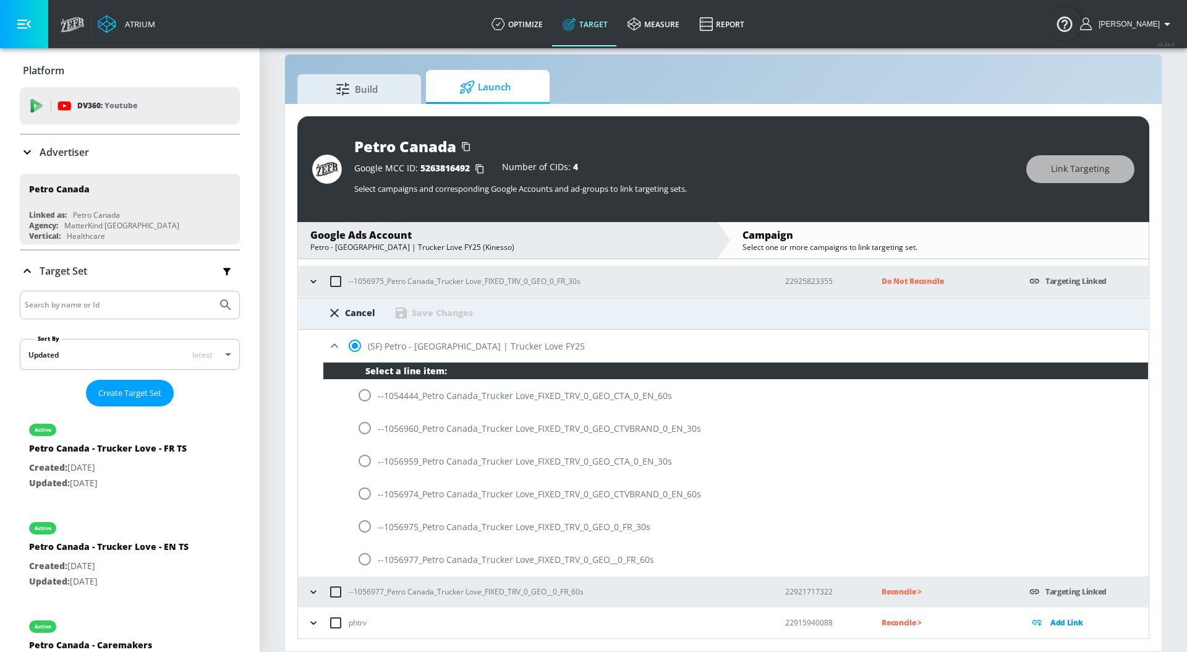
click at [363, 530] on input "radio" at bounding box center [365, 526] width 26 height 26
radio input "true"
click at [448, 315] on div "Save Changes" at bounding box center [442, 313] width 61 height 12
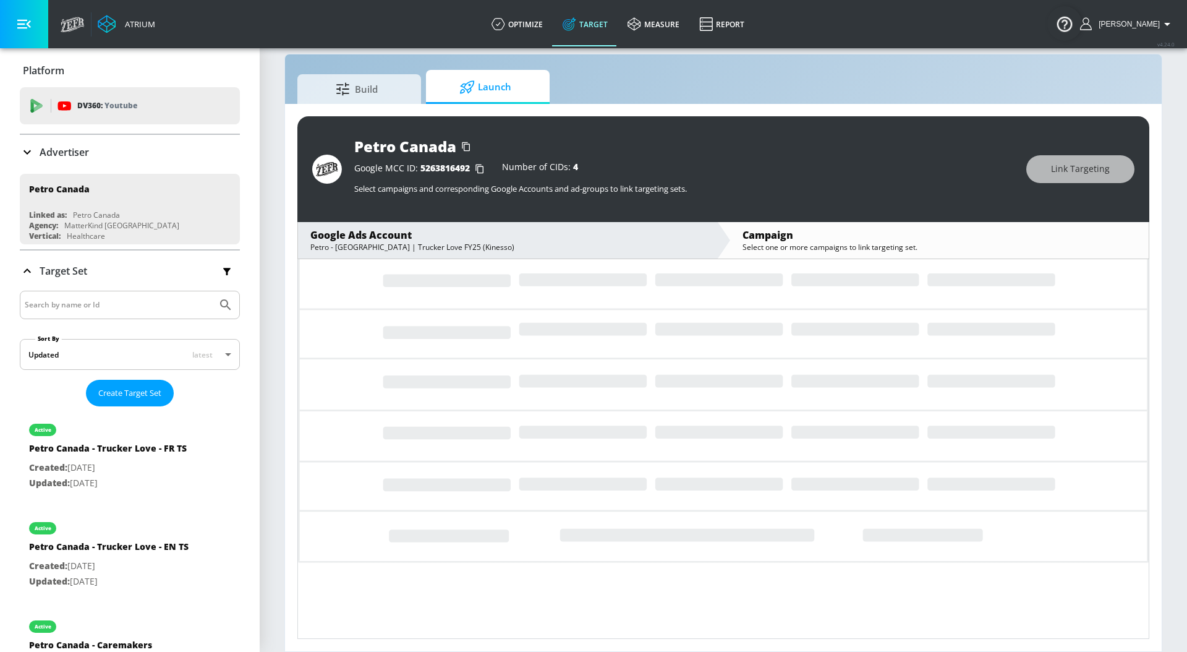
scroll to position [0, 0]
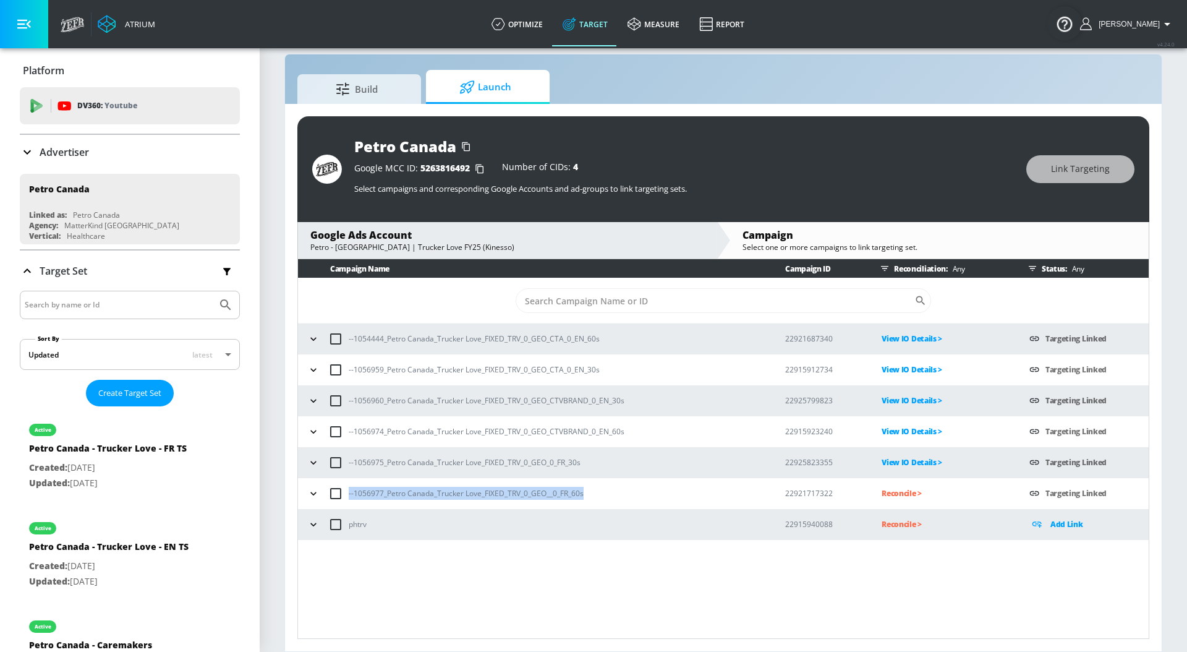
drag, startPoint x: 601, startPoint y: 496, endPoint x: 348, endPoint y: 498, distance: 252.8
click at [348, 497] on div "--1056977_Petro Canada_Trucker Love_FIXED_TRV_0_GEO__0_FR_60s" at bounding box center [534, 493] width 461 height 26
click at [894, 490] on p "Reconcile >" at bounding box center [945, 493] width 128 height 14
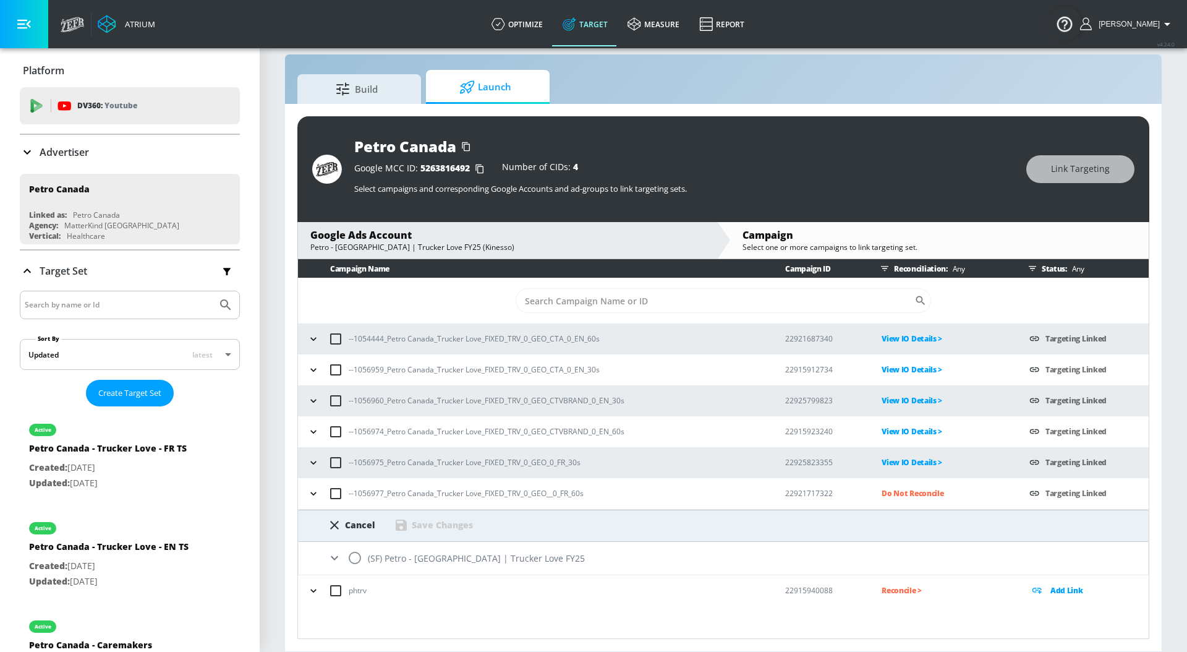
click at [357, 558] on input "radio" at bounding box center [355, 558] width 26 height 26
radio input "true"
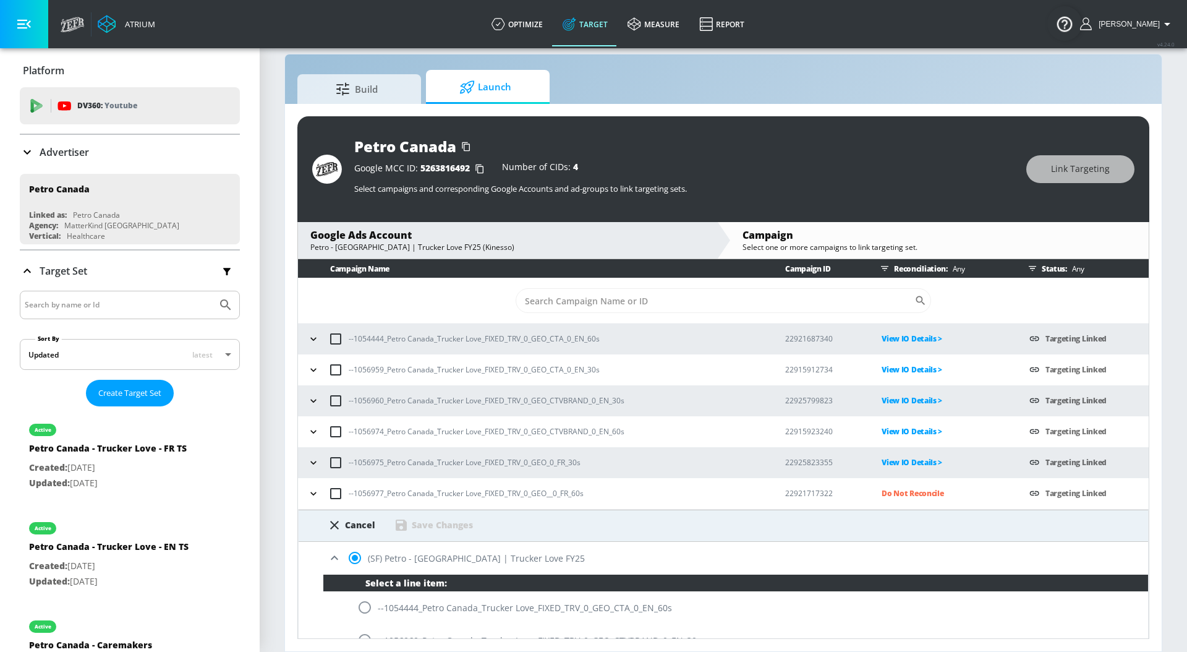
scroll to position [181, 0]
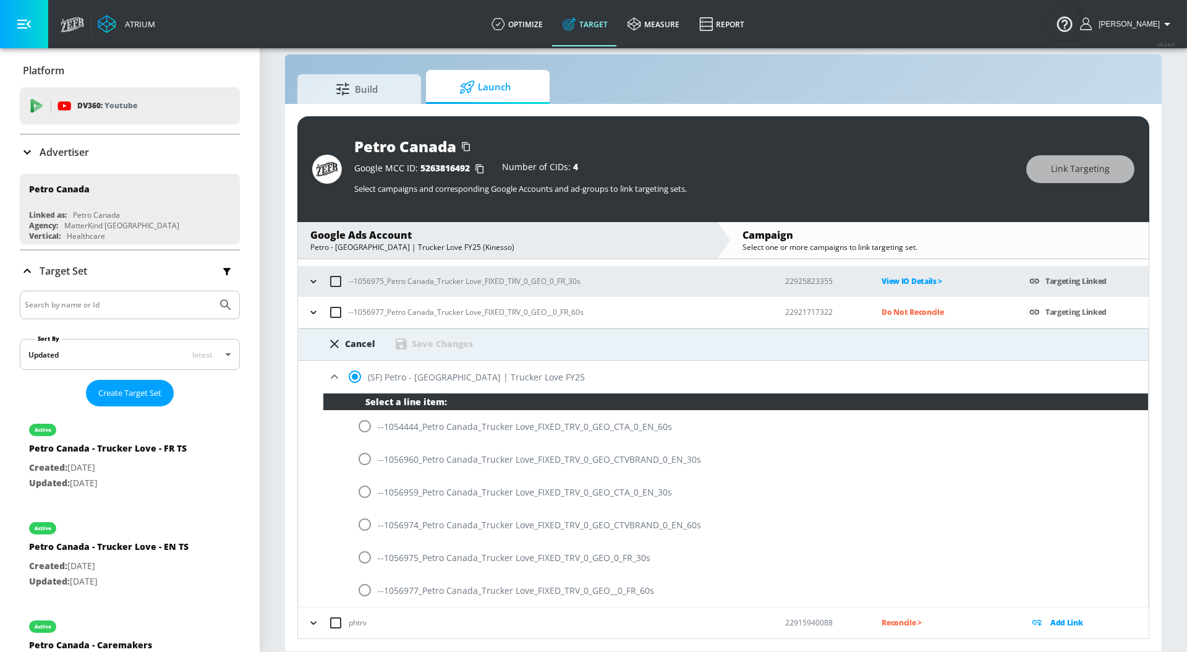
click at [367, 580] on input "radio" at bounding box center [365, 590] width 26 height 26
radio input "true"
click at [450, 346] on div "Save Changes" at bounding box center [442, 343] width 61 height 12
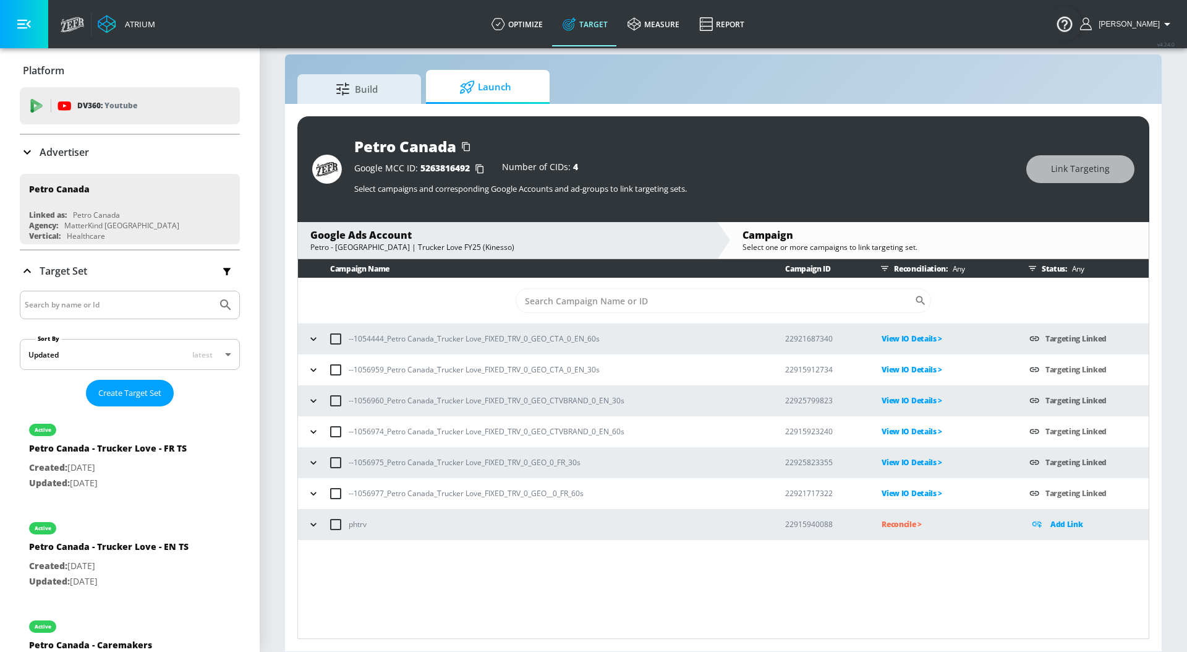
scroll to position [0, 0]
